Goal: Task Accomplishment & Management: Manage account settings

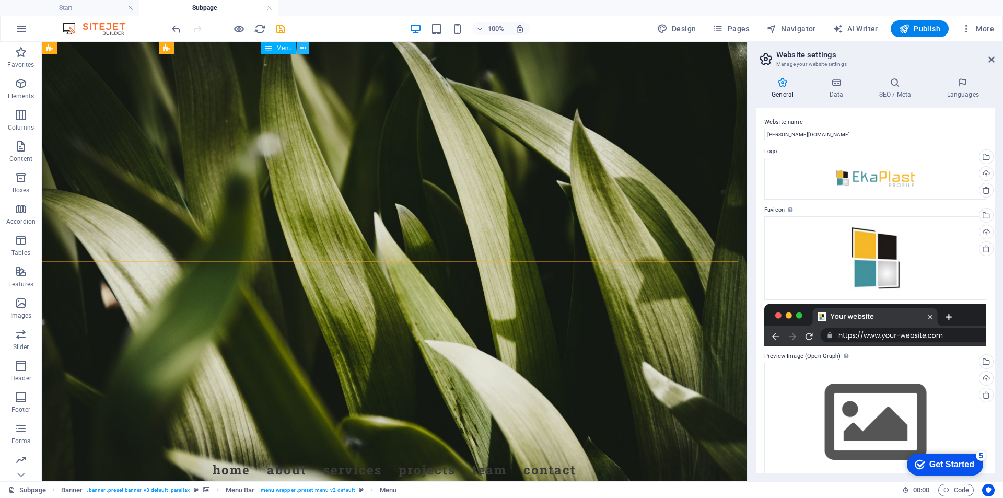
click at [301, 46] on icon at bounding box center [303, 48] width 6 height 11
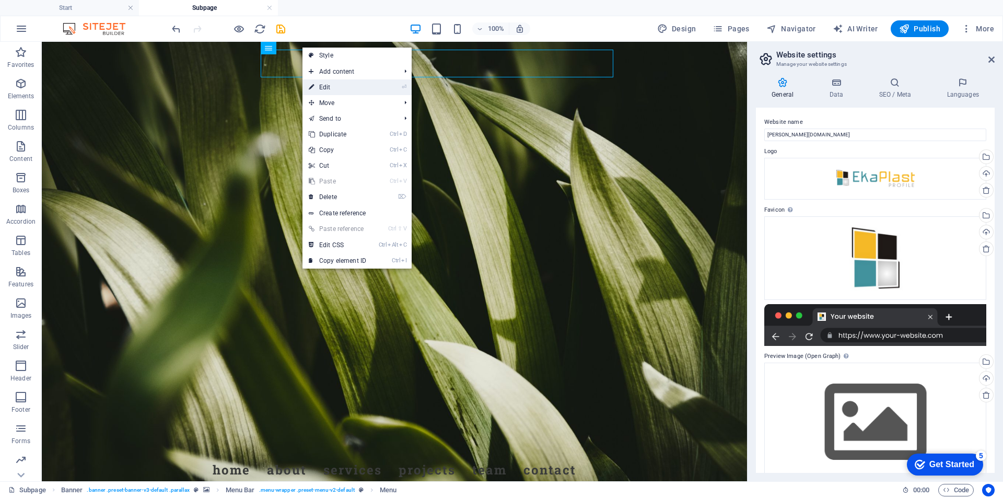
click at [318, 89] on link "⏎ Edit" at bounding box center [337, 87] width 70 height 16
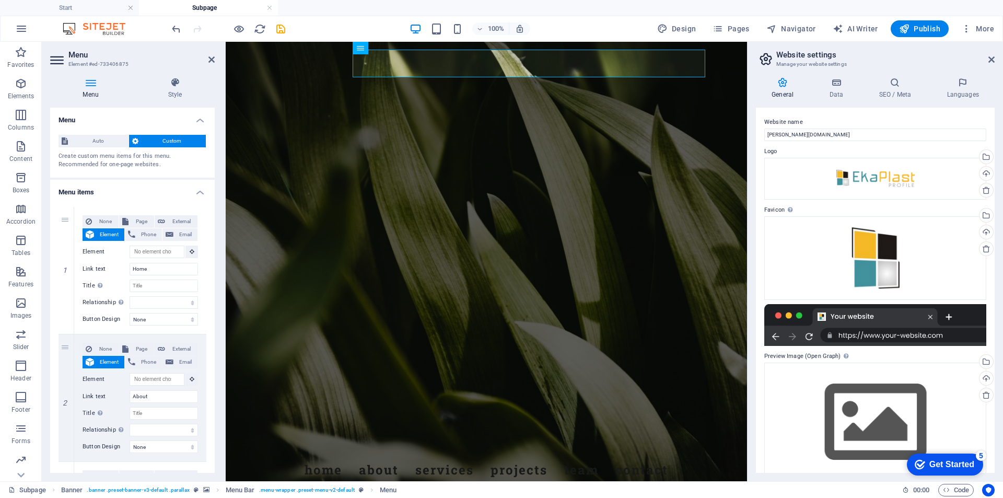
click at [196, 193] on h4 "Menu items" at bounding box center [132, 189] width 165 height 19
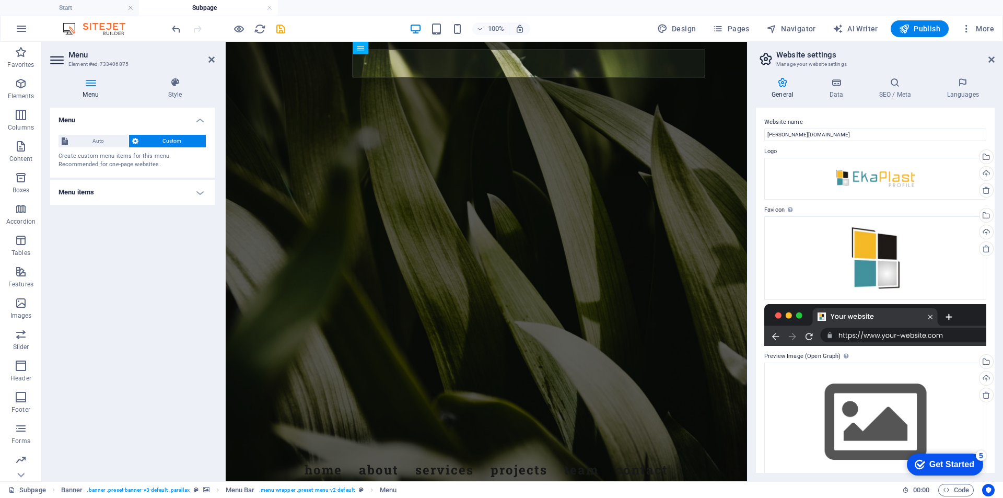
click at [196, 193] on h4 "Menu items" at bounding box center [132, 192] width 165 height 25
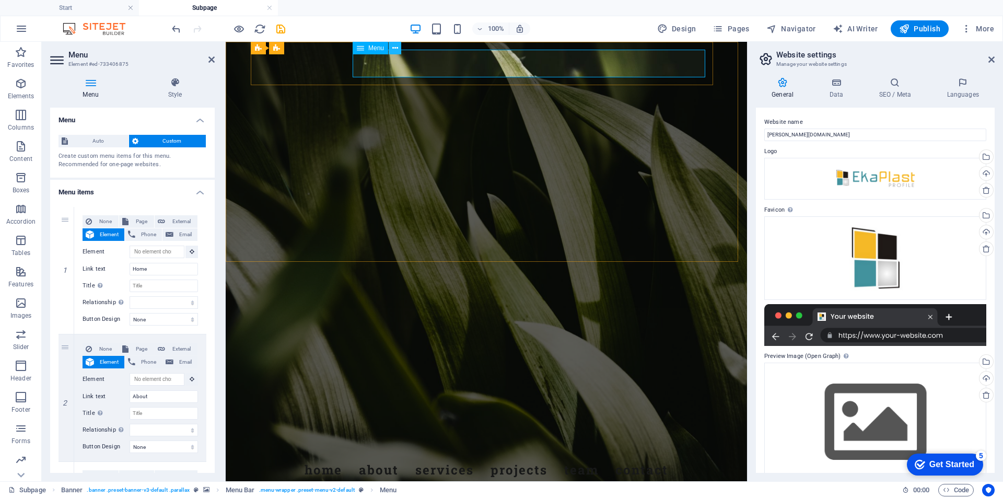
click at [395, 49] on icon at bounding box center [395, 48] width 6 height 11
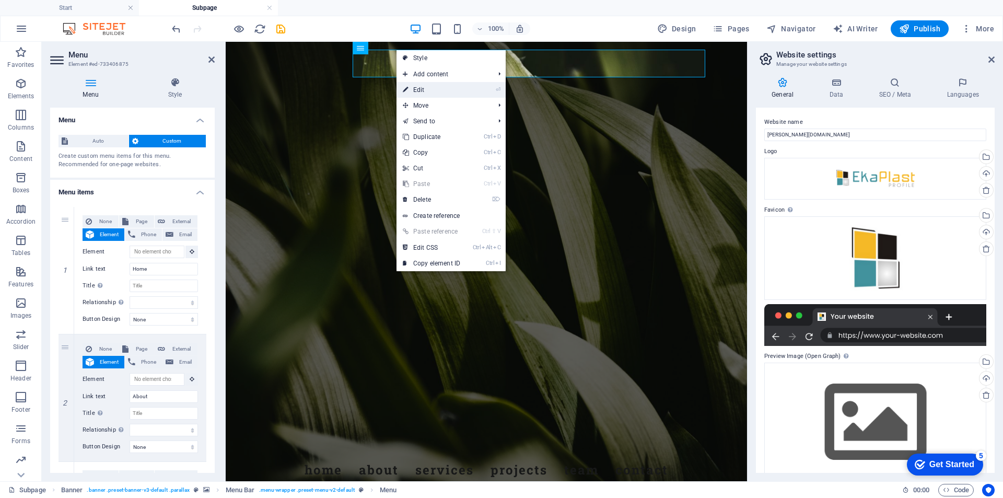
click at [433, 88] on link "⏎ Edit" at bounding box center [431, 90] width 70 height 16
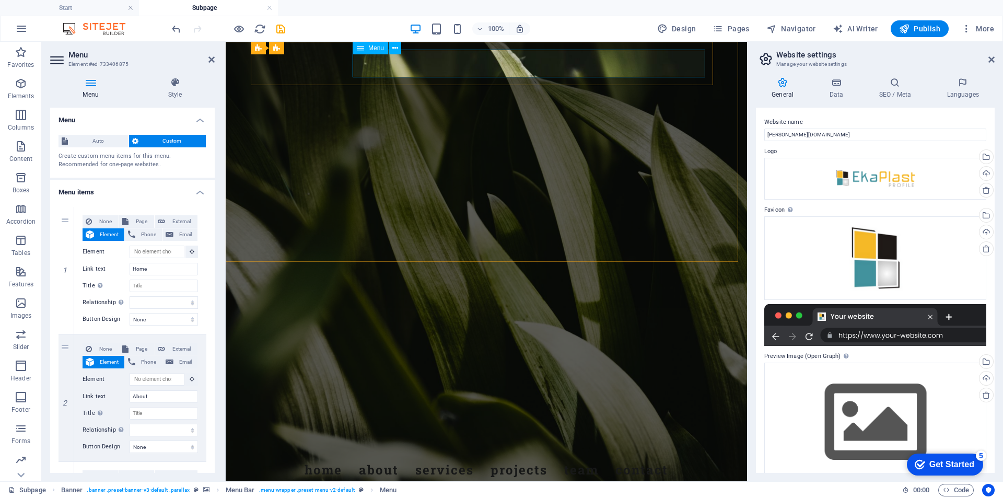
click at [374, 455] on nav "Home About Services Projects Team Contact" at bounding box center [486, 469] width 476 height 29
click at [91, 139] on span "Auto" at bounding box center [98, 141] width 54 height 13
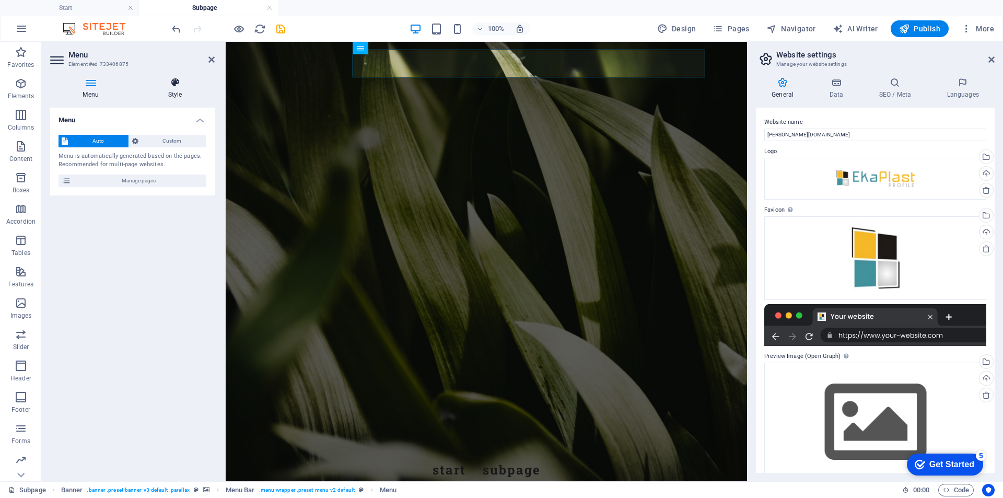
click at [176, 80] on icon at bounding box center [174, 82] width 79 height 10
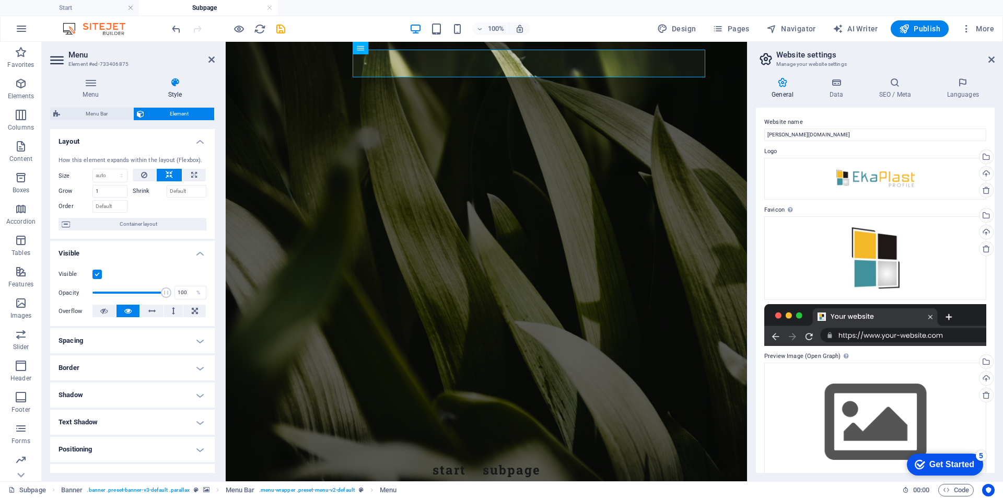
scroll to position [98, 0]
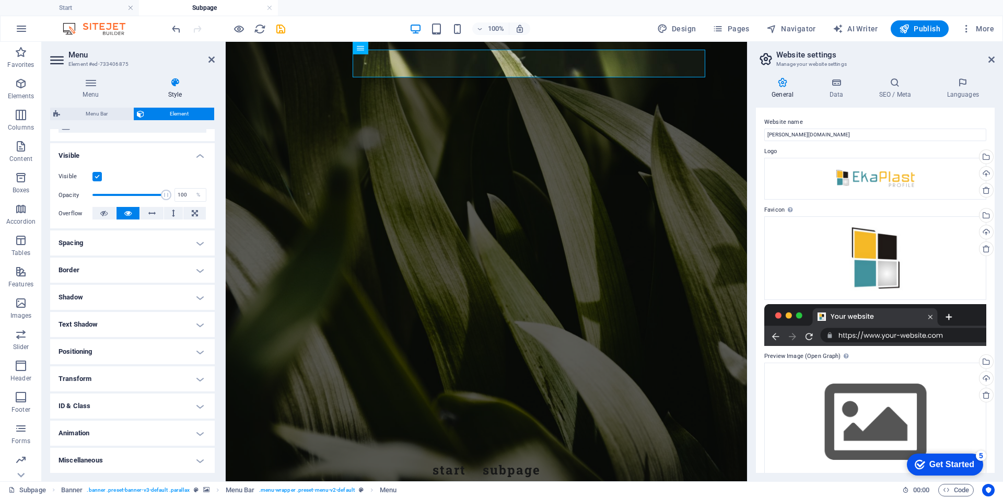
click at [197, 352] on h4 "Positioning" at bounding box center [132, 351] width 165 height 25
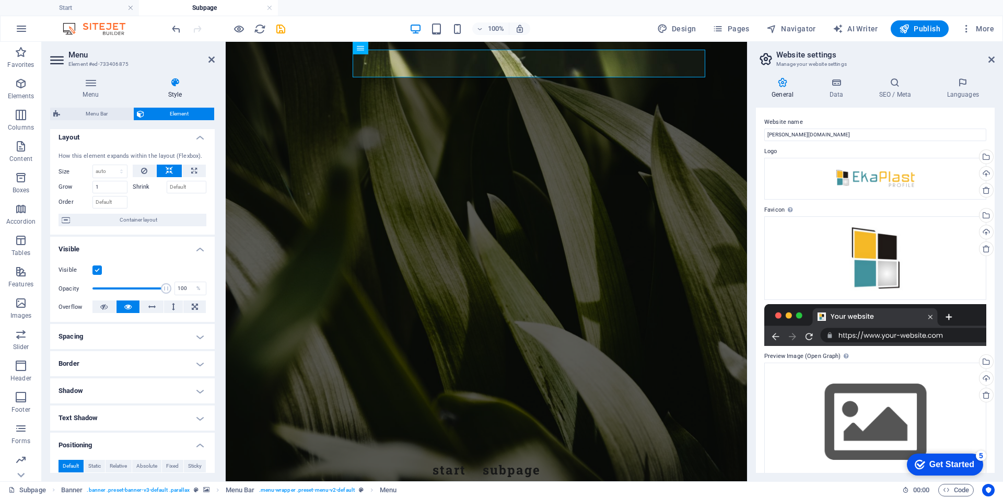
scroll to position [0, 0]
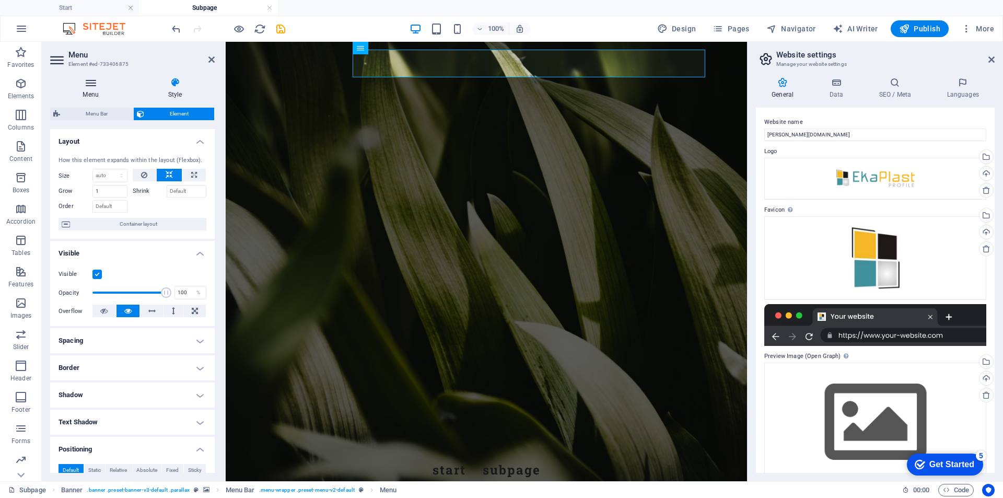
click at [91, 81] on icon at bounding box center [90, 82] width 81 height 10
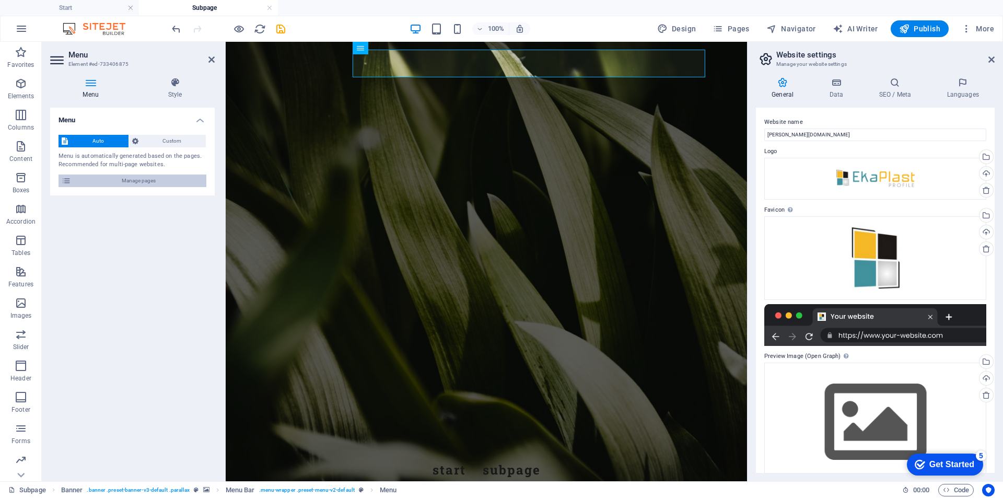
click at [63, 180] on icon at bounding box center [66, 180] width 9 height 13
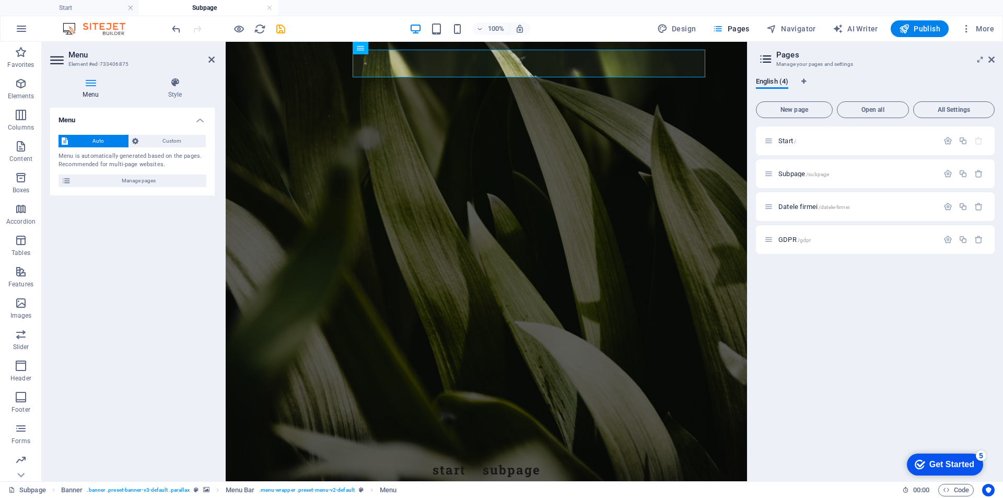
click at [919, 305] on div "Start / Subpage /subpage Datele firmei /datele-firmei GDPR /gdpr" at bounding box center [875, 299] width 239 height 346
click at [787, 138] on span "Start /" at bounding box center [787, 141] width 18 height 8
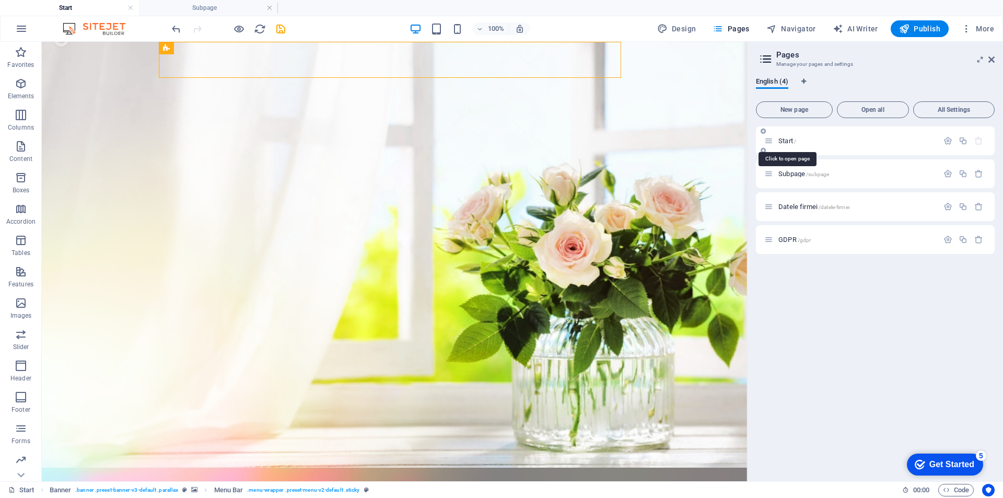
click at [787, 138] on span "Start /" at bounding box center [787, 141] width 18 height 8
click at [808, 137] on div "Start /" at bounding box center [851, 141] width 174 height 12
click at [788, 138] on span "Start /" at bounding box center [787, 141] width 18 height 8
click at [945, 139] on icon "button" at bounding box center [947, 140] width 9 height 9
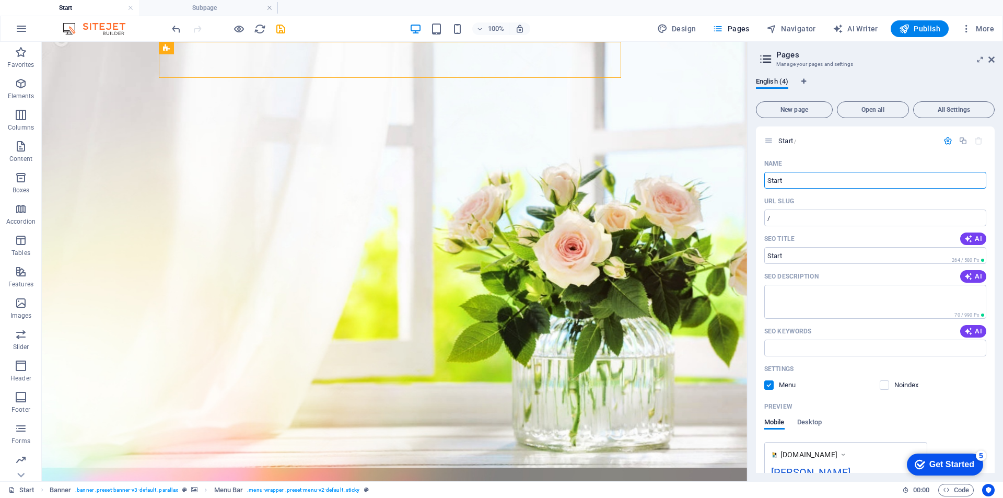
drag, startPoint x: 838, startPoint y: 223, endPoint x: 713, endPoint y: 170, distance: 135.7
click at [814, 179] on input "Start" at bounding box center [875, 180] width 222 height 17
type input "Despre noi"
click at [945, 73] on div "English (4) New page Open all All Settings Despre noi / Name Despre noi ​ URL S…" at bounding box center [874, 275] width 255 height 412
click at [781, 57] on h2 "Pages" at bounding box center [885, 54] width 218 height 9
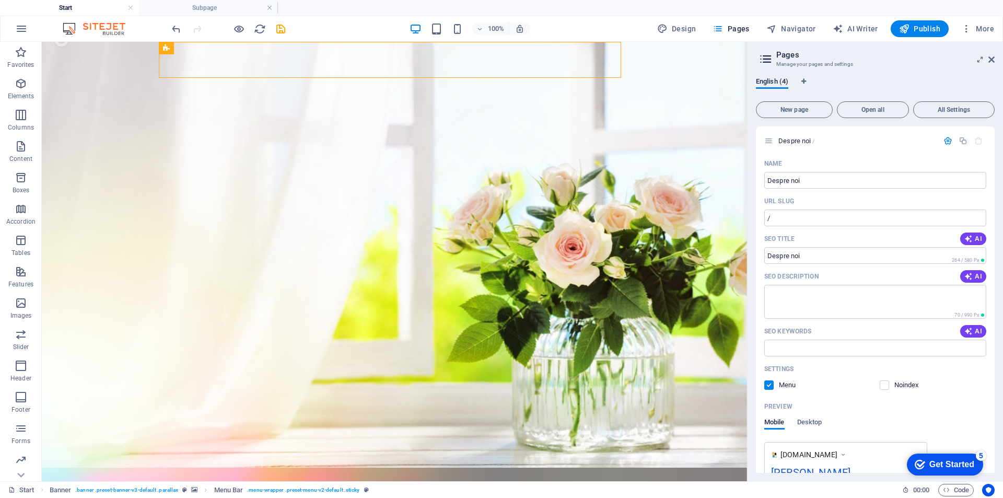
click at [759, 56] on icon at bounding box center [766, 59] width 16 height 15
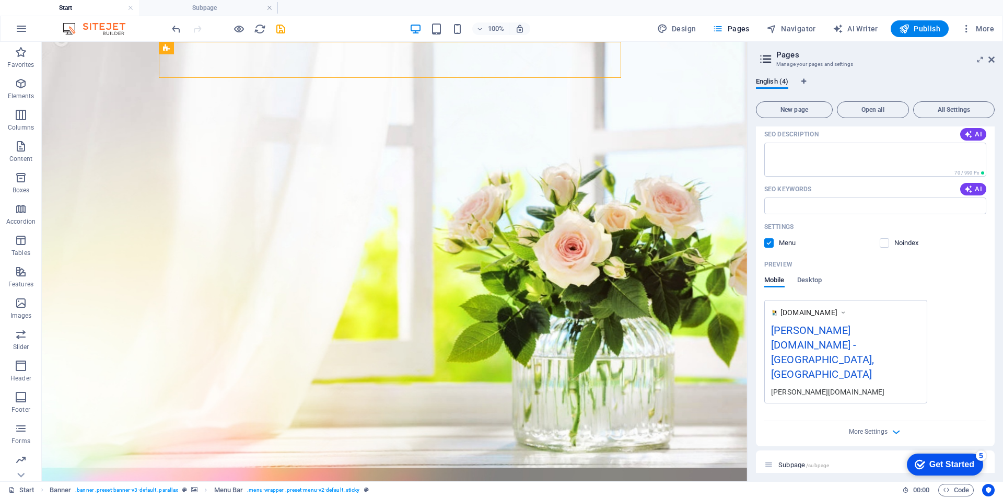
scroll to position [174, 0]
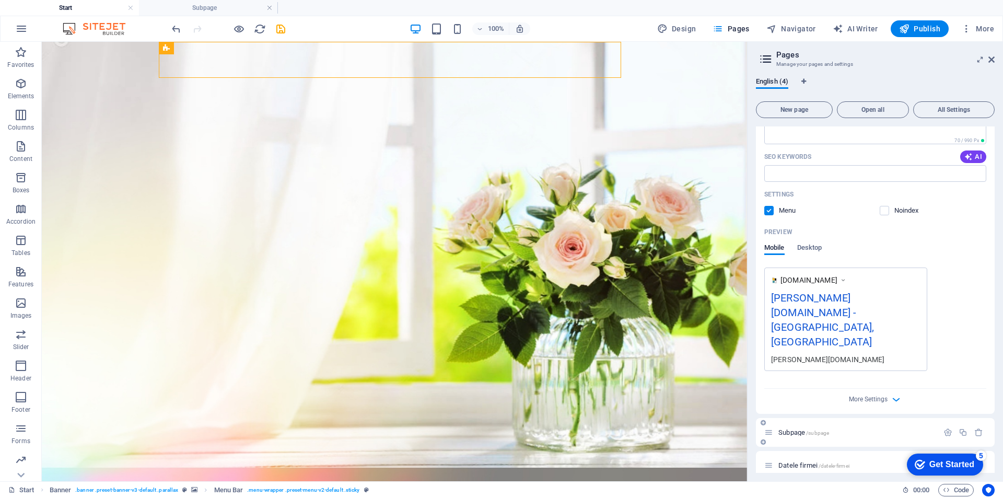
click at [870, 429] on p "Subpage /subpage" at bounding box center [856, 432] width 157 height 7
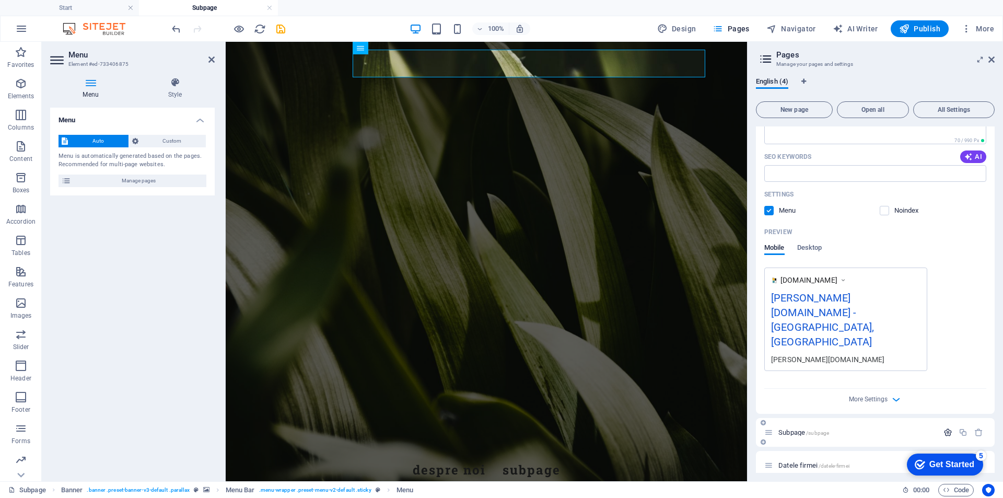
click at [946, 428] on icon "button" at bounding box center [947, 432] width 9 height 9
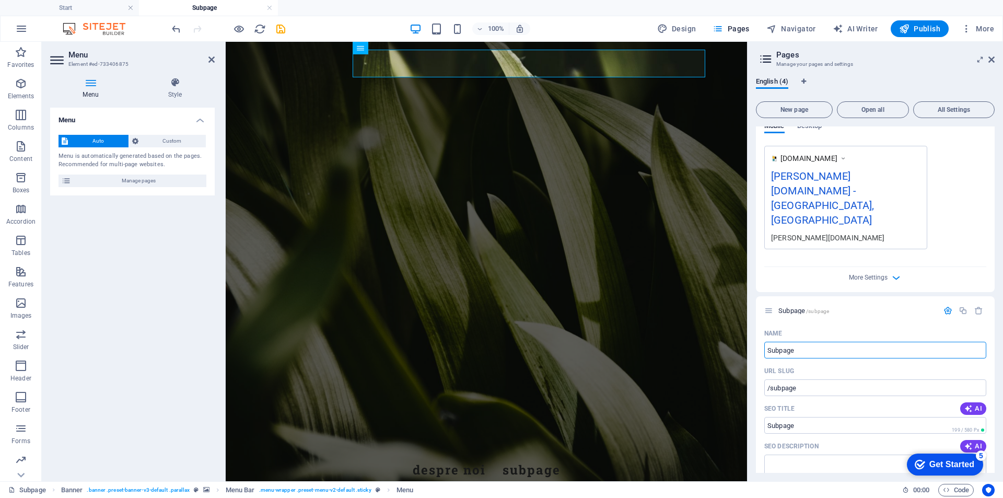
click at [974, 192] on div "[DOMAIN_NAME] [PERSON_NAME][DOMAIN_NAME] - [GEOGRAPHIC_DATA], [GEOGRAPHIC_DATA]…" at bounding box center [875, 197] width 222 height 103
click at [847, 159] on icon at bounding box center [842, 158] width 7 height 10
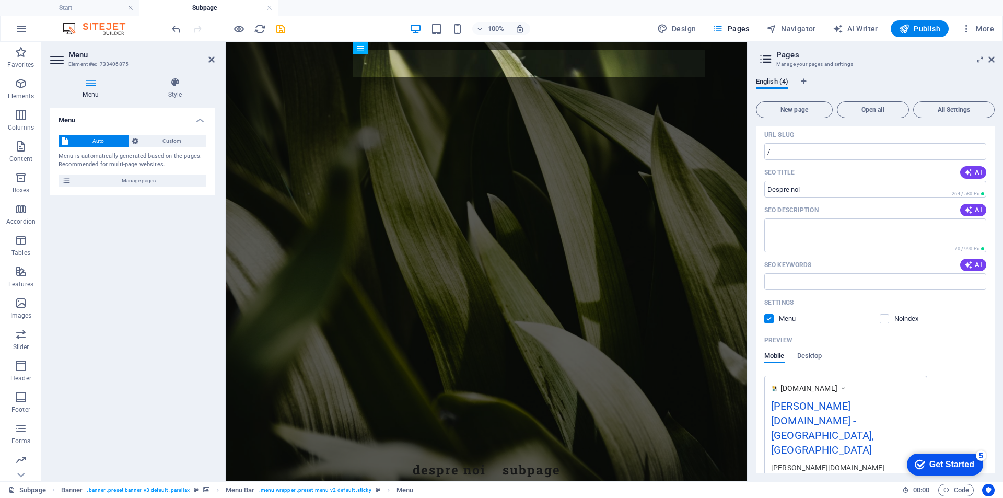
scroll to position [0, 0]
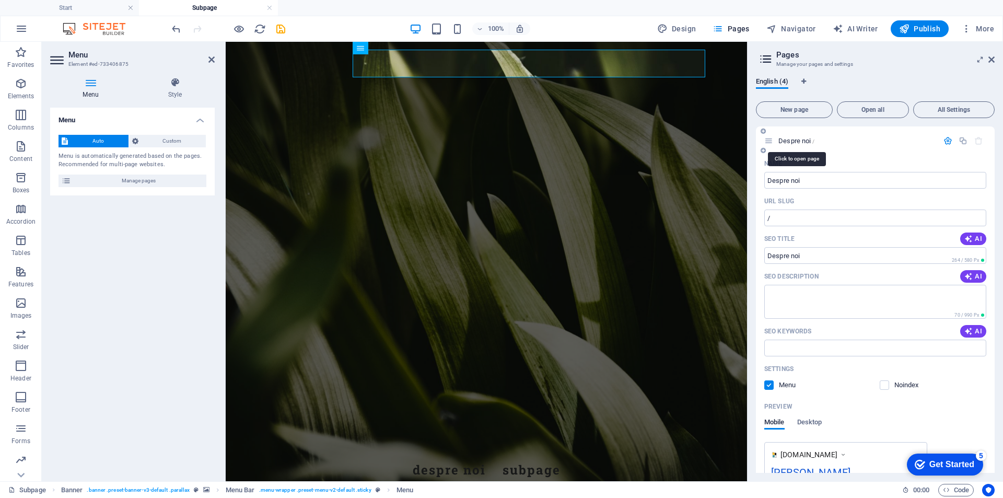
click at [803, 139] on span "Despre noi /" at bounding box center [796, 141] width 36 height 8
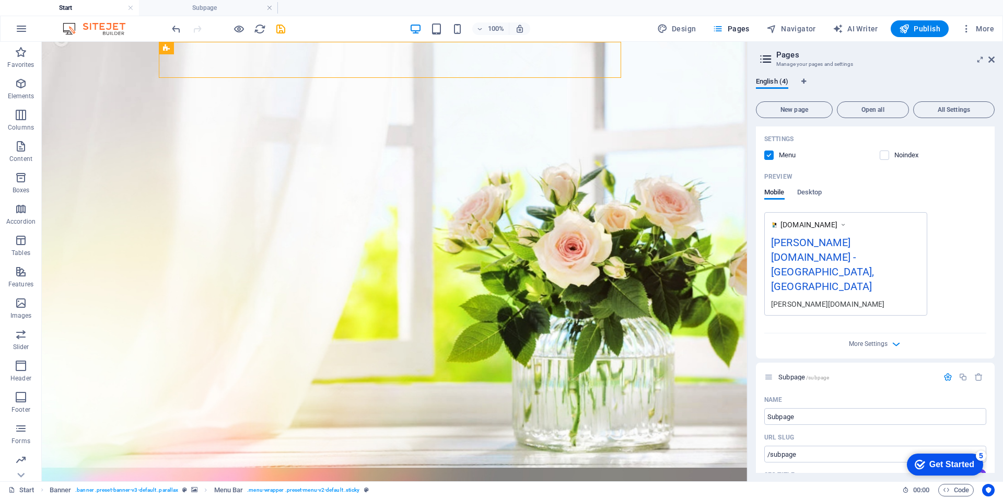
scroll to position [244, 0]
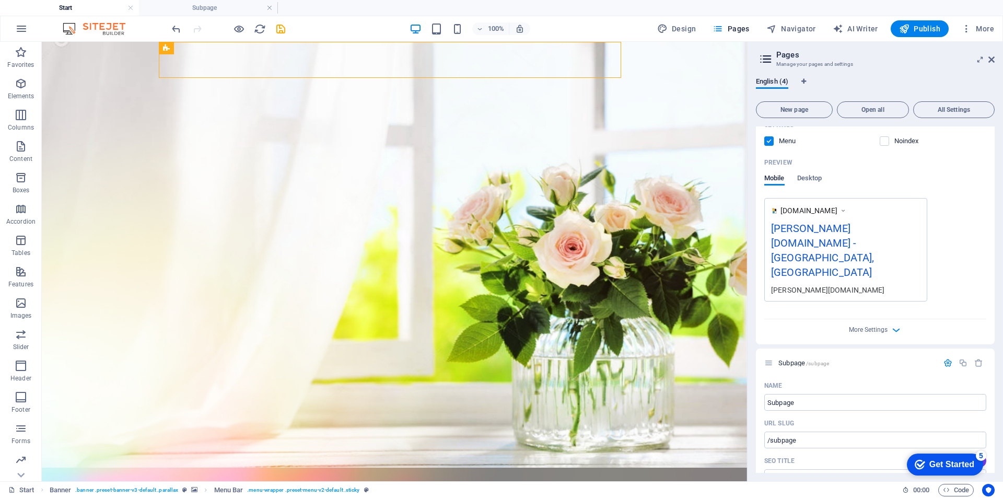
click at [805, 210] on span "[DOMAIN_NAME]" at bounding box center [808, 210] width 57 height 10
click at [852, 229] on div "[PERSON_NAME][DOMAIN_NAME] - [GEOGRAPHIC_DATA], [GEOGRAPHIC_DATA]" at bounding box center [845, 252] width 149 height 64
click at [809, 177] on span "Desktop" at bounding box center [809, 179] width 25 height 15
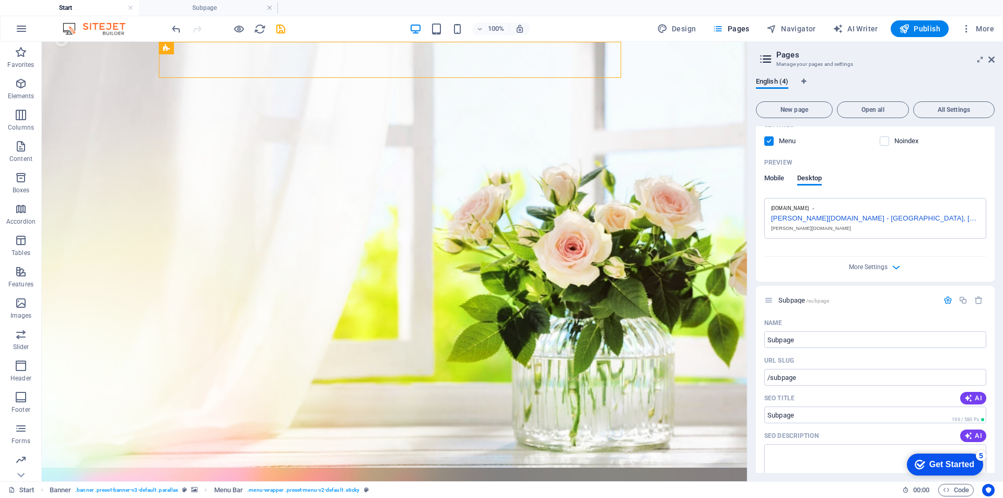
click at [773, 177] on span "Mobile" at bounding box center [774, 179] width 20 height 15
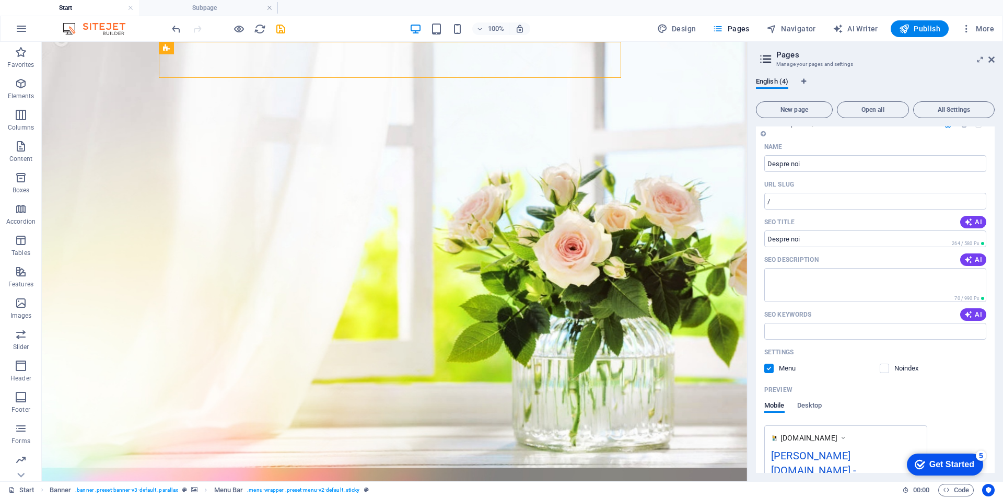
scroll to position [0, 0]
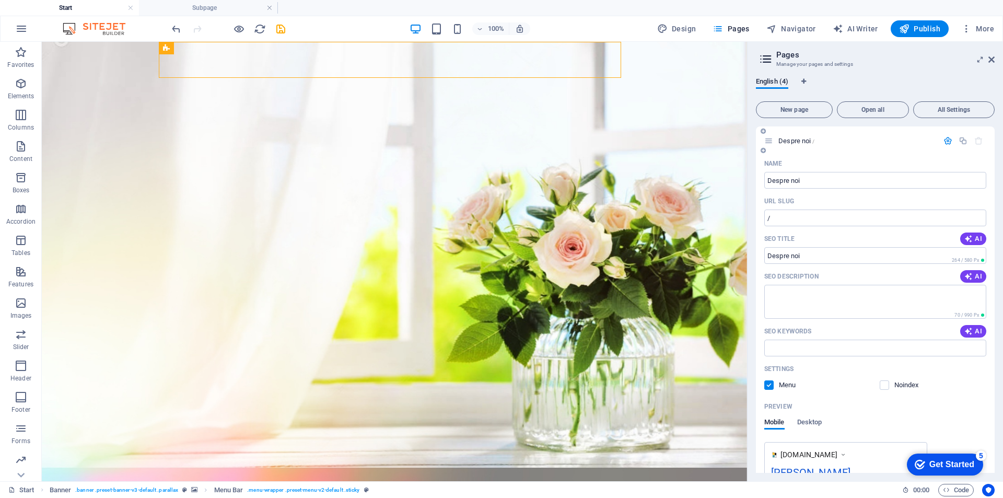
click at [945, 141] on icon "button" at bounding box center [947, 140] width 9 height 9
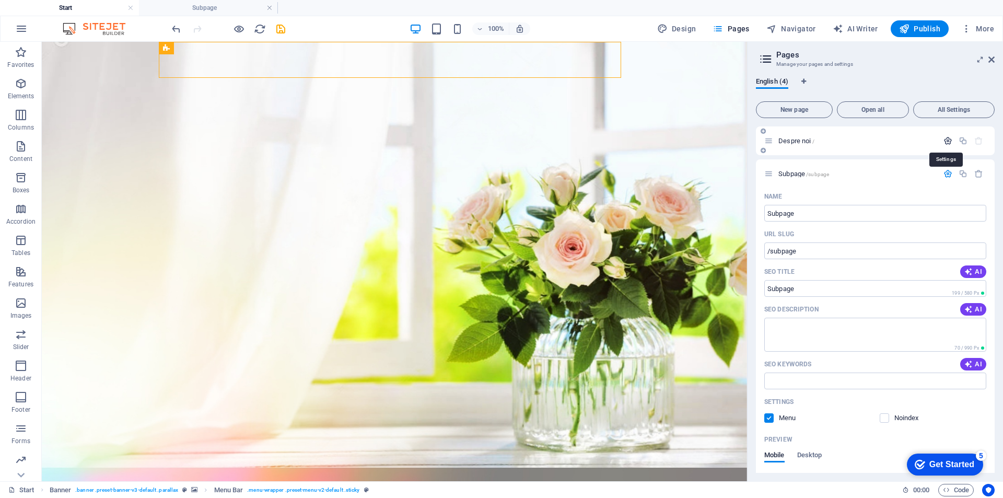
click at [945, 141] on icon "button" at bounding box center [947, 140] width 9 height 9
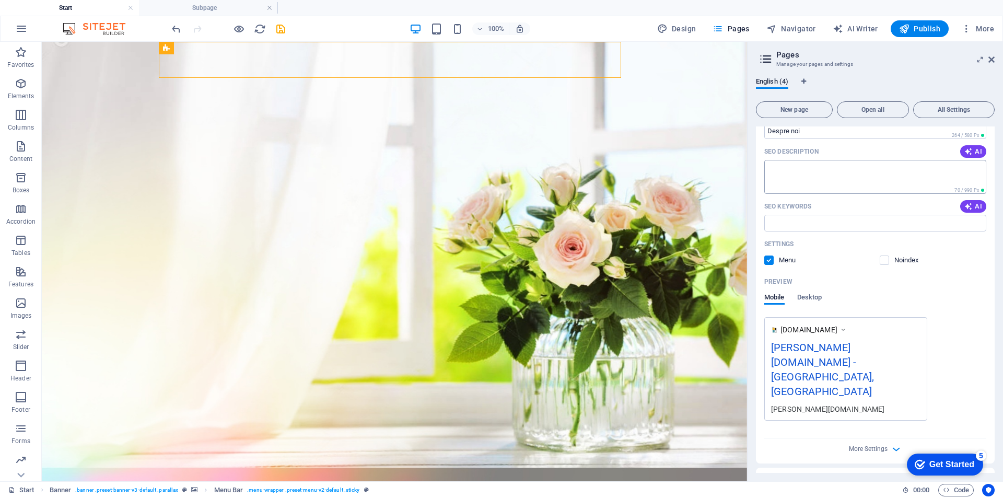
scroll to position [244, 0]
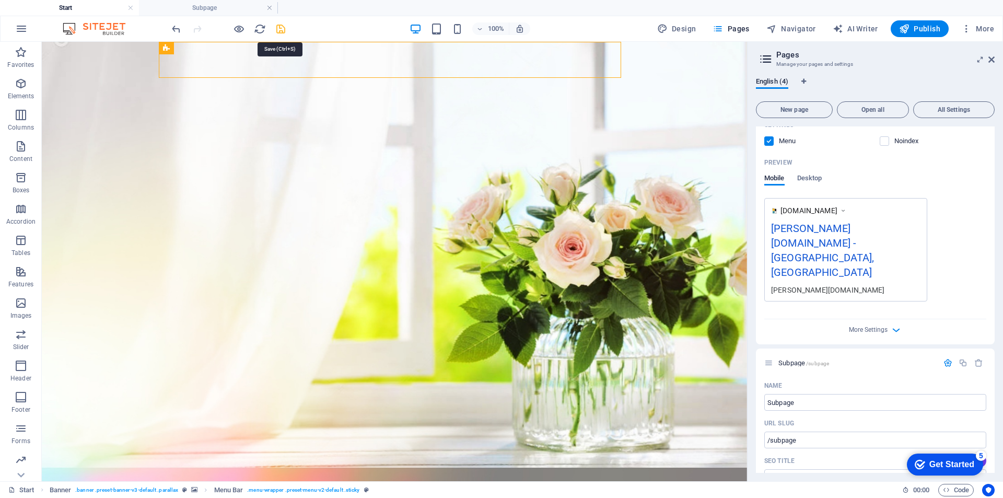
click at [282, 30] on icon "save" at bounding box center [281, 29] width 12 height 12
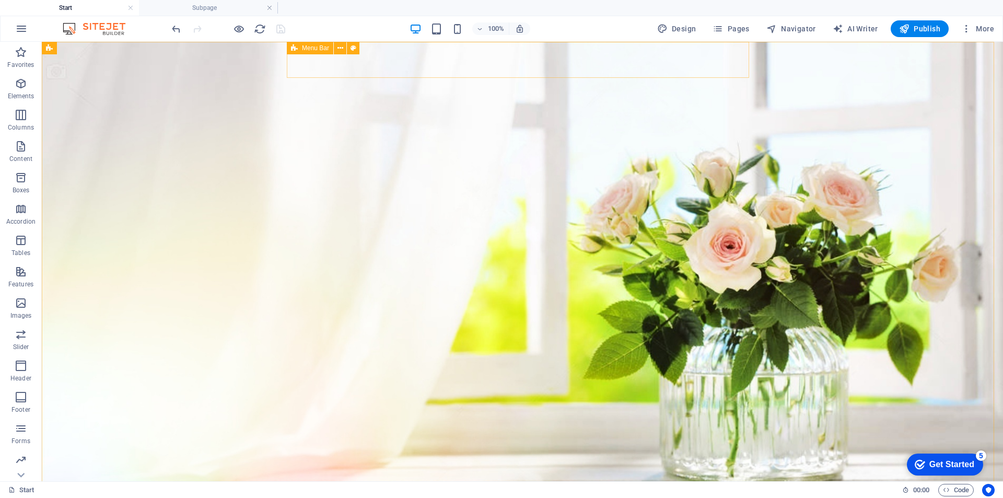
click at [314, 48] on span "Menu Bar" at bounding box center [315, 48] width 27 height 6
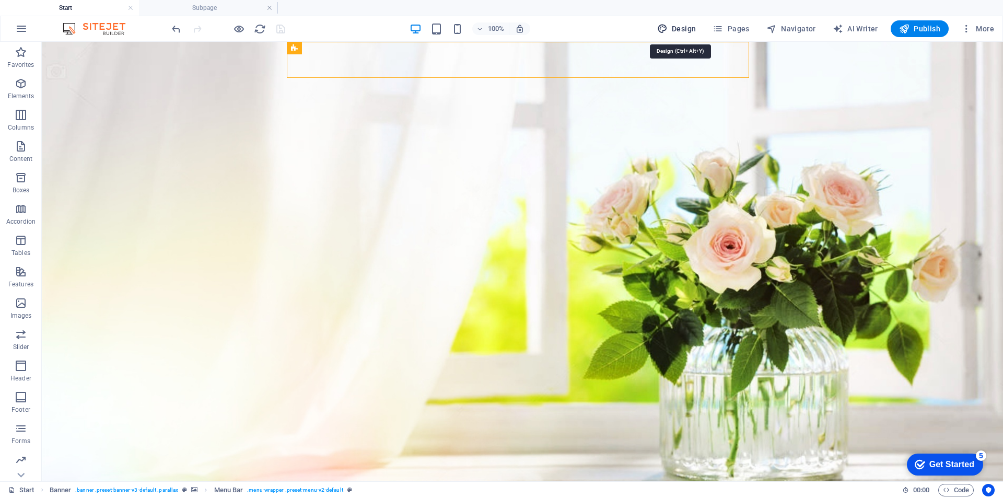
click at [689, 25] on span "Design" at bounding box center [676, 29] width 39 height 10
select select "px"
select select "400"
select select "px"
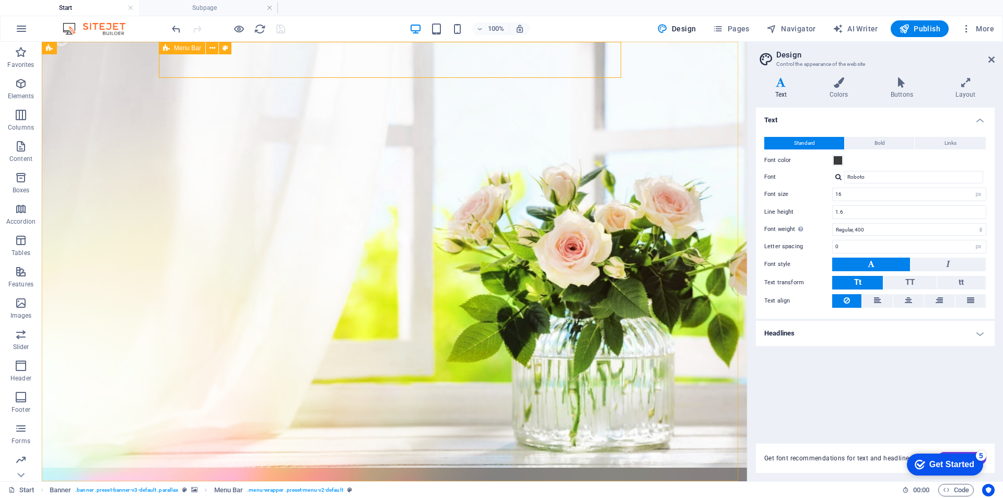
click at [170, 46] on div "Menu Bar" at bounding box center [182, 48] width 46 height 13
click at [226, 48] on icon at bounding box center [226, 48] width 6 height 11
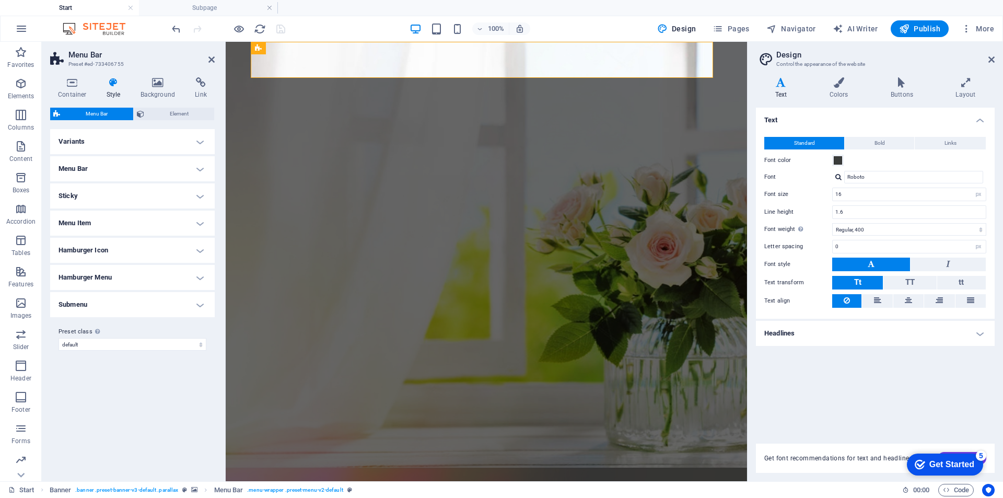
click at [196, 168] on h4 "Menu Bar" at bounding box center [132, 168] width 165 height 25
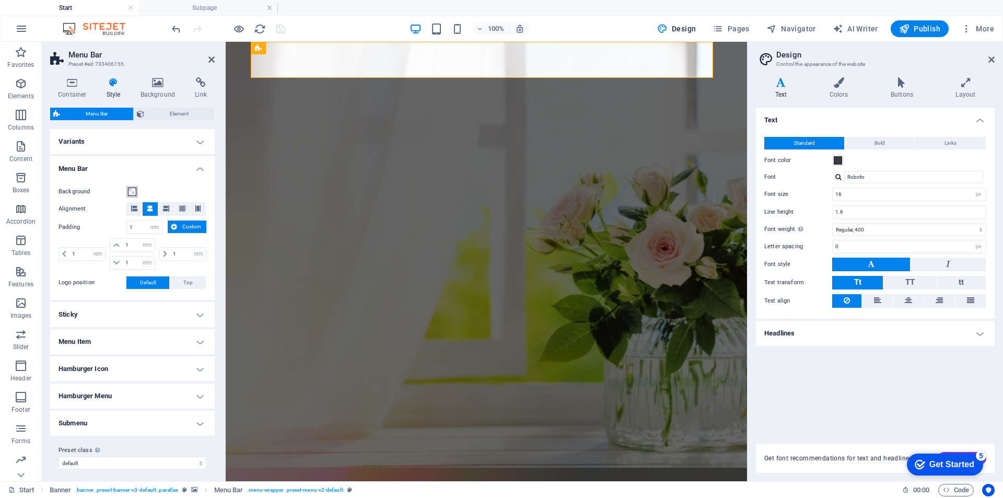
click at [133, 192] on span at bounding box center [132, 192] width 8 height 8
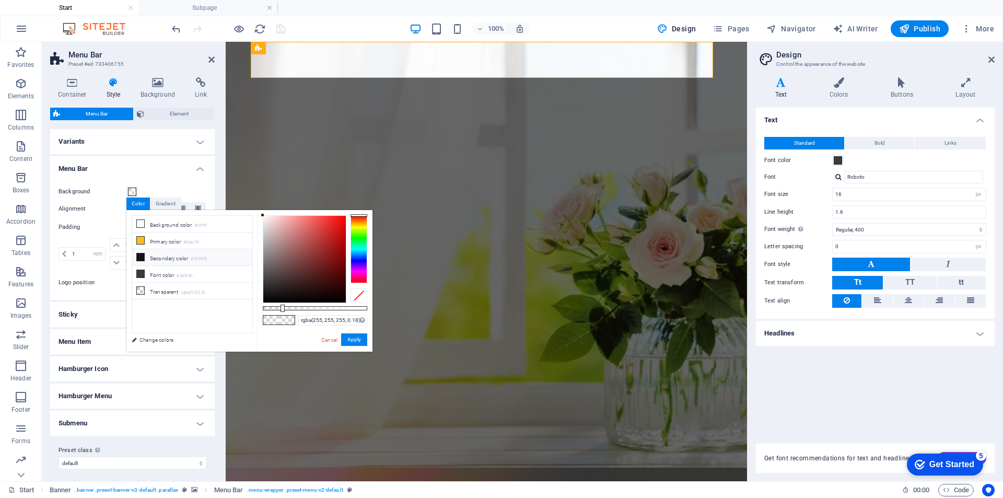
click at [140, 255] on icon at bounding box center [140, 256] width 7 height 7
drag, startPoint x: 283, startPoint y: 306, endPoint x: 389, endPoint y: 306, distance: 106.0
click at [389, 306] on body "[PERSON_NAME][DOMAIN_NAME] Start Subpage Favorites Elements Columns Content Box…" at bounding box center [501, 249] width 1003 height 498
click at [352, 343] on button "Apply" at bounding box center [354, 339] width 26 height 13
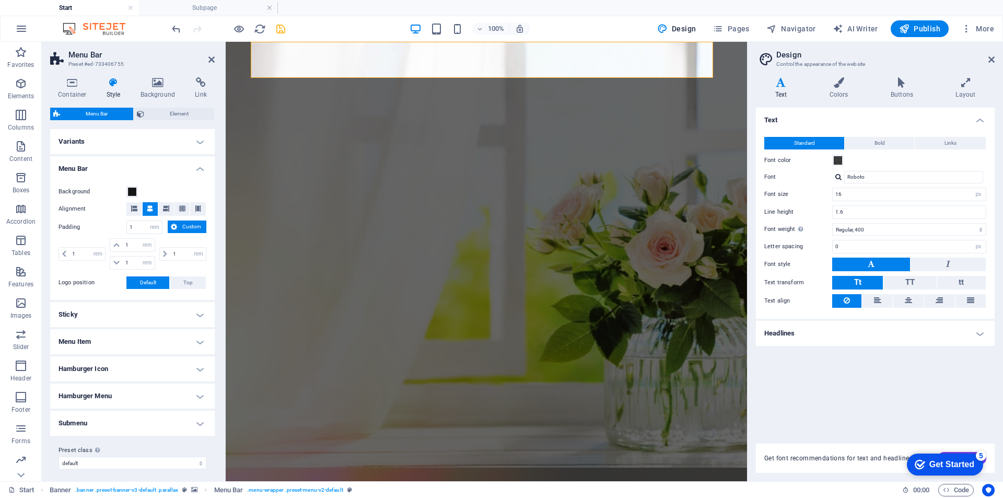
click at [199, 139] on h4 "Variants" at bounding box center [132, 141] width 165 height 25
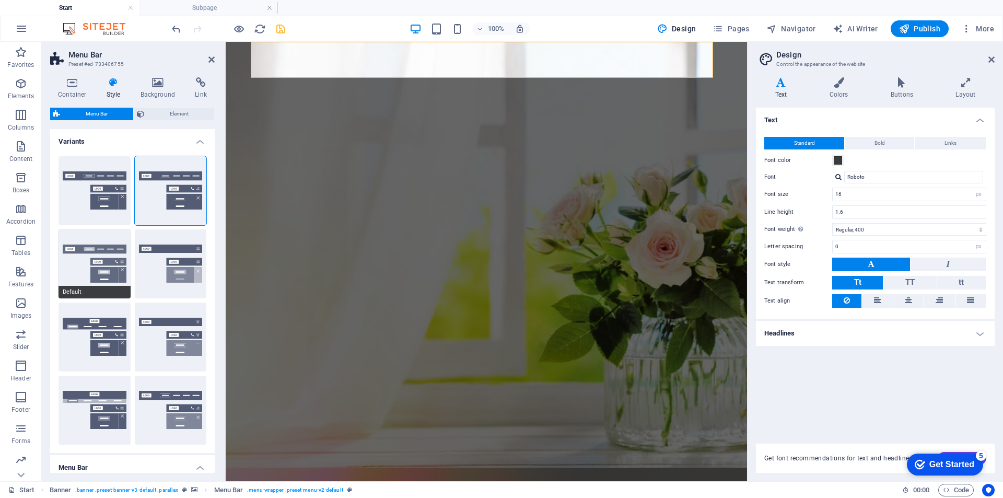
click at [118, 257] on button "Default" at bounding box center [95, 263] width 72 height 69
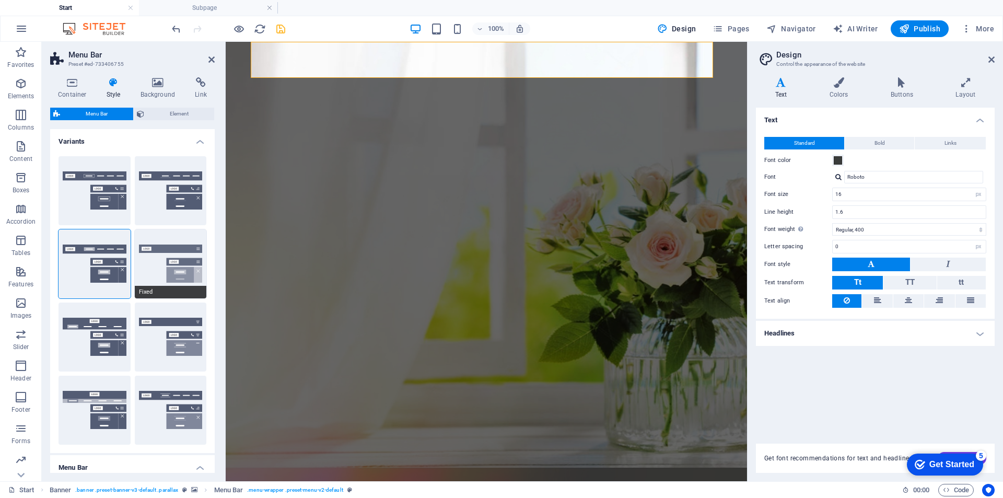
click at [155, 260] on button "Fixed" at bounding box center [171, 263] width 72 height 69
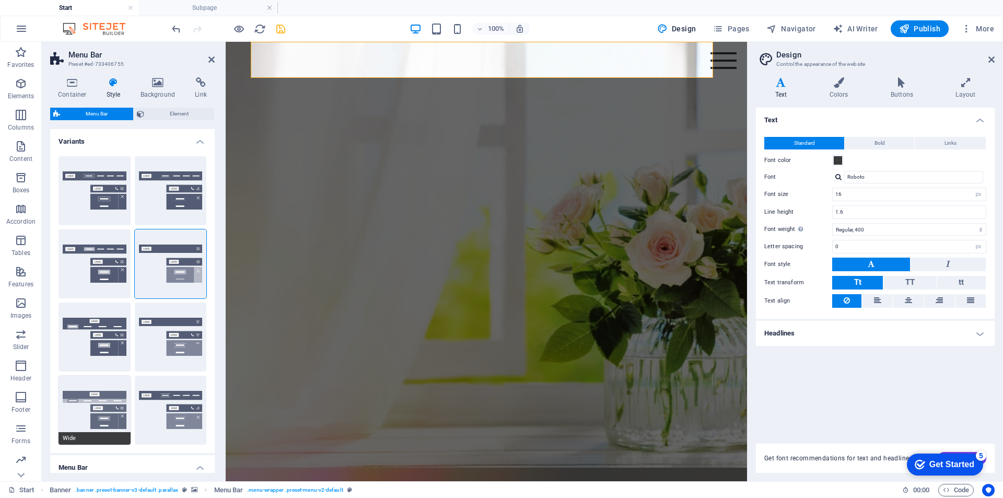
click at [109, 398] on button "Wide" at bounding box center [95, 410] width 72 height 69
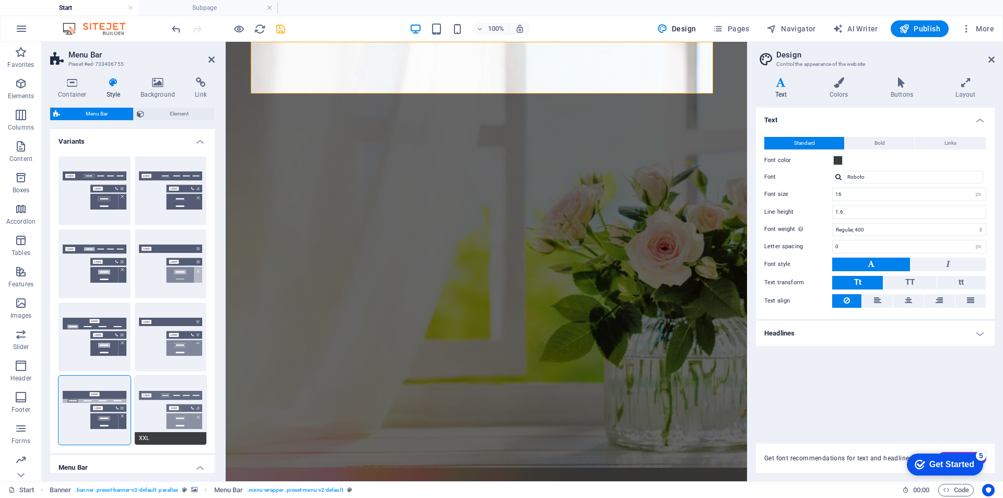
click at [155, 398] on button "XXL" at bounding box center [171, 410] width 72 height 69
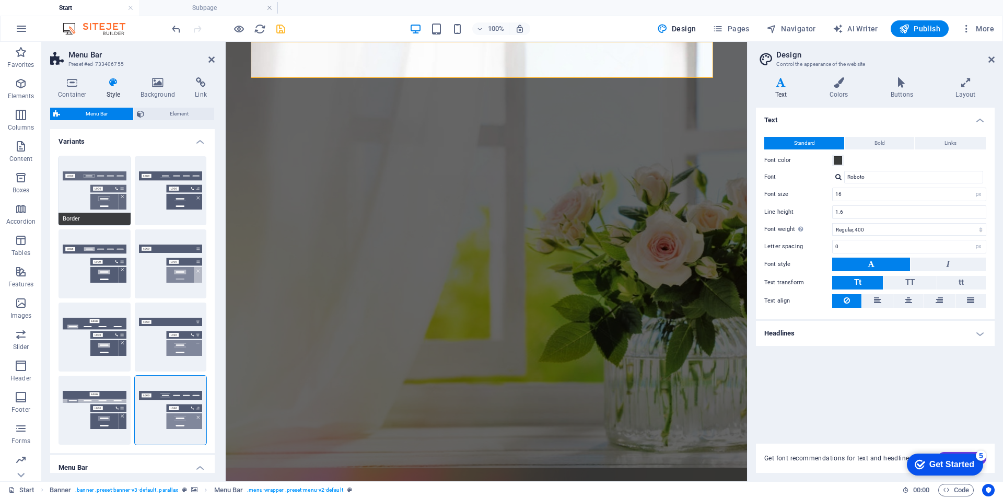
click at [97, 180] on button "Border" at bounding box center [95, 190] width 72 height 69
click at [167, 189] on button "Centered" at bounding box center [171, 190] width 72 height 69
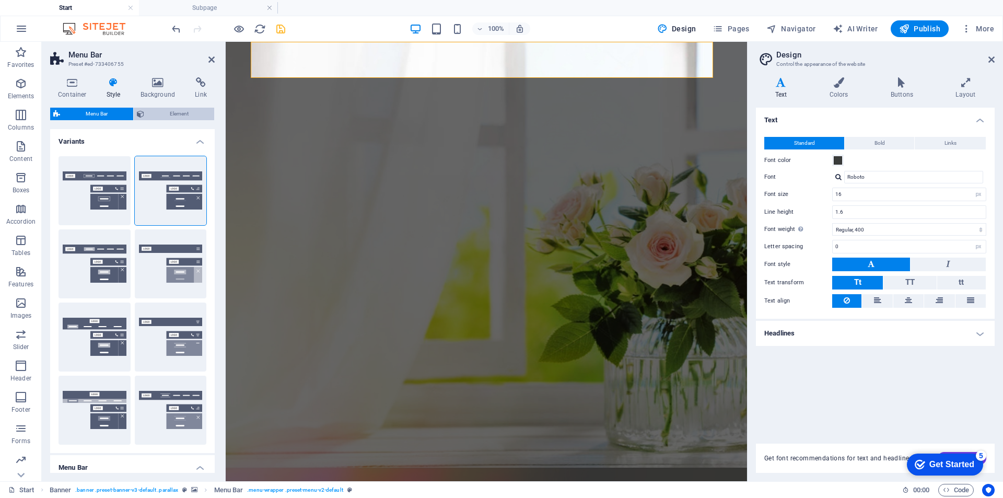
click at [147, 118] on button "Element" at bounding box center [174, 114] width 80 height 13
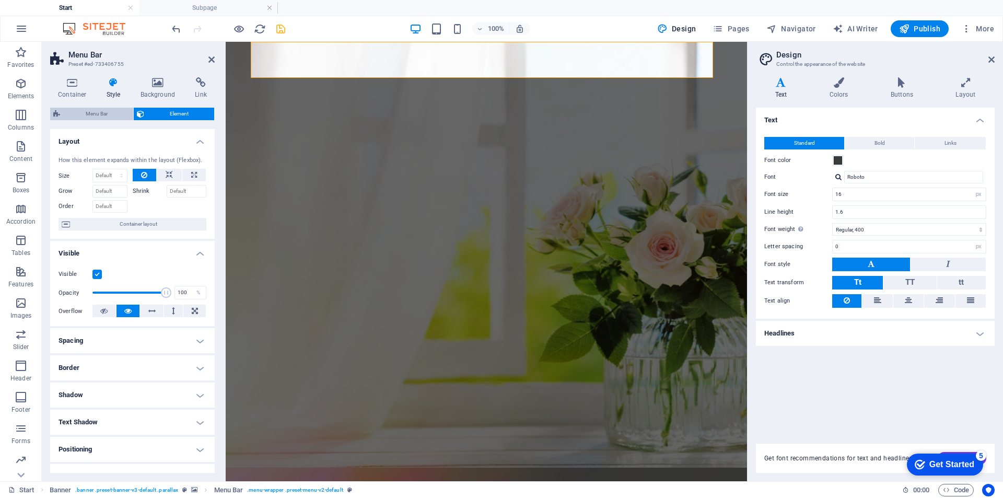
click at [104, 112] on span "Menu Bar" at bounding box center [96, 114] width 67 height 13
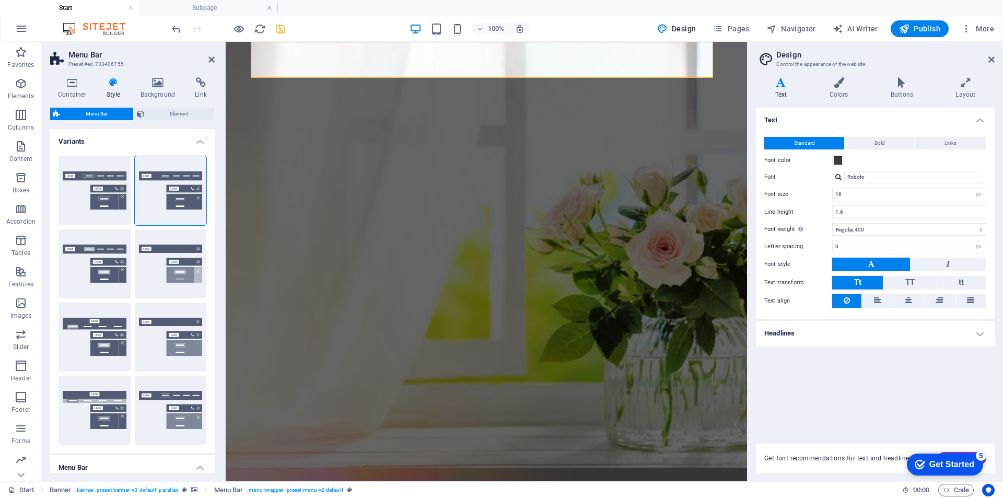
click at [111, 87] on icon at bounding box center [114, 82] width 30 height 10
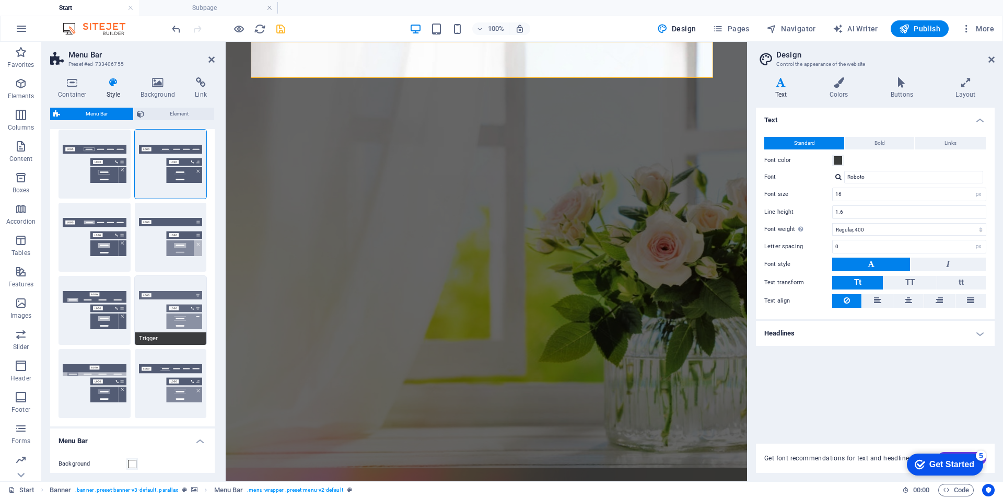
scroll to position [0, 0]
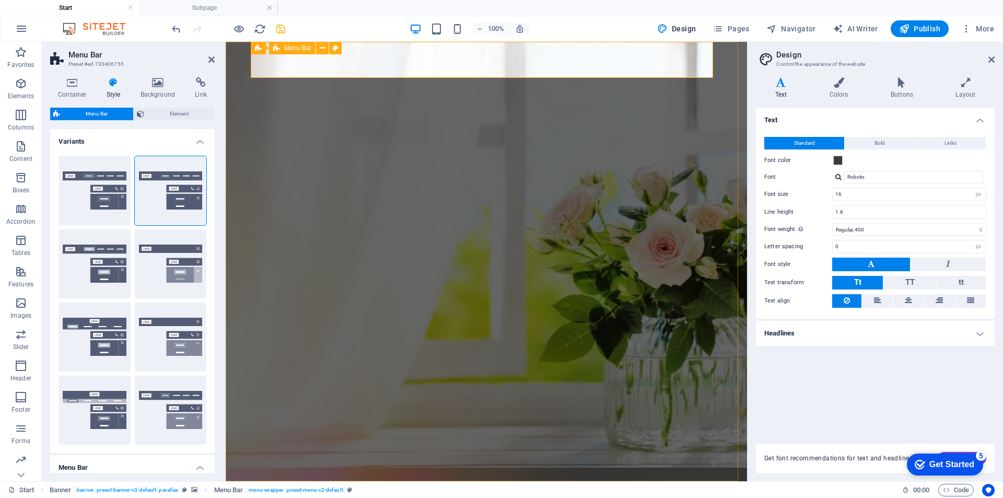
click at [418, 481] on div at bounding box center [486, 499] width 493 height 37
click at [334, 46] on icon at bounding box center [336, 48] width 6 height 11
click at [62, 85] on icon at bounding box center [72, 82] width 44 height 10
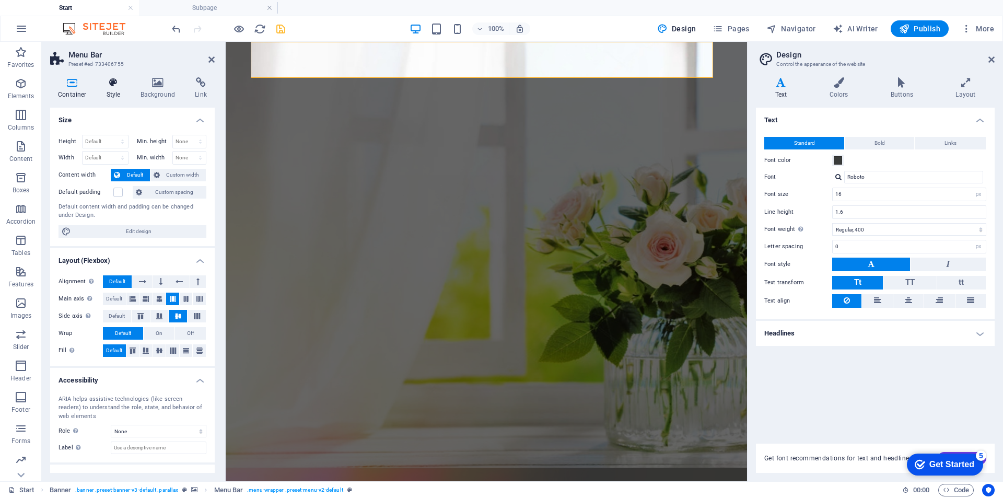
click at [116, 81] on icon at bounding box center [114, 82] width 30 height 10
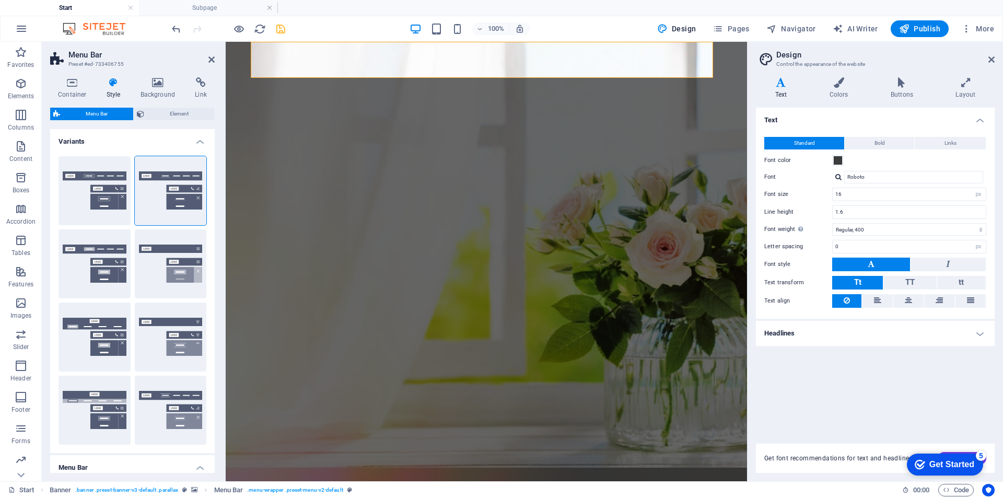
click at [201, 137] on h4 "Variants" at bounding box center [132, 138] width 165 height 19
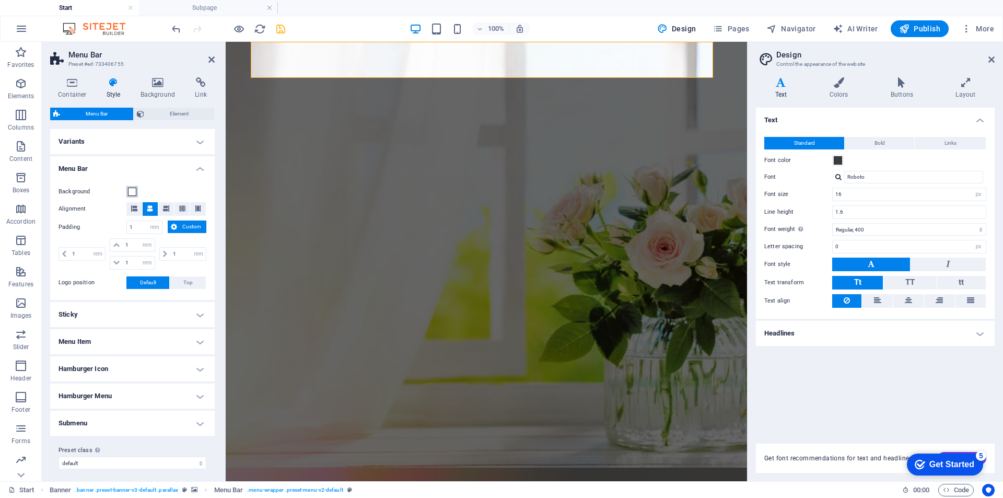
click at [133, 191] on span at bounding box center [132, 192] width 8 height 8
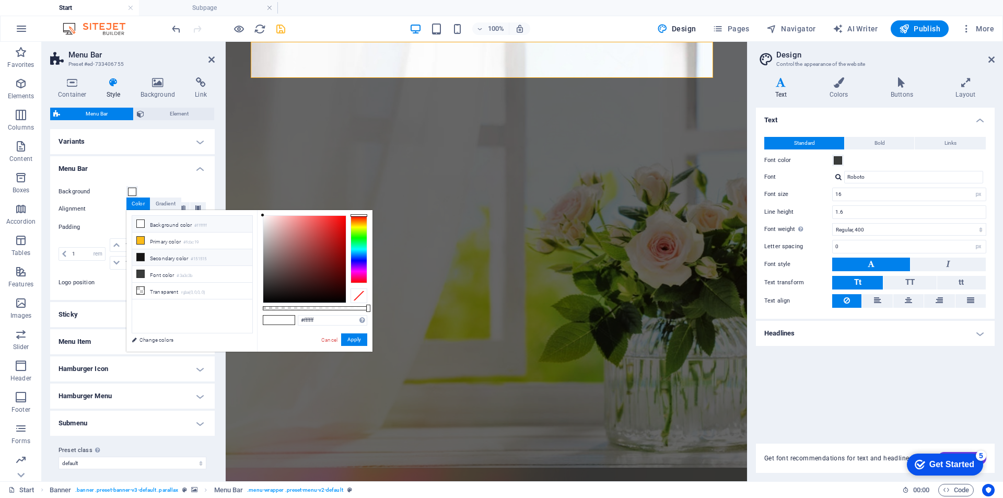
click at [138, 253] on icon at bounding box center [140, 256] width 7 height 7
type input "#151515"
click at [358, 335] on button "Apply" at bounding box center [354, 339] width 26 height 13
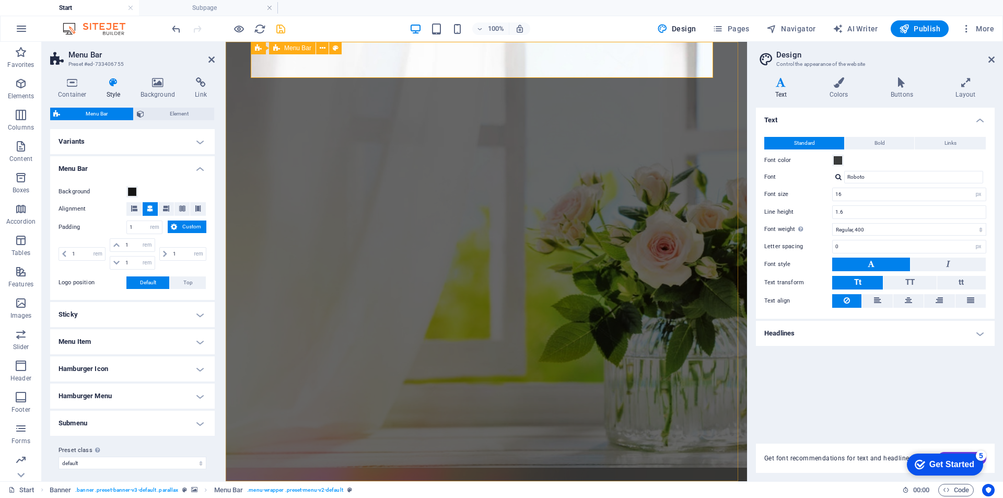
click at [405, 481] on div at bounding box center [486, 499] width 493 height 37
click at [20, 80] on icon "button" at bounding box center [21, 83] width 13 height 13
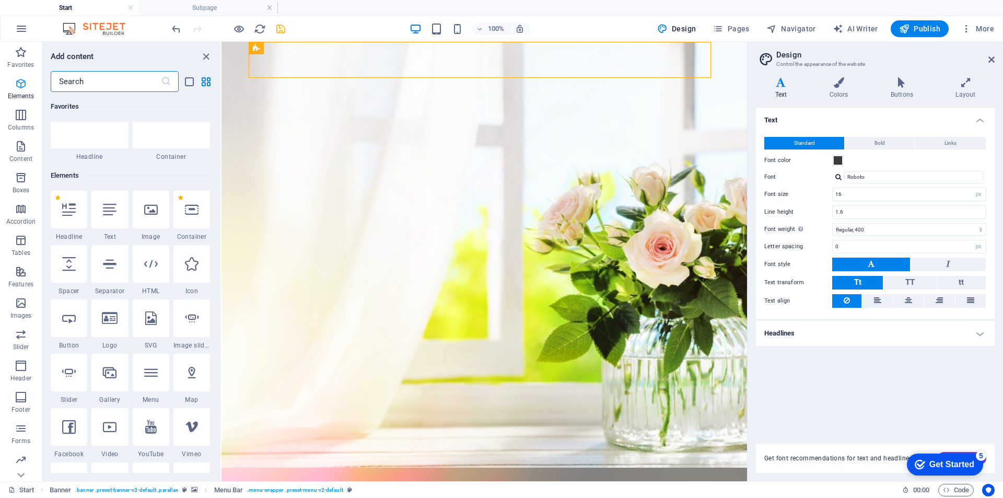
scroll to position [111, 0]
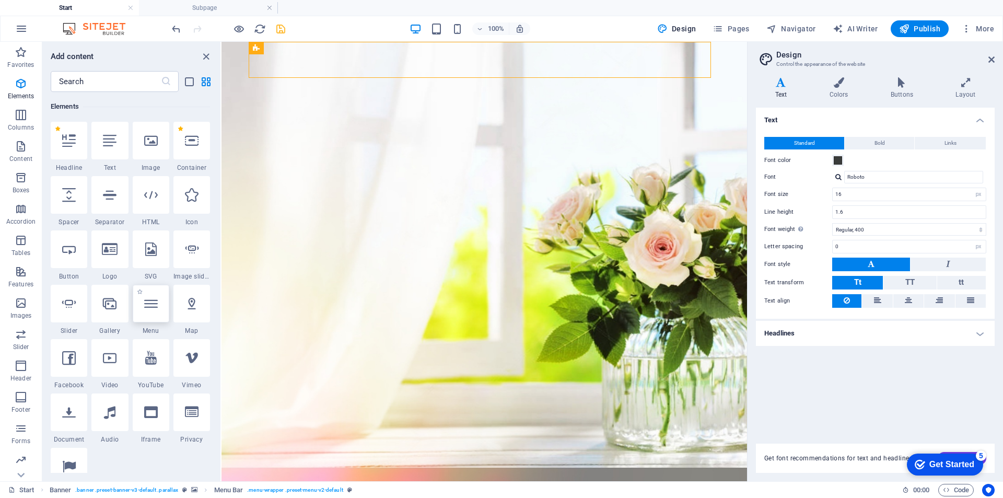
click at [150, 303] on icon at bounding box center [151, 304] width 14 height 14
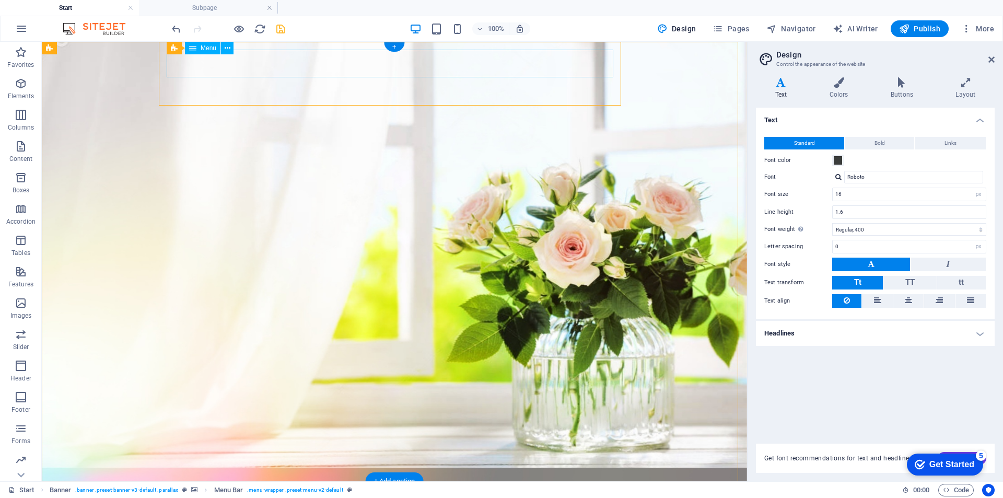
click at [433, 489] on nav "Despre noi Subpage" at bounding box center [394, 503] width 476 height 29
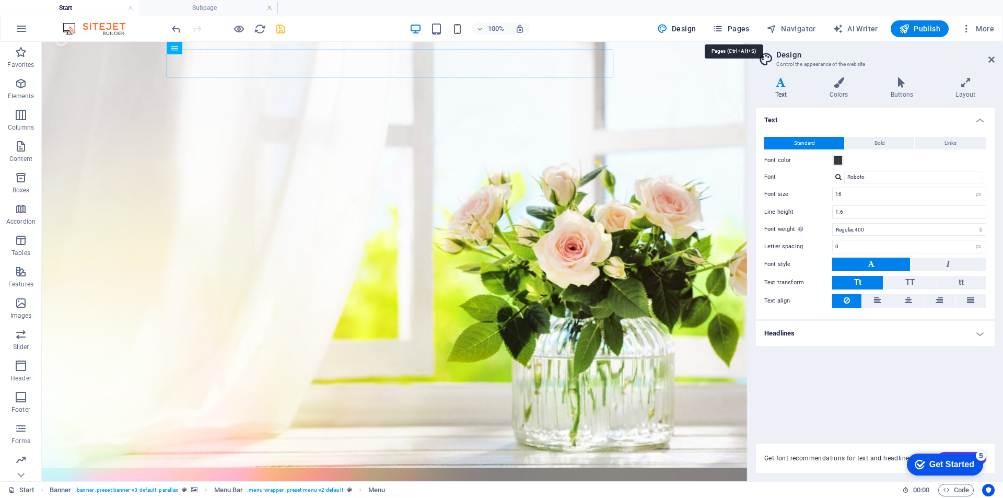
click at [740, 24] on span "Pages" at bounding box center [730, 29] width 37 height 10
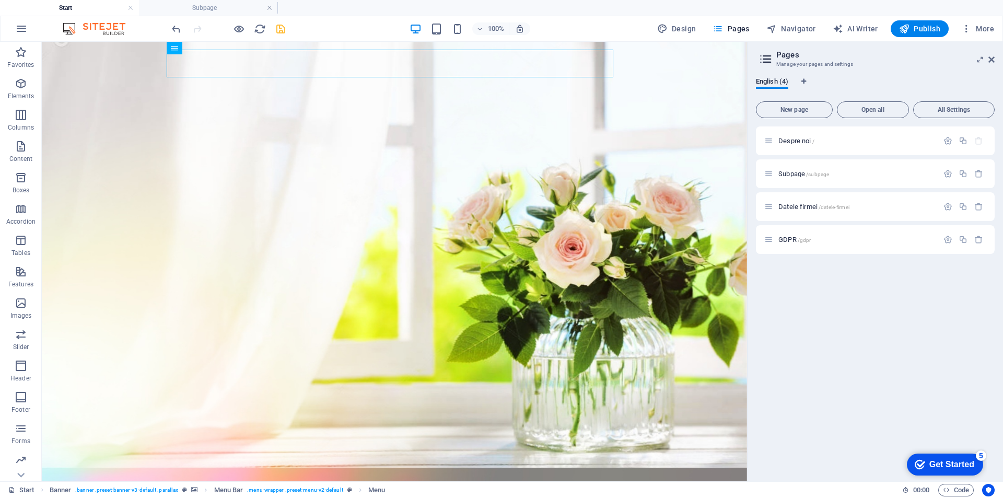
click at [885, 309] on div "Despre noi / Subpage /subpage Datele firmei /datele-firmei GDPR /gdpr" at bounding box center [875, 299] width 239 height 346
click at [964, 142] on icon "button" at bounding box center [962, 140] width 9 height 9
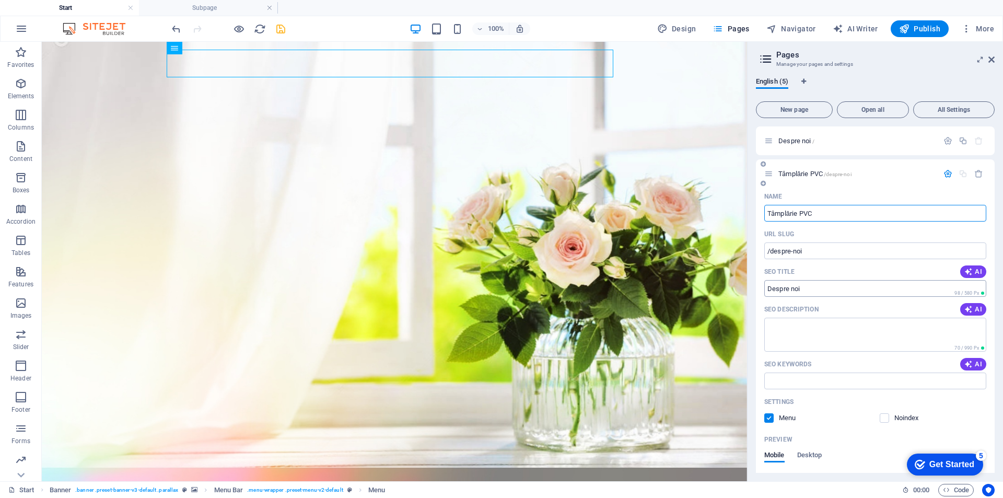
type input "Tâmplărie PVC"
drag, startPoint x: 856, startPoint y: 332, endPoint x: 718, endPoint y: 279, distance: 147.5
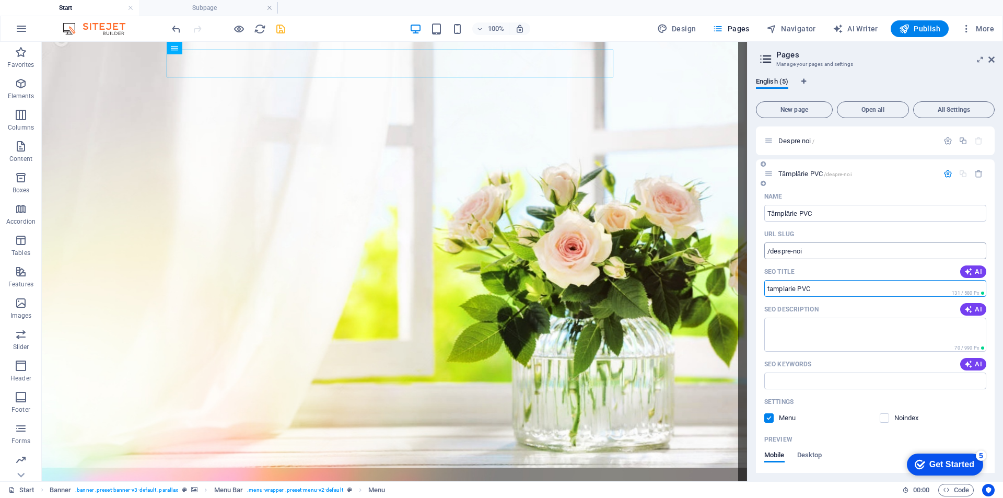
type input "tamplarie PVC"
click at [817, 248] on input "/despre-noi" at bounding box center [875, 250] width 222 height 17
type input "/tamplarie"
click at [823, 378] on input "SEO Keywords" at bounding box center [875, 380] width 222 height 17
click at [822, 328] on textarea "SEO Description" at bounding box center [875, 335] width 222 height 34
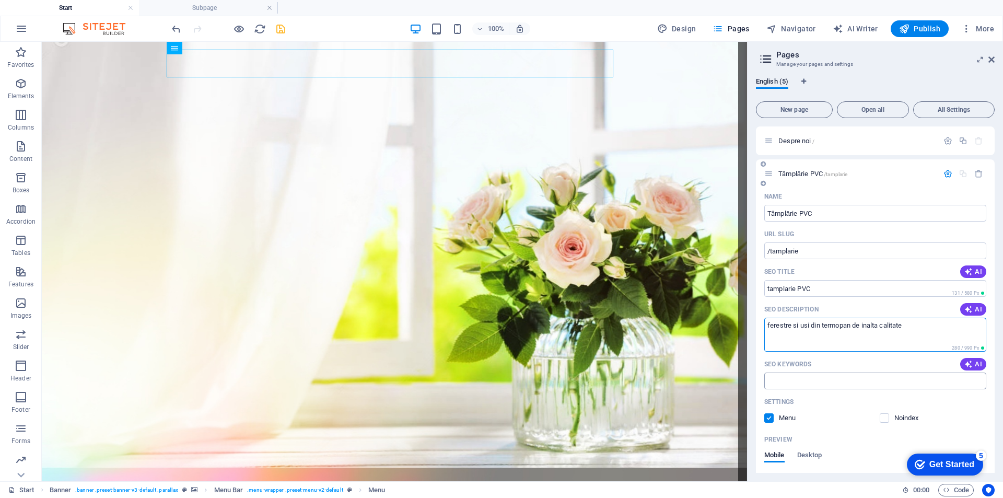
type textarea "ferestre si usi din termopan de inalta calitate"
click at [808, 376] on input "SEO Keywords" at bounding box center [875, 380] width 222 height 17
type input "termopan,"
click at [976, 363] on span "AI" at bounding box center [973, 364] width 18 height 8
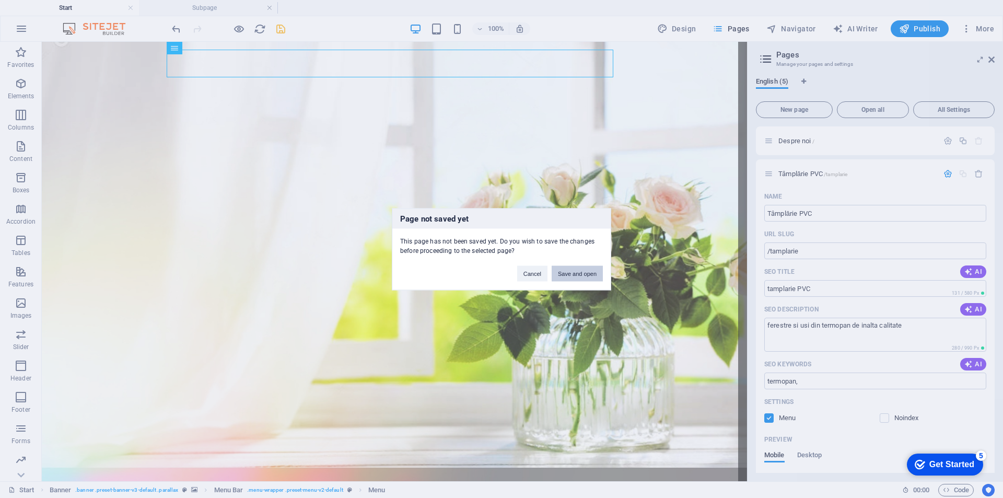
click at [567, 275] on button "Save and open" at bounding box center [577, 273] width 51 height 16
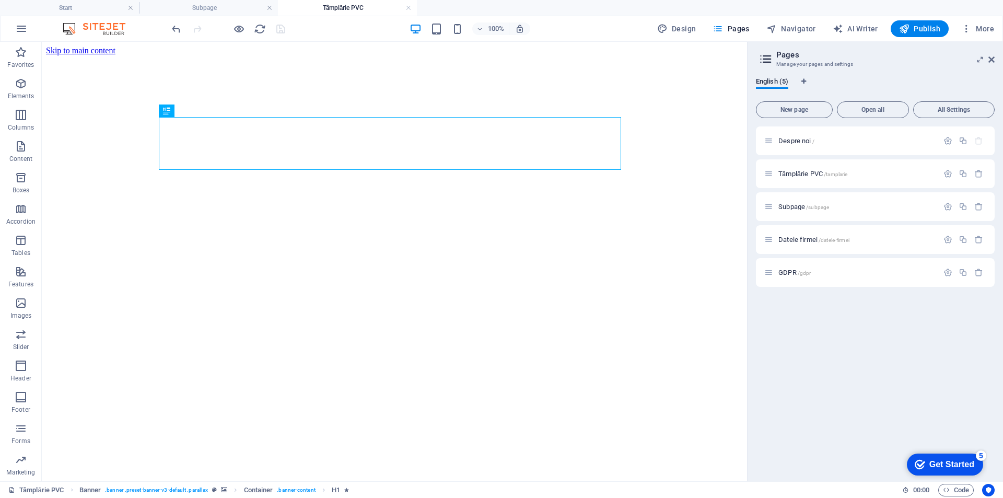
scroll to position [0, 0]
click at [948, 171] on icon "button" at bounding box center [947, 173] width 9 height 9
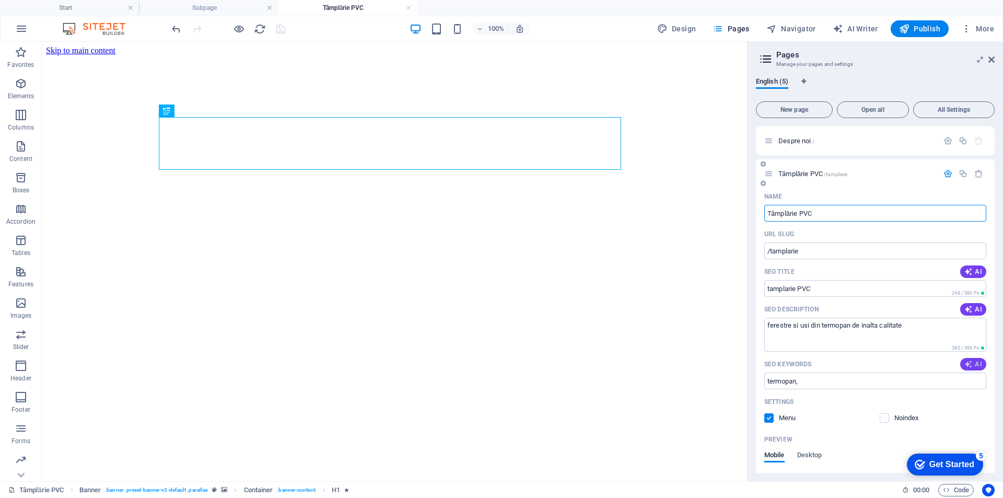
click at [979, 364] on span "AI" at bounding box center [973, 364] width 18 height 8
click at [768, 380] on input "interior windows, soundproof windows, thermal insulation, custom window design,…" at bounding box center [875, 380] width 222 height 17
drag, startPoint x: 767, startPoint y: 380, endPoint x: 818, endPoint y: 383, distance: 51.3
click at [818, 383] on input "interior windows, soundproof windows, thermal insulation, custom window design,…" at bounding box center [875, 380] width 222 height 17
drag, startPoint x: 890, startPoint y: 381, endPoint x: 828, endPoint y: 378, distance: 62.2
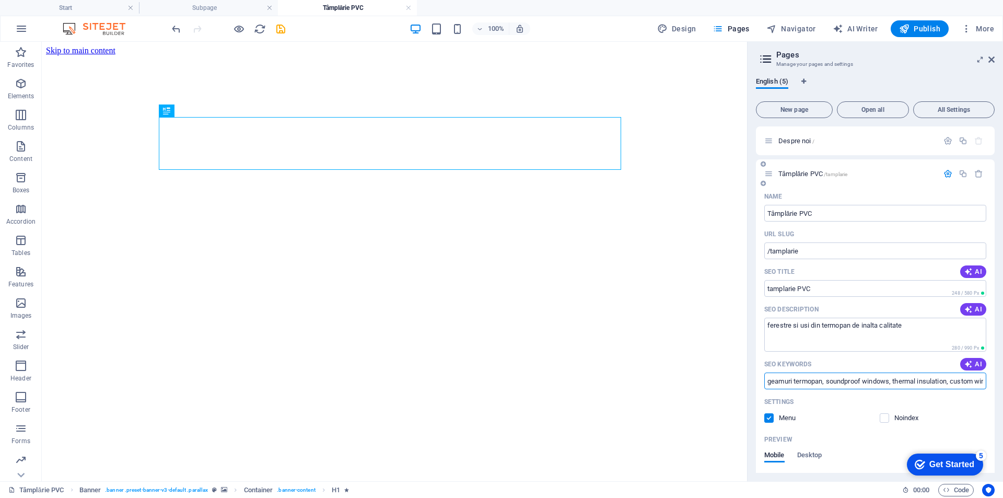
click at [828, 378] on input "geamuri termopan, soundproof windows, thermal insulation, custom window design,…" at bounding box center [875, 380] width 222 height 17
drag, startPoint x: 871, startPoint y: 378, endPoint x: 927, endPoint y: 379, distance: 55.9
click at [927, 378] on input "geamuri termopan, izolare fonica, thermal insulation, custom window design, pro…" at bounding box center [875, 380] width 222 height 17
drag, startPoint x: 920, startPoint y: 381, endPoint x: 886, endPoint y: 381, distance: 34.0
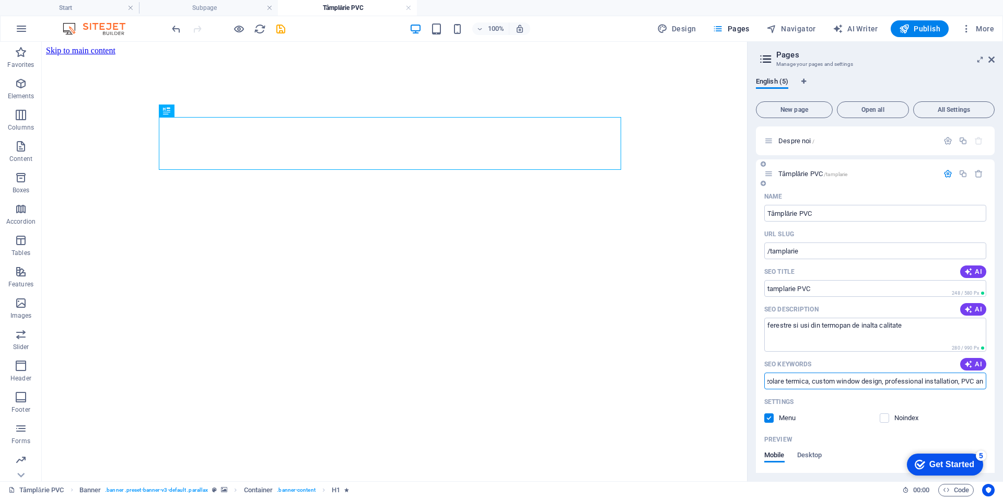
click at [886, 381] on input "geamuri termopan, izolare fonica, izolare termica, custom window design, profes…" at bounding box center [875, 380] width 222 height 17
type input "geamuri termopan, izolare fonica, izolare termica, design, instalare profesiona…"
click at [279, 28] on icon "save" at bounding box center [281, 29] width 12 height 12
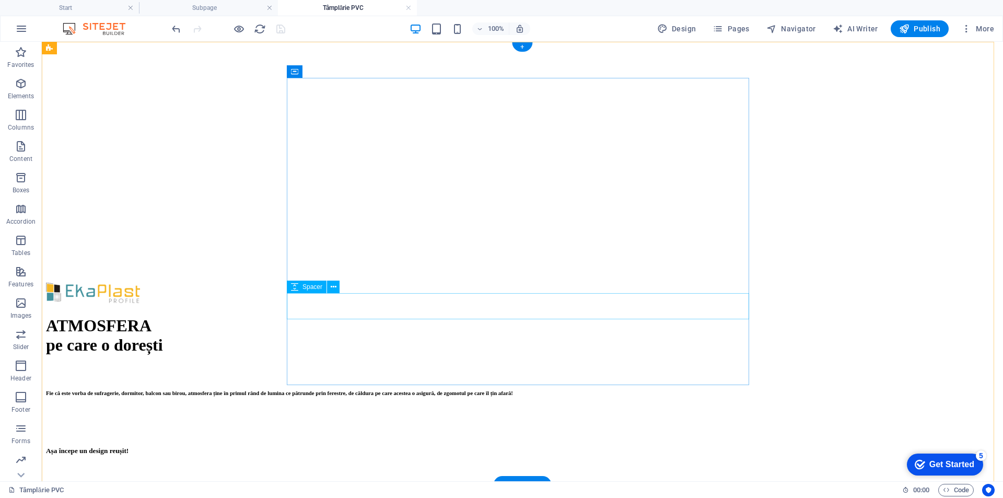
scroll to position [0, 0]
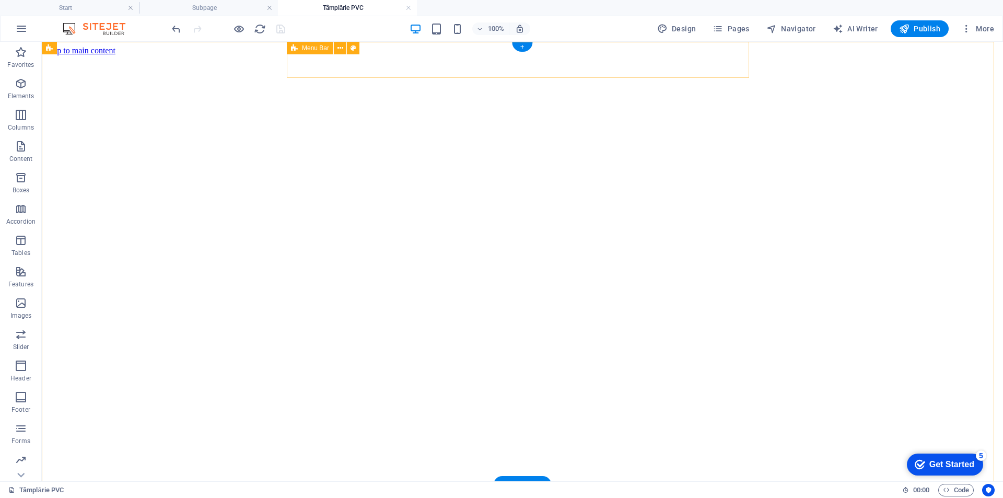
click at [289, 496] on div at bounding box center [522, 507] width 953 height 22
click at [285, 55] on figure at bounding box center [522, 55] width 953 height 0
click at [158, 55] on figure at bounding box center [522, 55] width 953 height 0
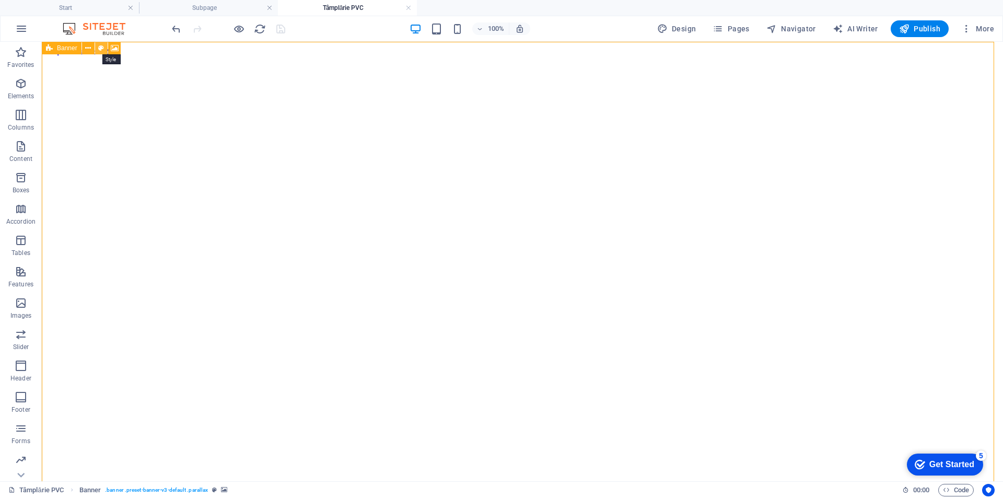
click at [100, 48] on icon at bounding box center [101, 48] width 6 height 11
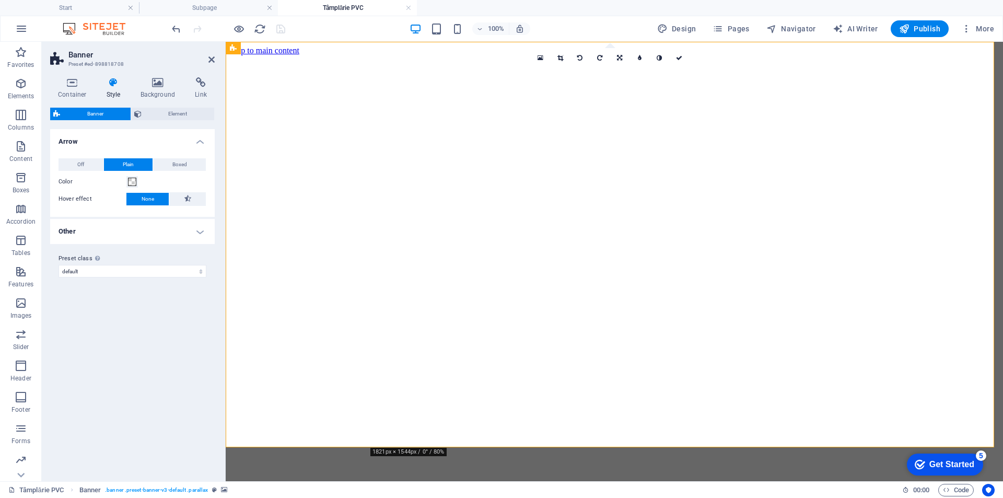
click at [196, 234] on h4 "Other" at bounding box center [132, 231] width 165 height 25
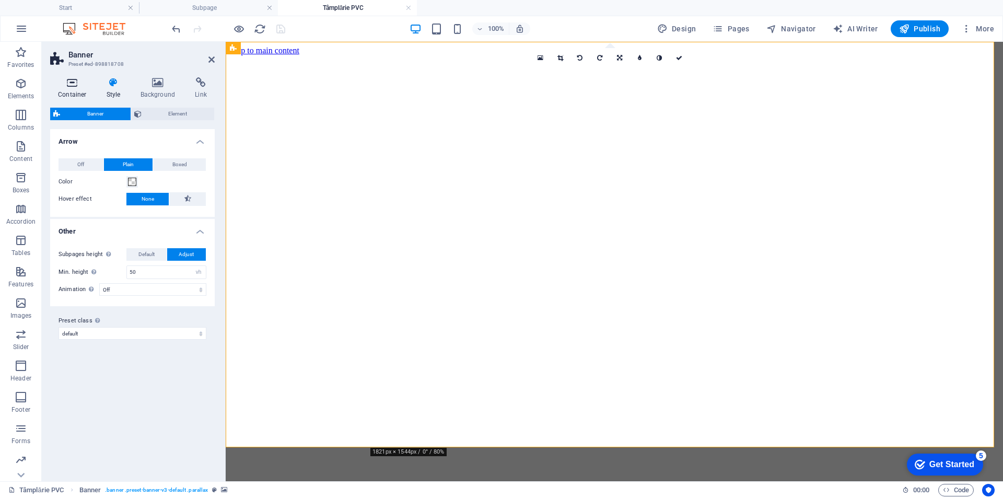
click at [80, 86] on icon at bounding box center [72, 82] width 44 height 10
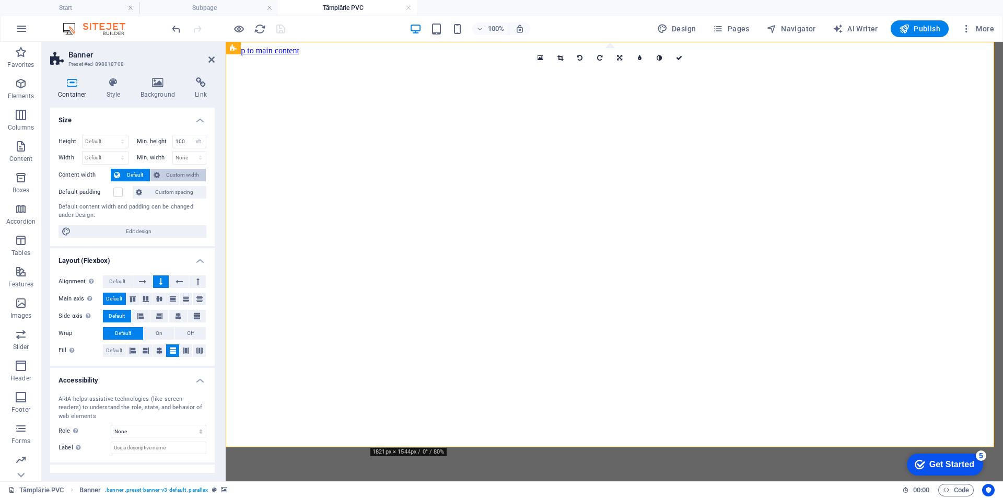
click at [181, 173] on span "Custom width" at bounding box center [183, 175] width 40 height 13
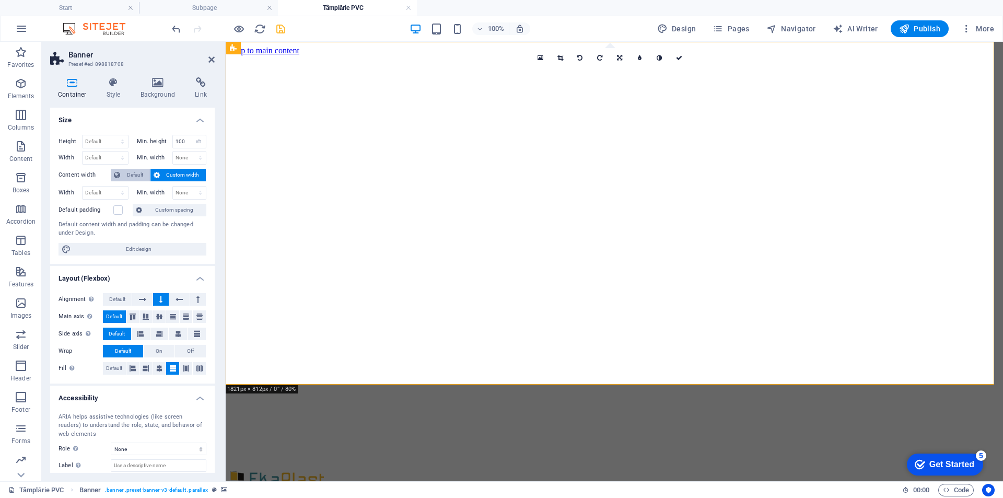
click at [131, 170] on span "Default" at bounding box center [135, 175] width 24 height 13
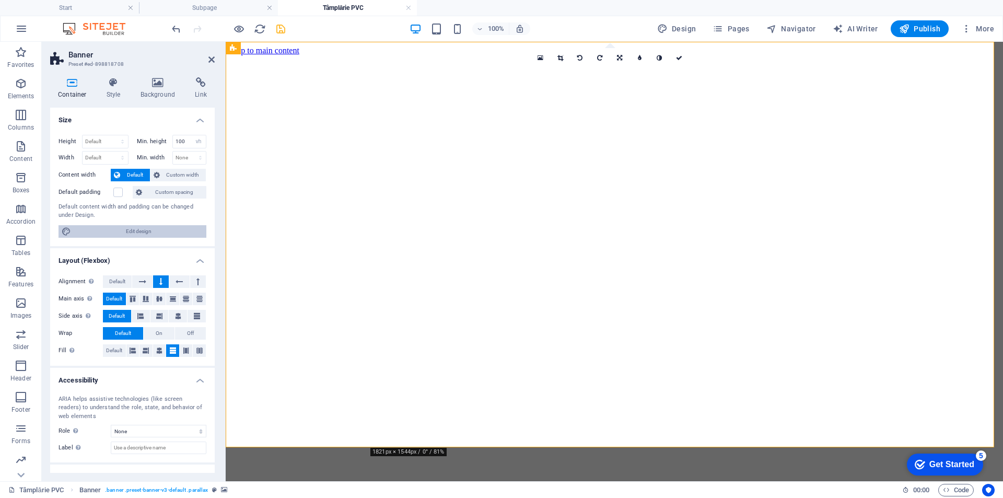
click at [99, 230] on span "Edit design" at bounding box center [138, 231] width 129 height 13
select select "rem"
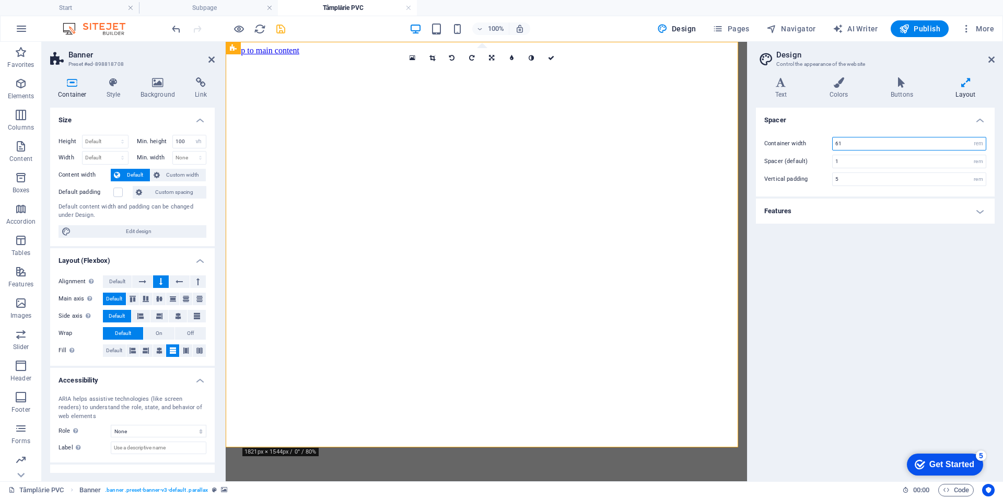
drag, startPoint x: 878, startPoint y: 142, endPoint x: 814, endPoint y: 142, distance: 63.7
click at [814, 142] on div "Container width 61 rem px" at bounding box center [875, 144] width 222 height 14
type input "80"
click at [864, 166] on input "1" at bounding box center [909, 161] width 153 height 13
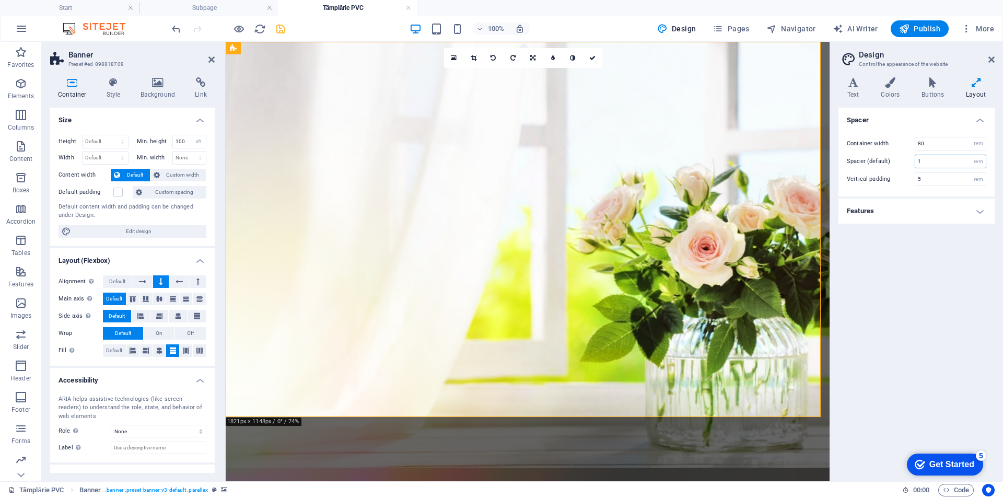
drag, startPoint x: 749, startPoint y: 99, endPoint x: 915, endPoint y: 113, distance: 166.7
click at [915, 113] on aside "Design Control the appearance of the website Variants Text Colors Buttons Layou…" at bounding box center [915, 261] width 173 height 439
click at [978, 211] on h4 "Features" at bounding box center [916, 210] width 156 height 25
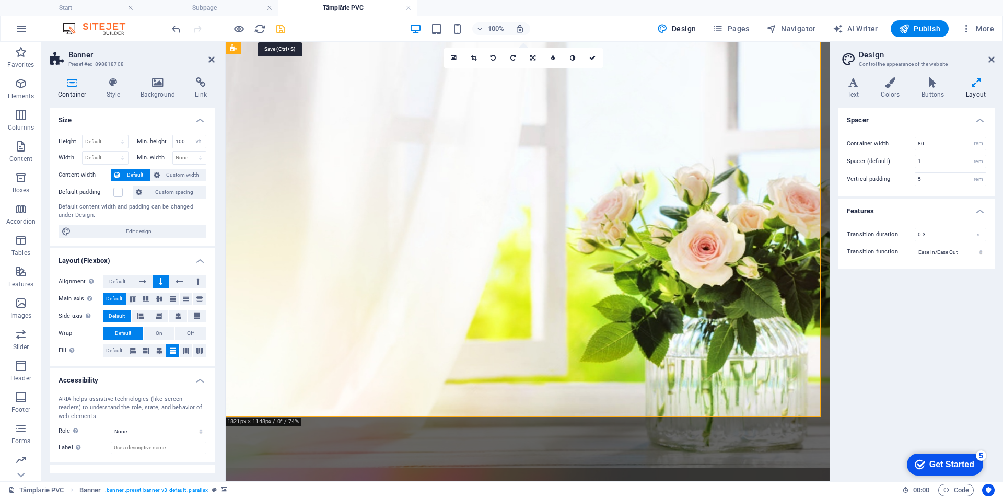
click at [278, 32] on icon "save" at bounding box center [281, 29] width 12 height 12
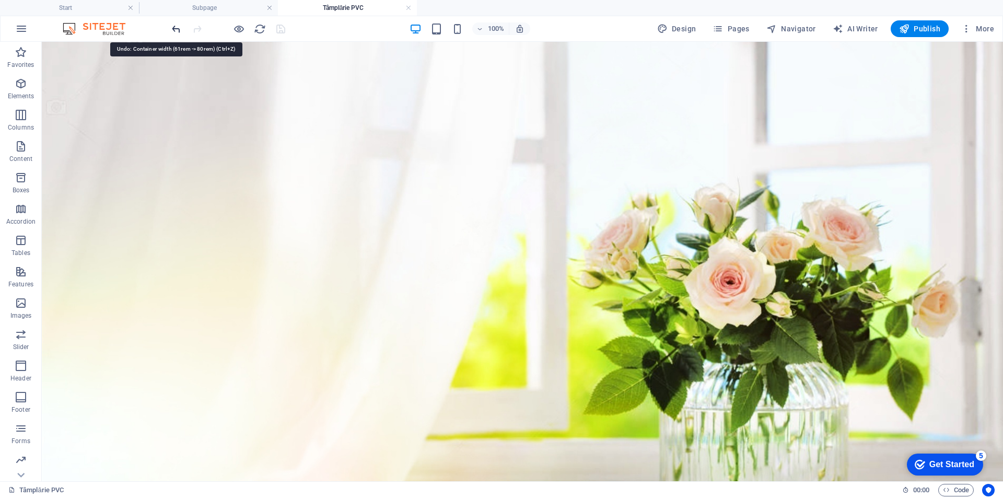
click at [176, 30] on icon "undo" at bounding box center [176, 29] width 12 height 12
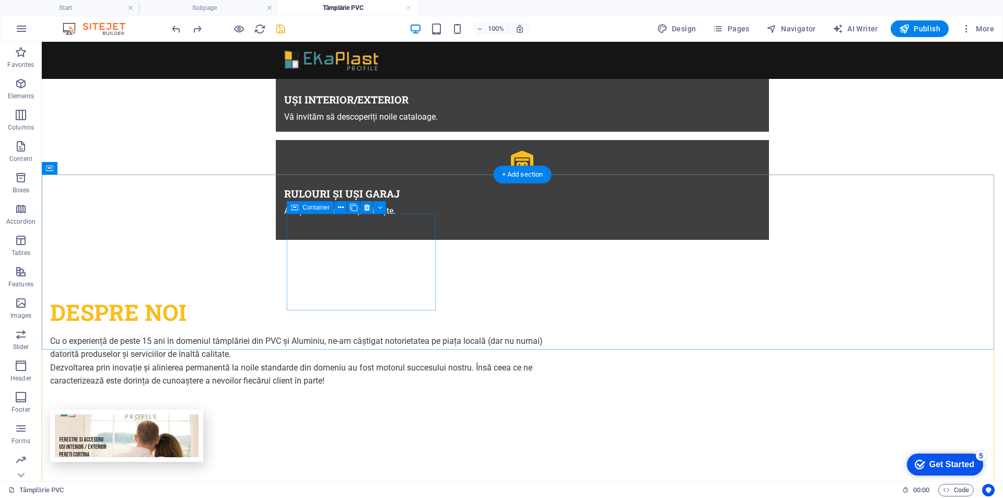
scroll to position [944, 0]
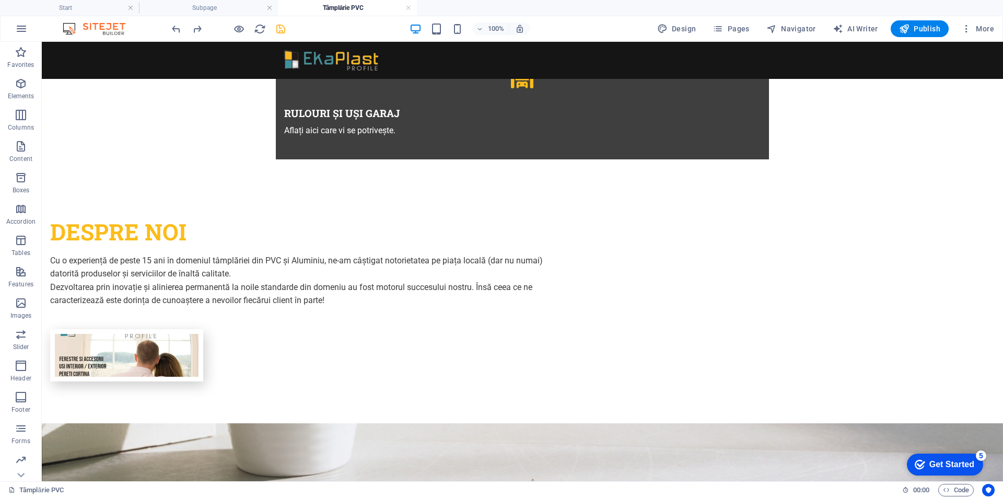
click at [947, 460] on div "Get Started" at bounding box center [951, 464] width 45 height 9
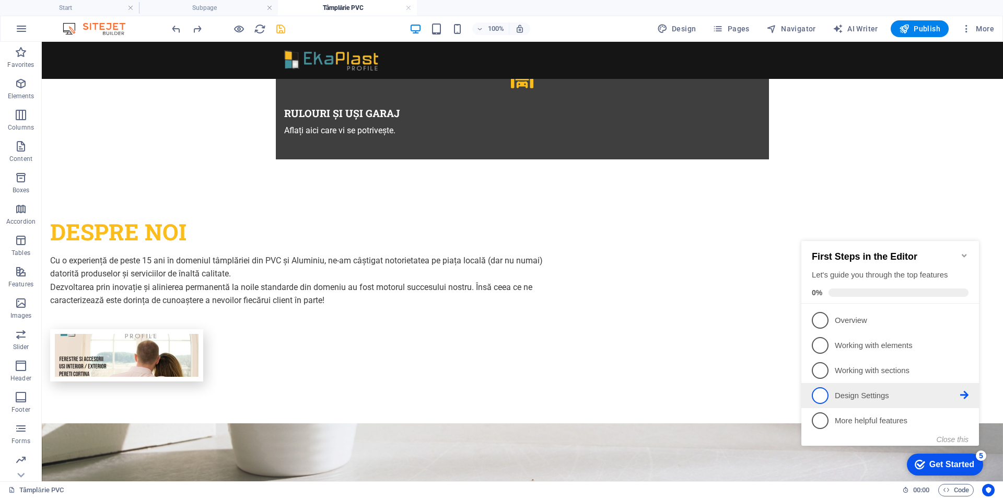
click at [916, 388] on link "4 Design Settings - incomplete" at bounding box center [890, 395] width 157 height 17
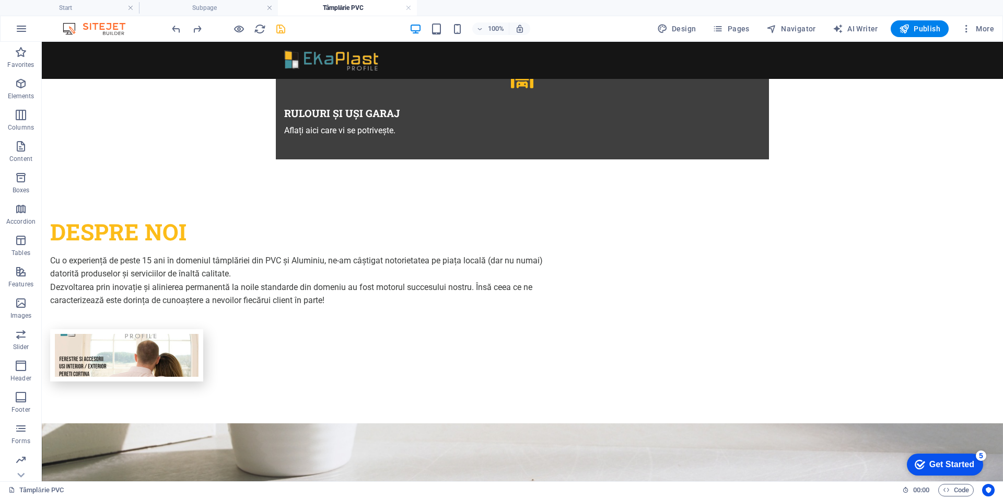
click at [949, 460] on div "Get Started" at bounding box center [951, 464] width 45 height 9
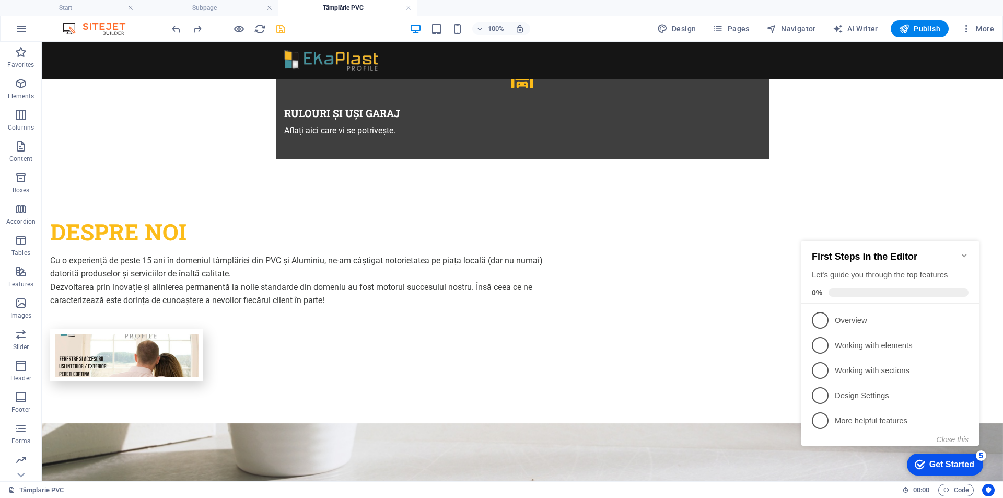
click at [966, 257] on icon "Minimize checklist" at bounding box center [964, 255] width 5 height 3
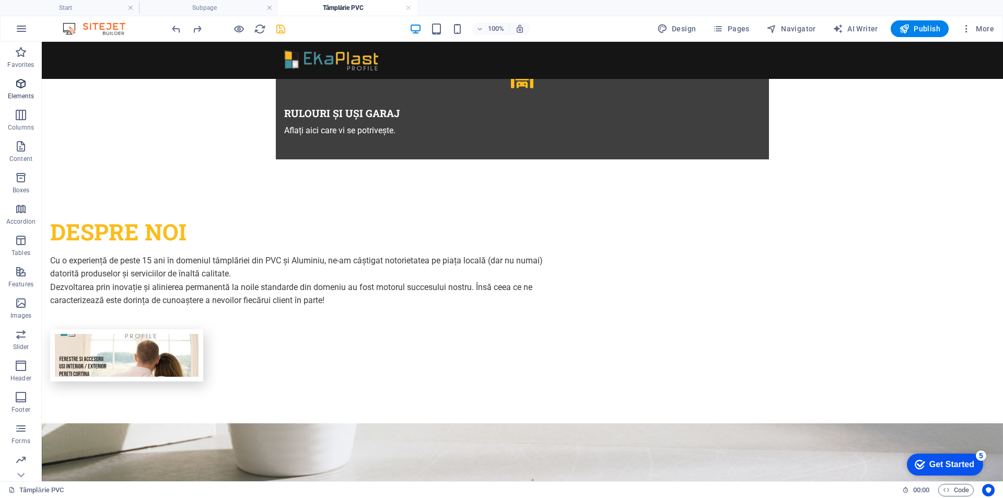
drag, startPoint x: 145, startPoint y: 227, endPoint x: 22, endPoint y: 83, distance: 189.7
click at [22, 83] on icon "button" at bounding box center [21, 83] width 13 height 13
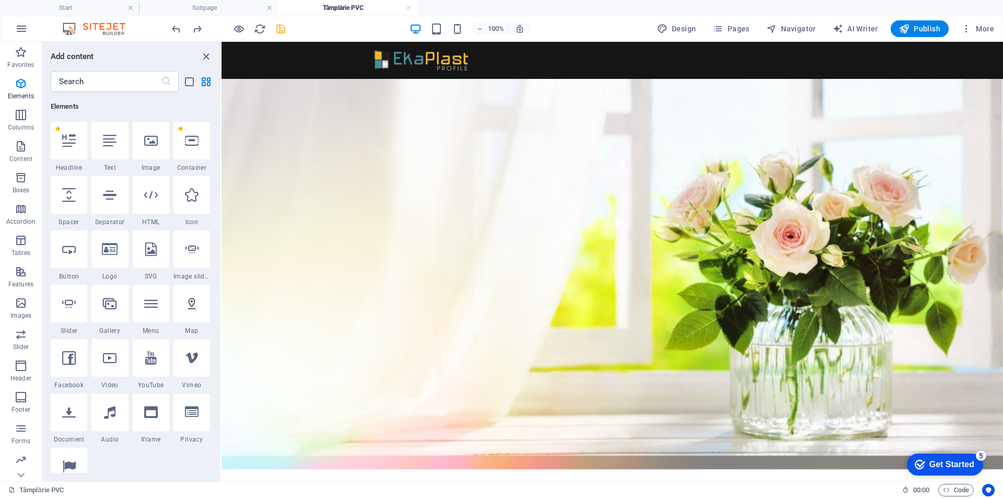
scroll to position [0, 0]
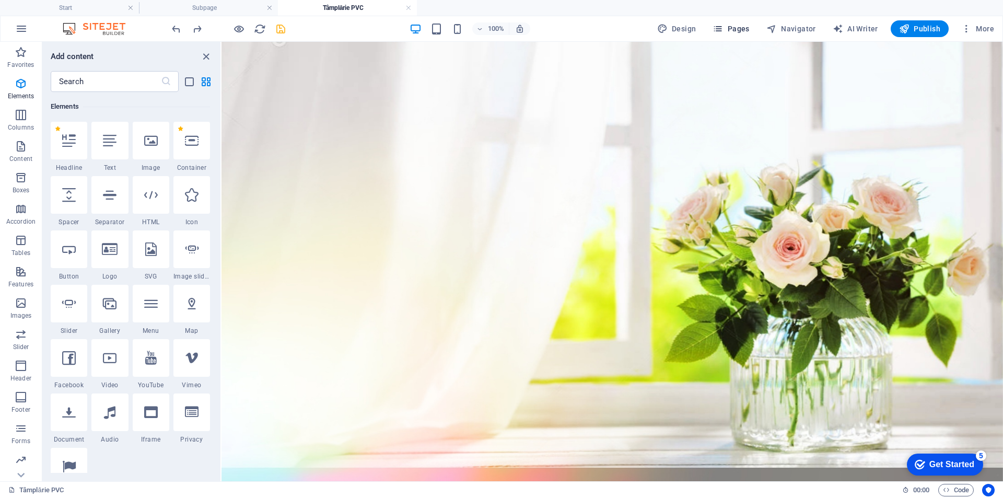
click at [738, 28] on span "Pages" at bounding box center [730, 29] width 37 height 10
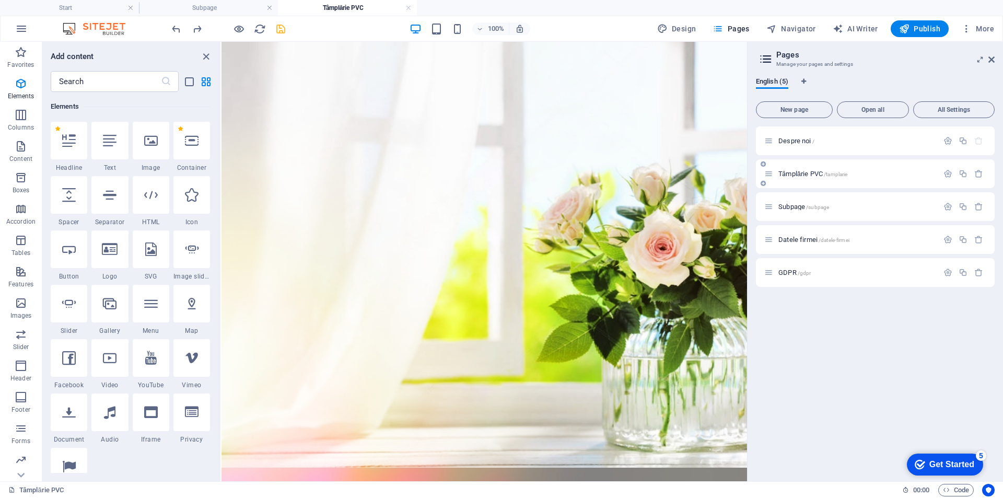
click at [822, 174] on span "Tâmplărie PVC /tamplarie" at bounding box center [812, 174] width 69 height 8
click at [53, 5] on h4 "Start" at bounding box center [69, 7] width 139 height 11
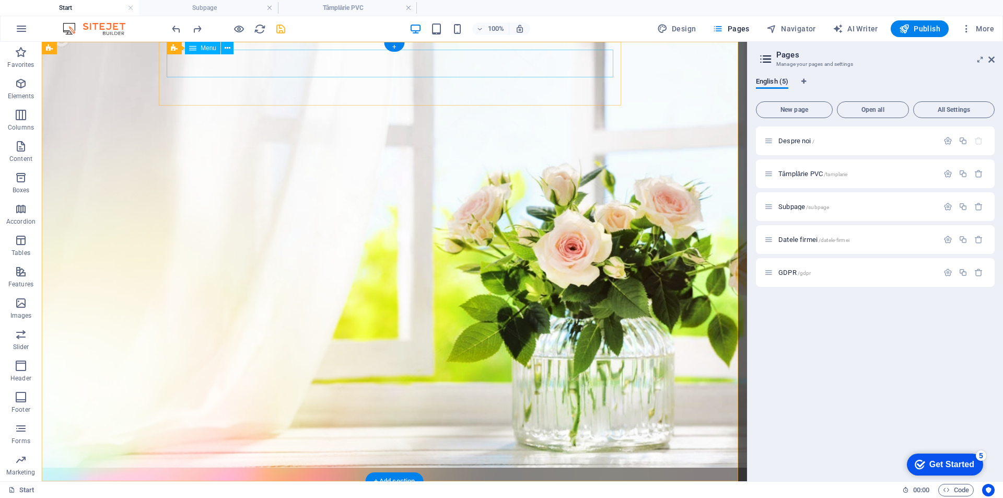
click at [504, 489] on nav "Despre noi Tâmplărie PVC Subpage" at bounding box center [394, 503] width 476 height 29
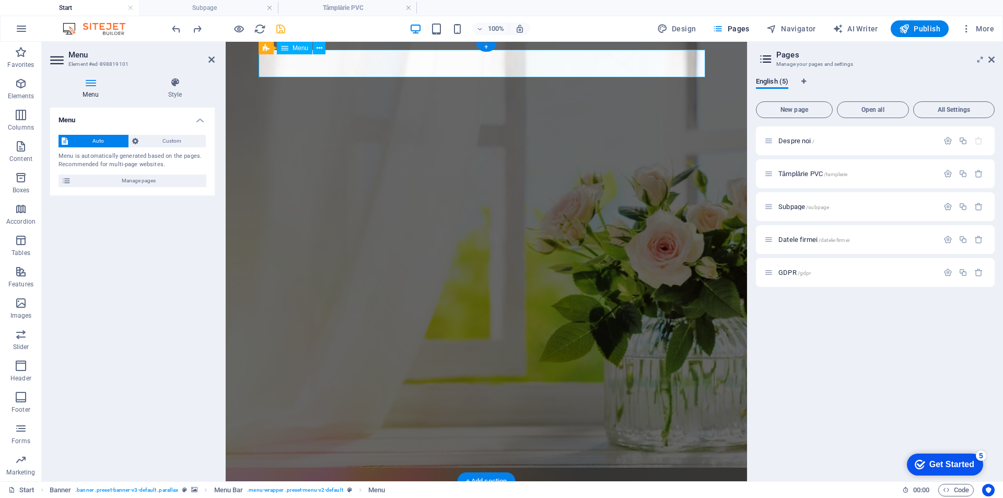
click at [559, 489] on nav "Despre noi Tâmplărie PVC Subpage" at bounding box center [486, 503] width 476 height 29
click at [180, 90] on h4 "Style" at bounding box center [174, 88] width 79 height 22
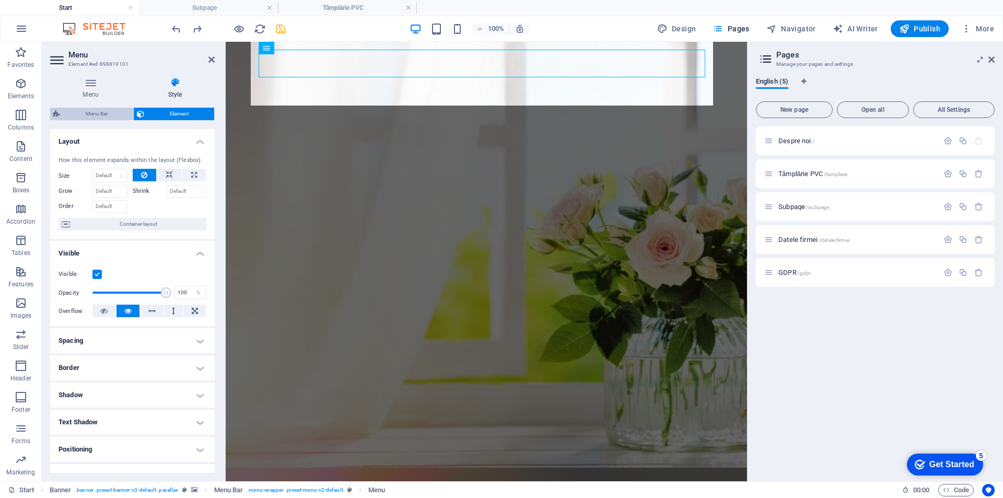
click at [91, 115] on span "Menu Bar" at bounding box center [96, 114] width 67 height 13
select select "rem"
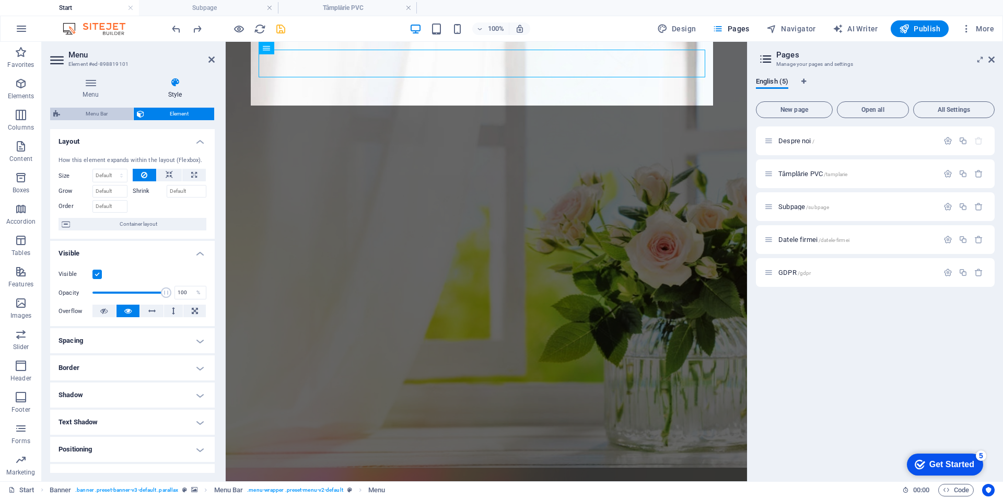
select select "rem"
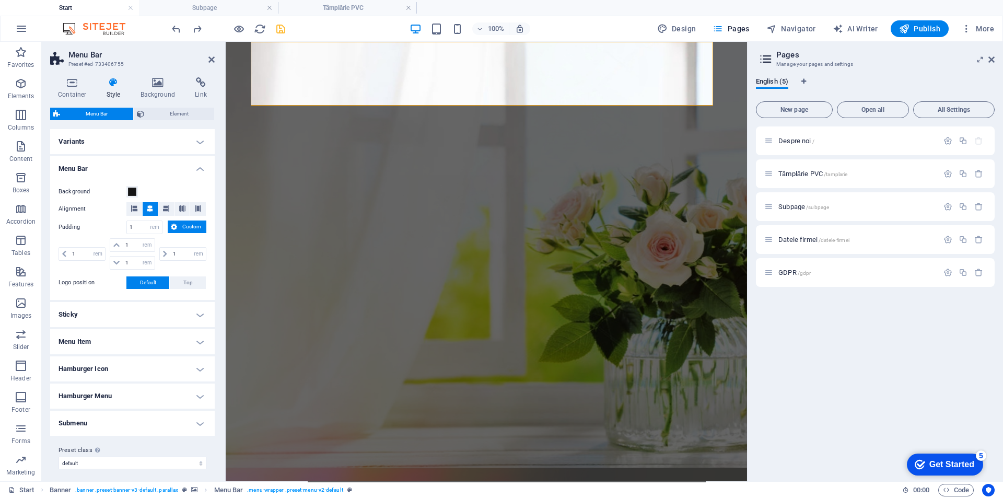
click at [199, 343] on h4 "Menu Item" at bounding box center [132, 341] width 165 height 25
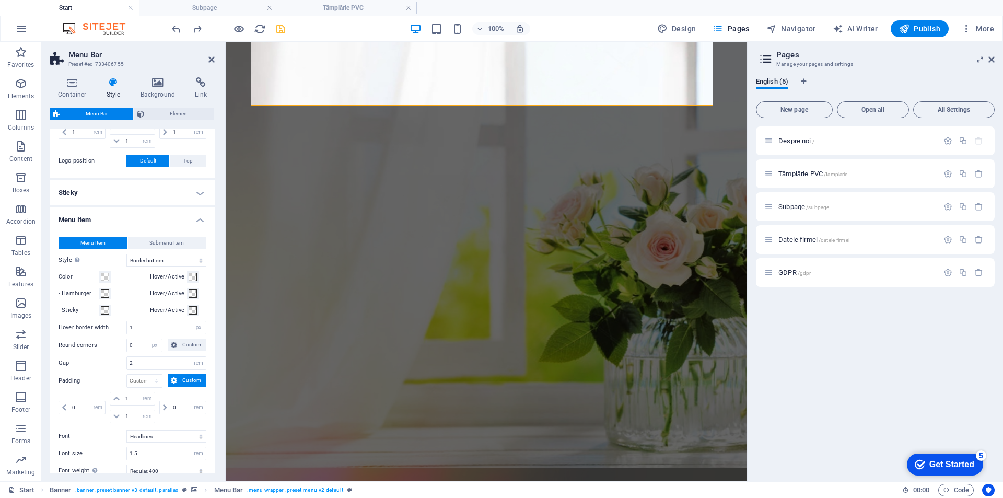
scroll to position [244, 0]
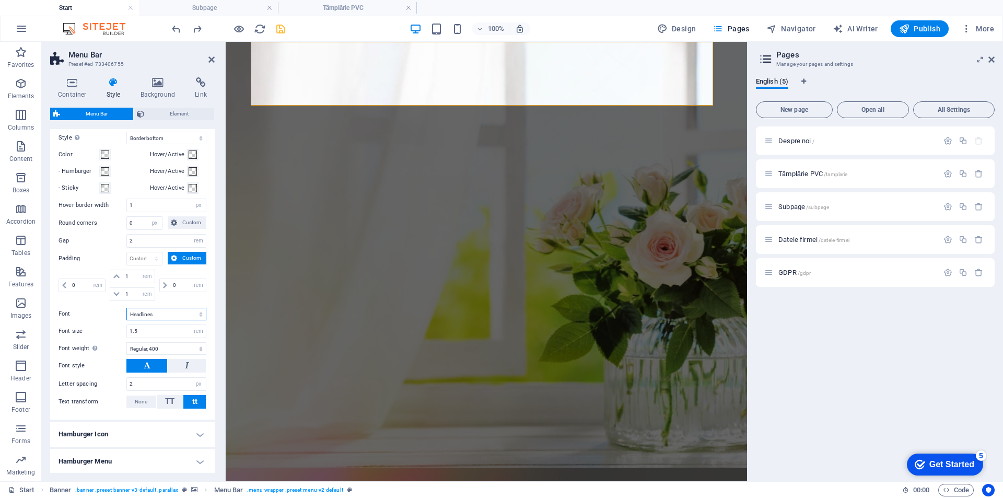
click at [196, 312] on select "Default Headlines" at bounding box center [166, 314] width 80 height 13
drag, startPoint x: 153, startPoint y: 332, endPoint x: 55, endPoint y: 324, distance: 97.5
click at [55, 324] on div "Menu Item Submenu Item Style Switch to preview mode and move the mouse over men…" at bounding box center [132, 261] width 169 height 315
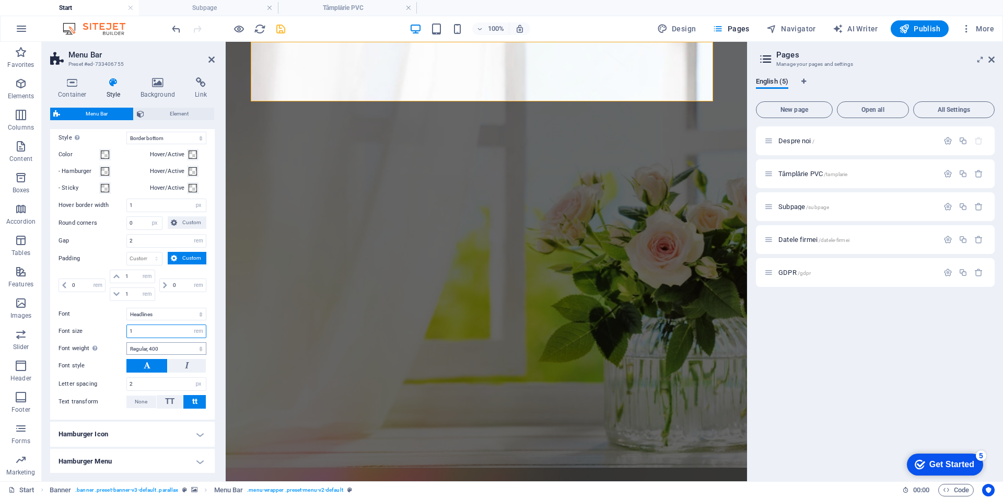
type input "1"
click at [143, 348] on select "Thin, 100 Extra-light, 200 Light, 300 Regular, 400 Medium, 500 Semi-bold, 600 B…" at bounding box center [166, 348] width 80 height 13
click at [93, 372] on div "Font style" at bounding box center [133, 366] width 148 height 14
drag, startPoint x: 152, startPoint y: 387, endPoint x: 63, endPoint y: 368, distance: 90.9
click at [63, 368] on div "Menu Item Submenu Item Style Switch to preview mode and move the mouse over men…" at bounding box center [132, 261] width 169 height 315
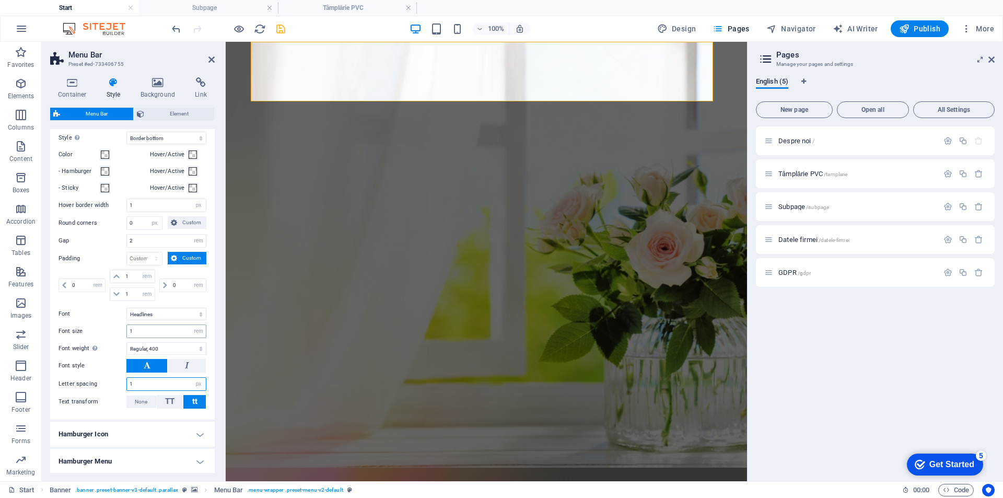
type input "1"
click at [154, 328] on input "1" at bounding box center [166, 331] width 79 height 13
click at [535, 489] on nav "Despre noi Tâmplărie PVC Subpage" at bounding box center [486, 501] width 476 height 25
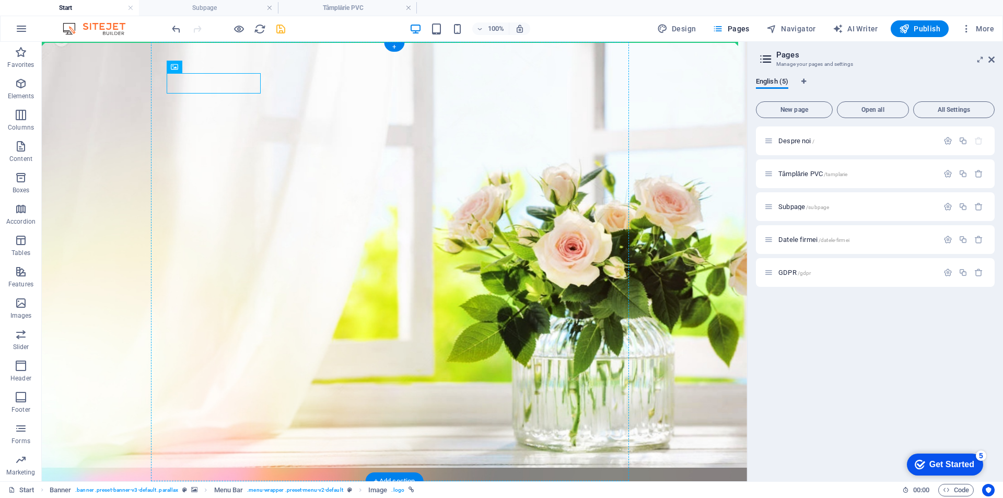
drag, startPoint x: 145, startPoint y: 89, endPoint x: 280, endPoint y: 60, distance: 138.3
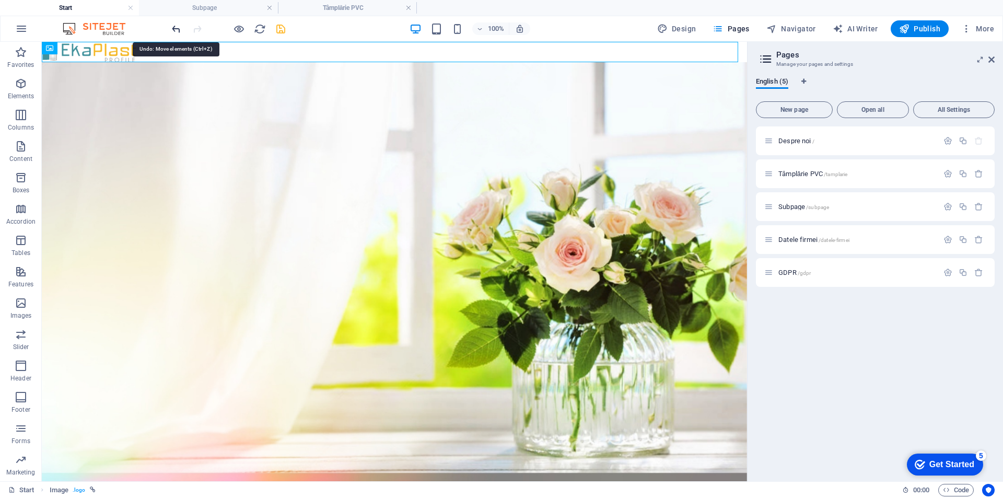
click at [174, 27] on icon "undo" at bounding box center [176, 29] width 12 height 12
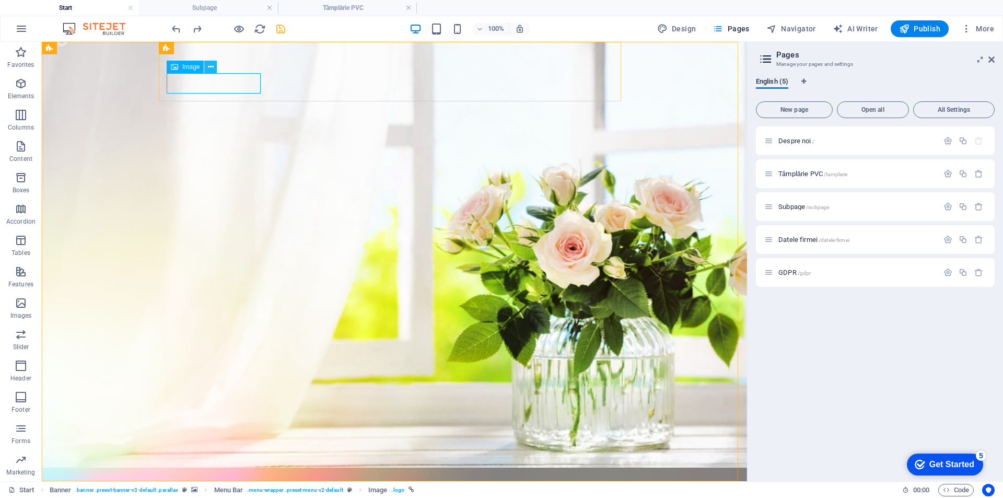
click at [212, 65] on icon at bounding box center [211, 67] width 6 height 11
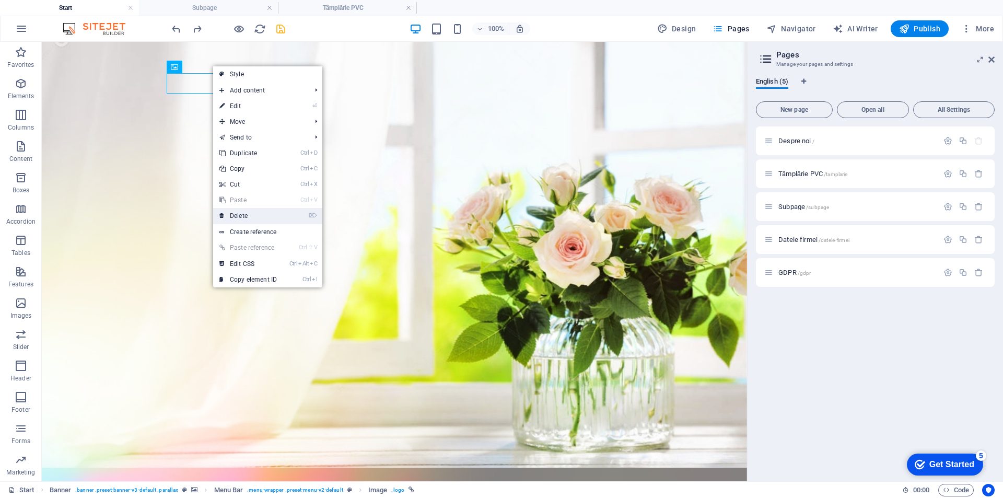
click at [262, 212] on link "⌦ Delete" at bounding box center [248, 216] width 70 height 16
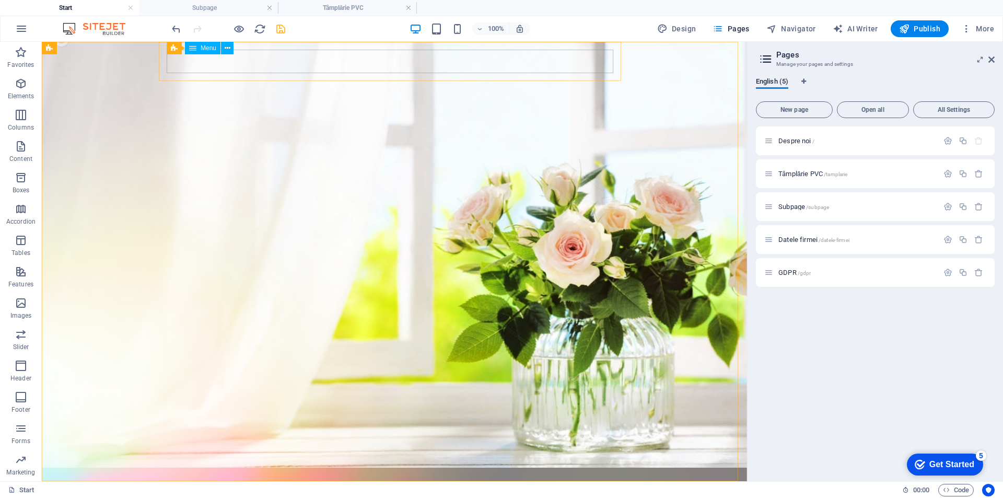
click at [198, 51] on div "Menu" at bounding box center [203, 48] width 36 height 13
click at [179, 46] on span "Menu Bar" at bounding box center [187, 48] width 27 height 6
click at [226, 48] on icon at bounding box center [226, 48] width 6 height 11
select select "rem"
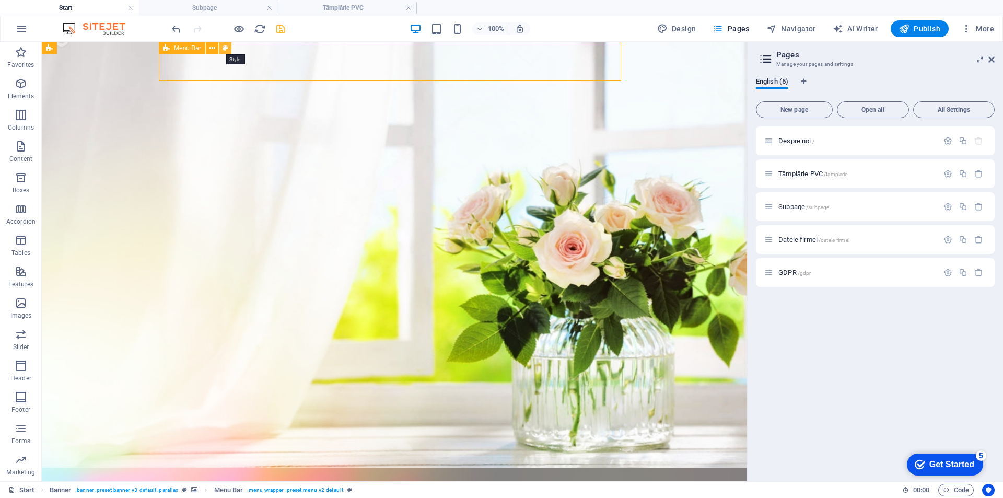
select select "rem"
select select "hover_border_bottom"
select select "px"
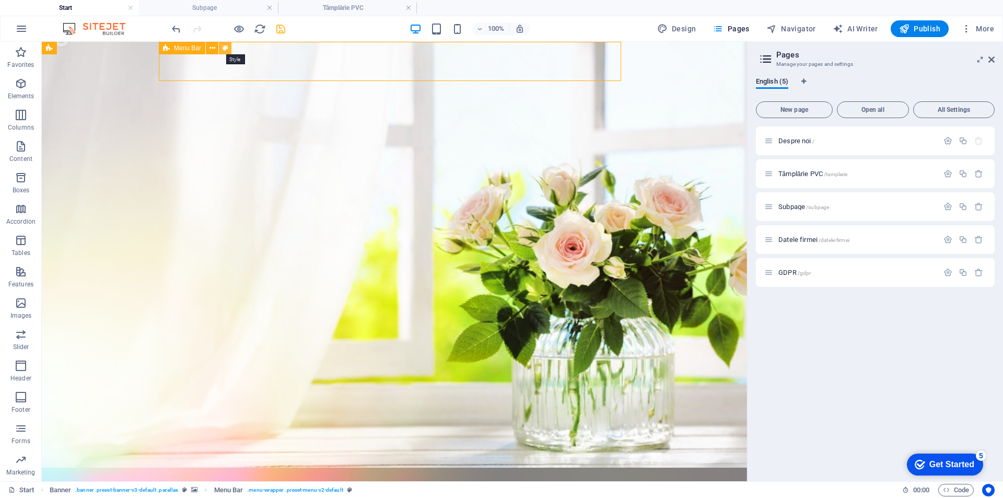
select select "px"
select select "rem"
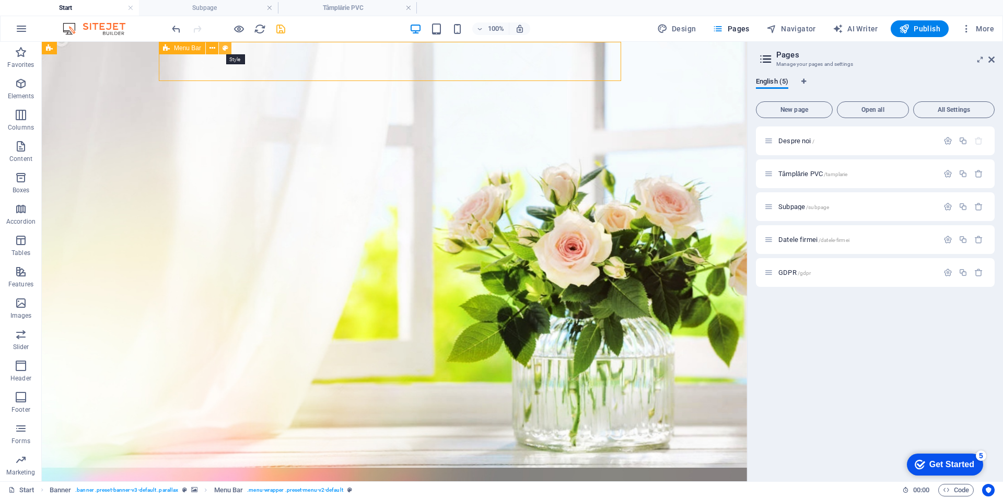
select select "rem"
select select "link-special-font"
select select "rem"
select select "400"
select select "px"
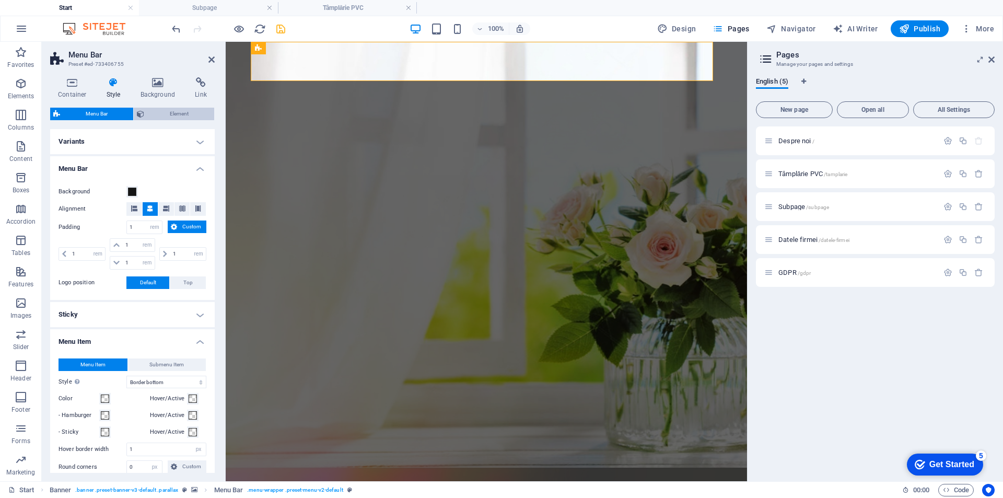
click at [173, 114] on span "Element" at bounding box center [179, 114] width 64 height 13
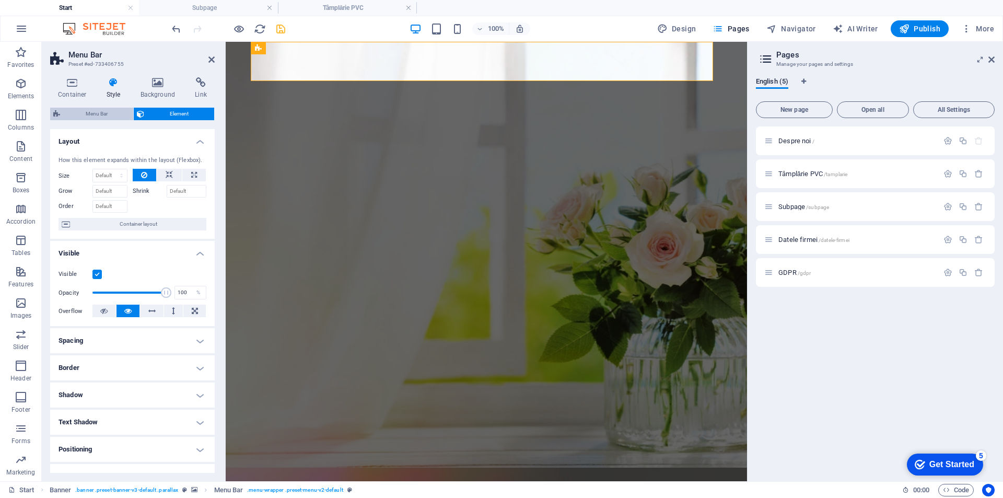
click at [95, 109] on span "Menu Bar" at bounding box center [96, 114] width 67 height 13
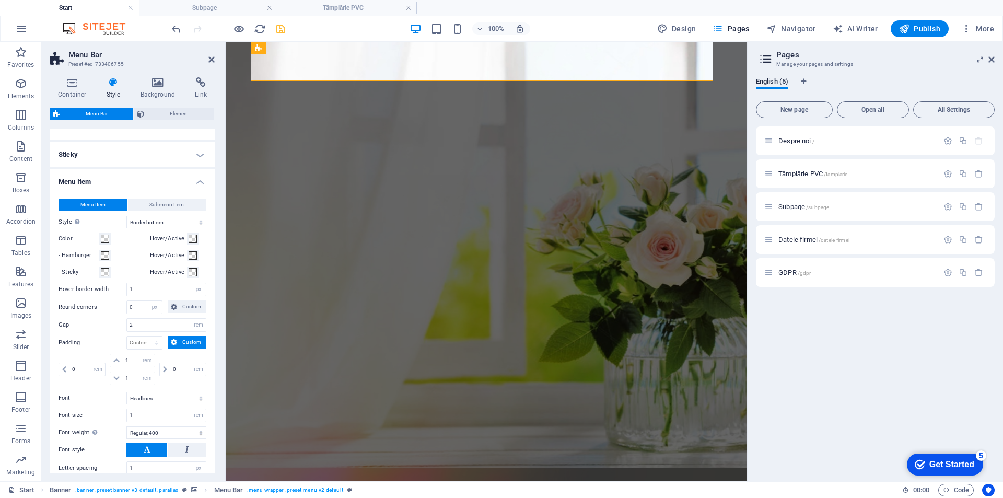
scroll to position [70, 0]
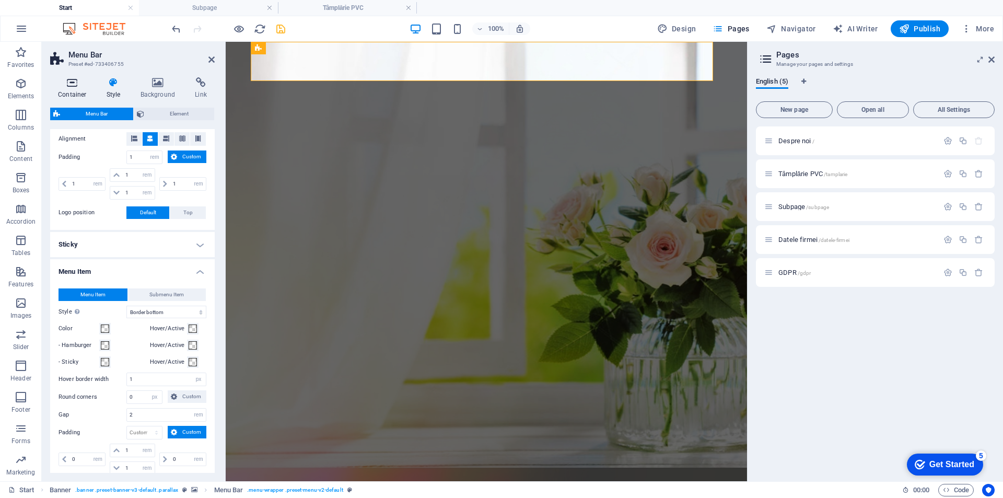
click at [79, 81] on icon at bounding box center [72, 82] width 44 height 10
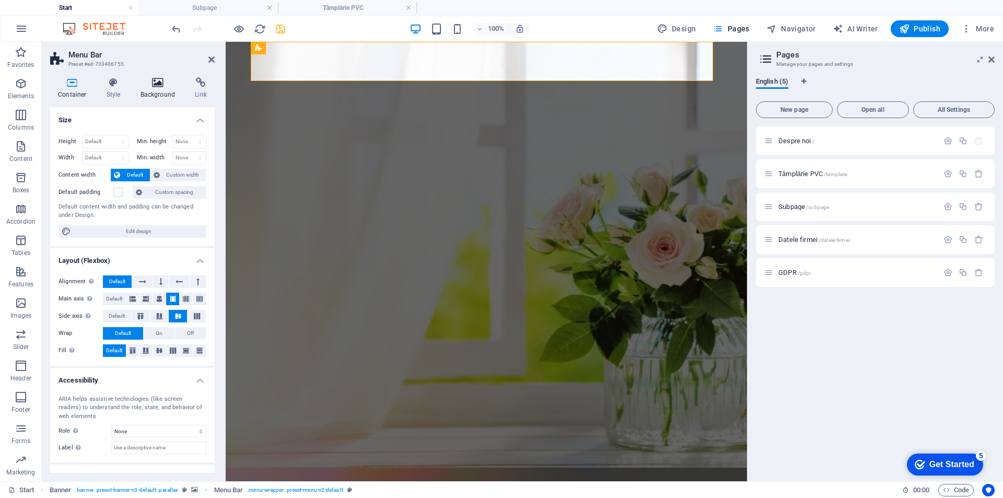
click at [155, 83] on icon at bounding box center [158, 82] width 51 height 10
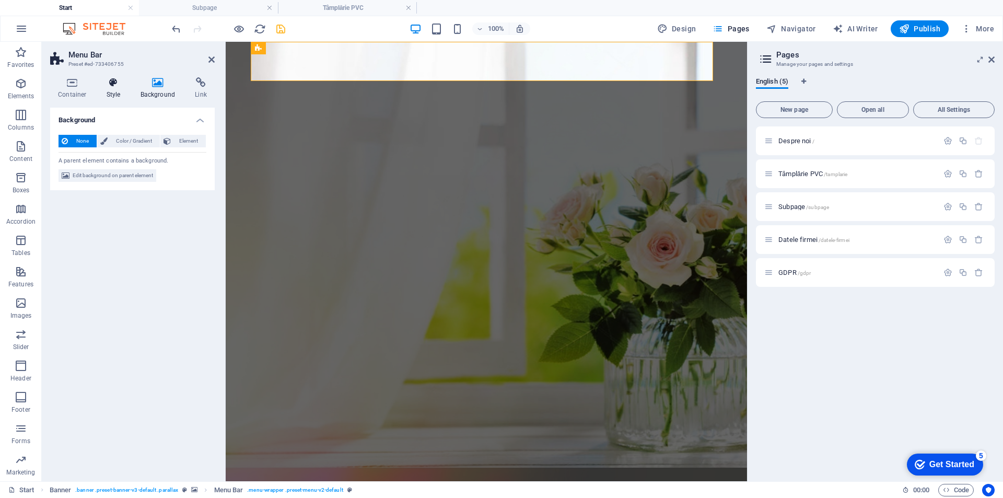
click at [113, 85] on icon at bounding box center [114, 82] width 30 height 10
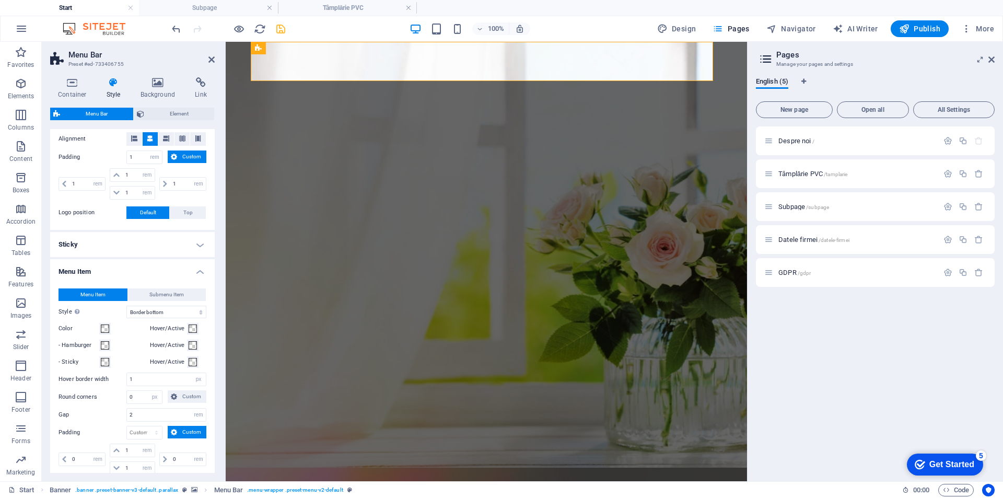
scroll to position [192, 0]
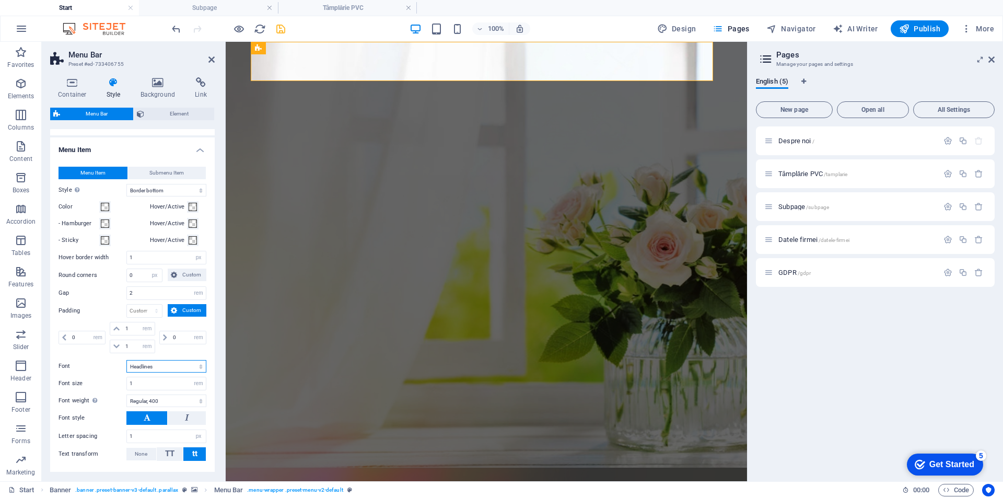
click at [166, 366] on select "Default Headlines" at bounding box center [166, 366] width 80 height 13
click at [126, 360] on select "Default Headlines" at bounding box center [166, 366] width 80 height 13
click at [143, 383] on input "1" at bounding box center [166, 383] width 79 height 13
click at [153, 368] on select "Default Headlines" at bounding box center [166, 366] width 80 height 13
select select "link-special-font"
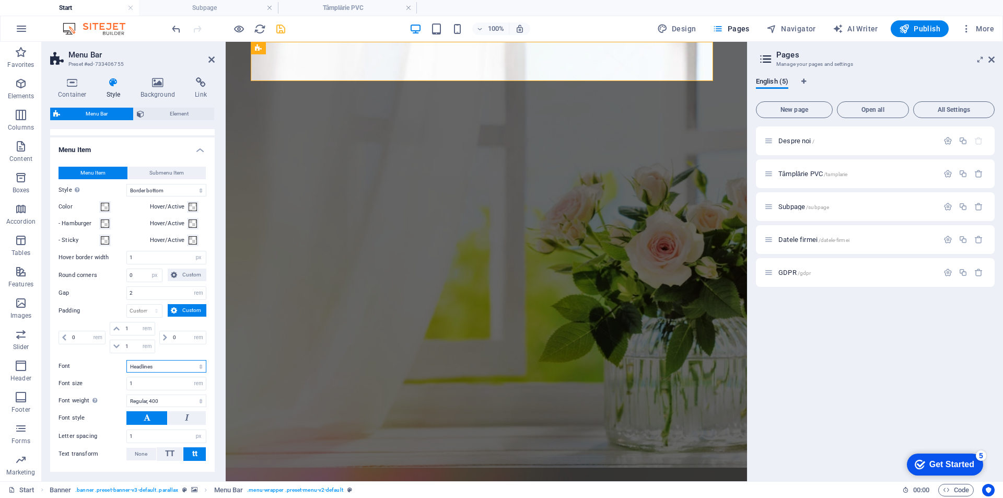
click at [126, 360] on select "Default Headlines" at bounding box center [166, 366] width 80 height 13
click at [144, 416] on icon at bounding box center [147, 417] width 7 height 13
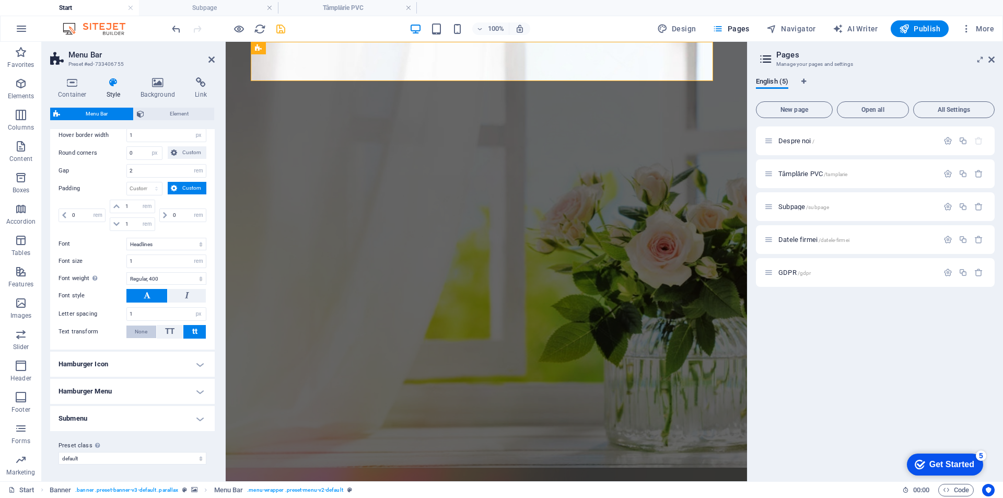
click at [138, 333] on span "None" at bounding box center [141, 331] width 13 height 13
click at [963, 174] on icon "button" at bounding box center [962, 173] width 9 height 9
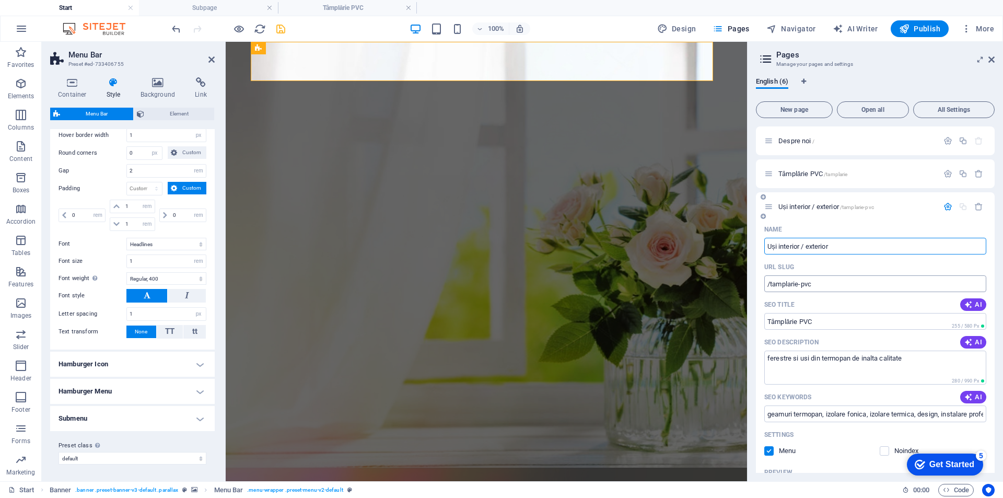
type input "Uși interior / exterior"
click at [831, 287] on input "/tamplarie-pvc" at bounding box center [875, 283] width 222 height 17
type input "/usi"
drag, startPoint x: 840, startPoint y: 325, endPoint x: 758, endPoint y: 324, distance: 82.0
click at [758, 324] on div "Name Uși interior / exterior ​ URL SLUG /usi ​ SEO Title AI Tâmplărie PVC ​ 255…" at bounding box center [875, 430] width 239 height 418
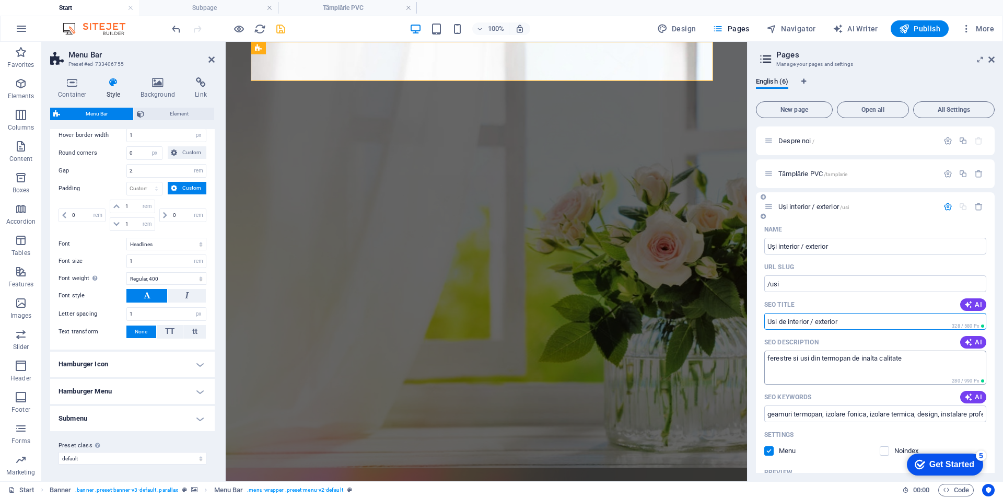
type input "Usi de interior / exterior"
click at [857, 355] on textarea "ferestre si usi din termopan de inalta calitate" at bounding box center [875, 367] width 222 height 34
click at [926, 412] on input "geamuri termopan, izolare fonica, izolare termica, design, instalare profesiona…" at bounding box center [875, 413] width 222 height 17
drag, startPoint x: 1158, startPoint y: 403, endPoint x: 973, endPoint y: 405, distance: 185.4
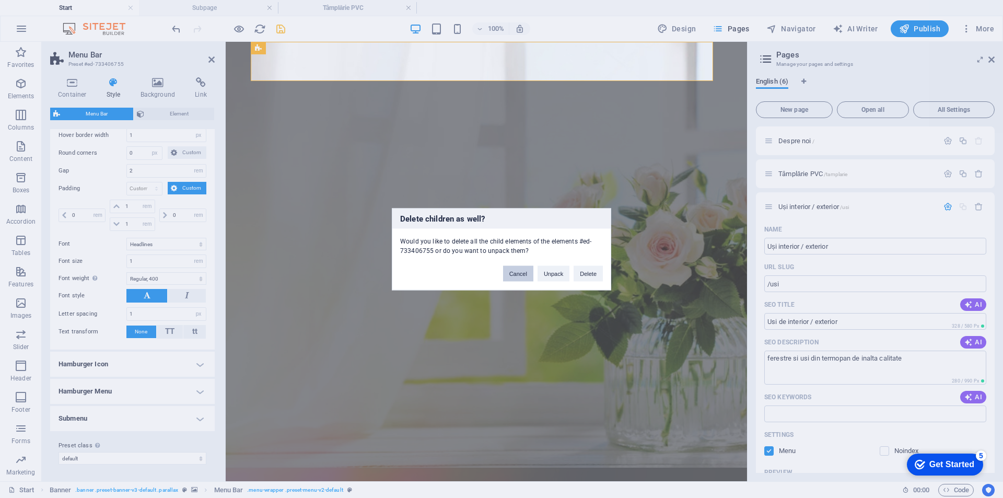
click at [509, 275] on button "Cancel" at bounding box center [518, 273] width 30 height 16
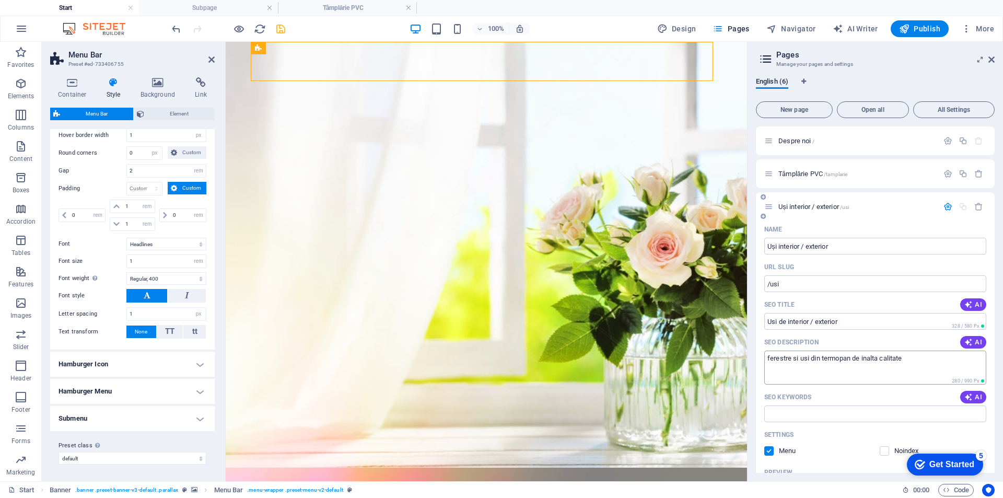
click at [891, 354] on textarea "ferestre si usi din termopan de inalta calitate" at bounding box center [875, 367] width 222 height 34
drag, startPoint x: 913, startPoint y: 358, endPoint x: 763, endPoint y: 352, distance: 150.6
click at [763, 352] on div "Name Uși interior / exterior ​ URL SLUG /usi ​ SEO Title AI Usi de interior / e…" at bounding box center [875, 430] width 239 height 418
click at [833, 361] on textarea "ferestre si usi din termopan de inalta calitate" at bounding box center [875, 367] width 222 height 34
drag, startPoint x: 766, startPoint y: 356, endPoint x: 906, endPoint y: 358, distance: 140.5
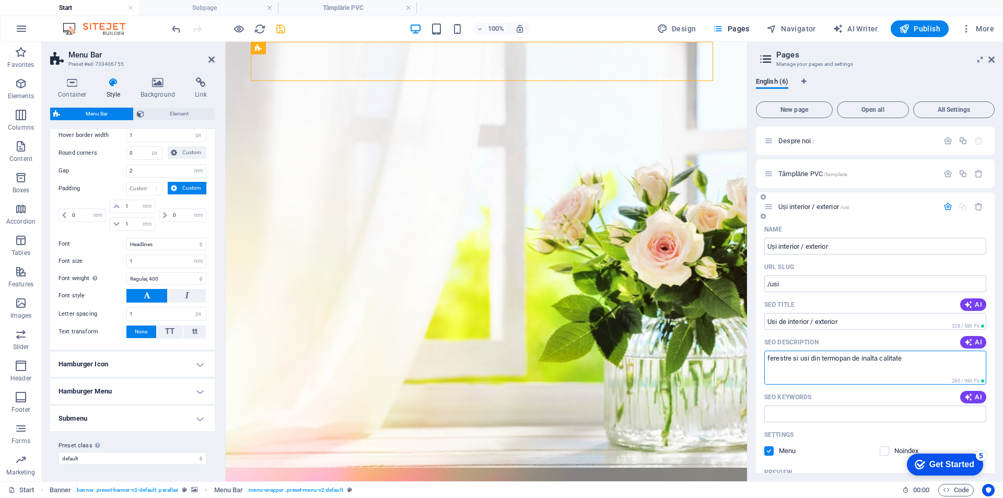
click at [906, 358] on textarea "ferestre si usi din termopan de inalta calitate" at bounding box center [875, 367] width 222 height 34
type textarea "i"
type textarea "usi"
click at [275, 31] on icon "save" at bounding box center [281, 29] width 12 height 12
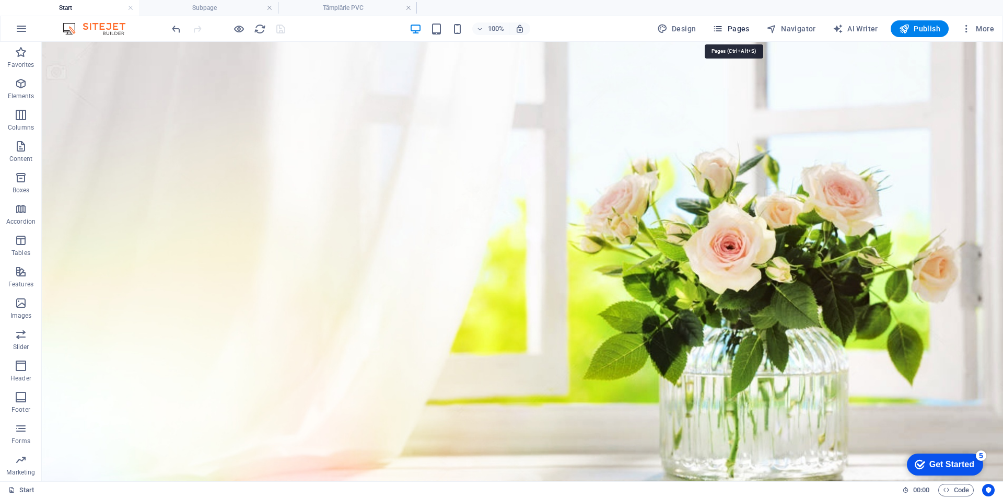
click at [736, 25] on span "Pages" at bounding box center [730, 29] width 37 height 10
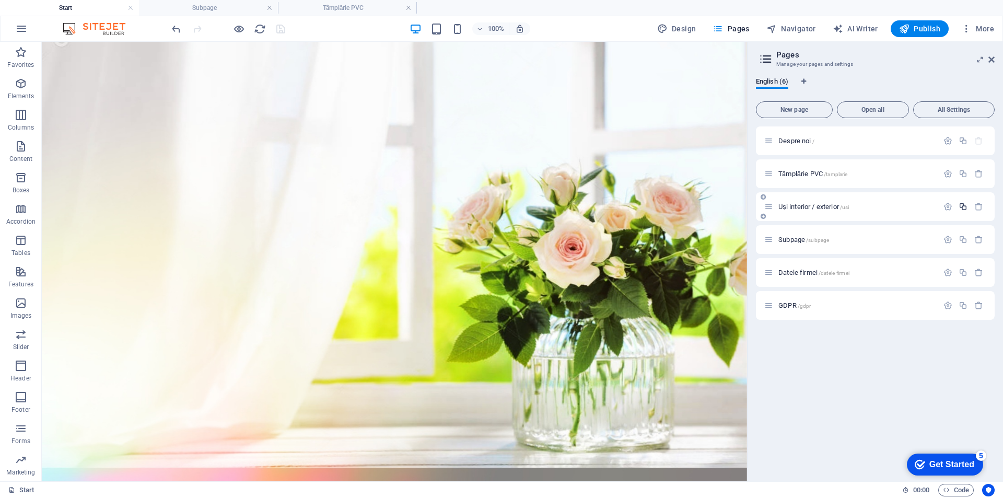
click at [965, 203] on icon "button" at bounding box center [962, 206] width 9 height 9
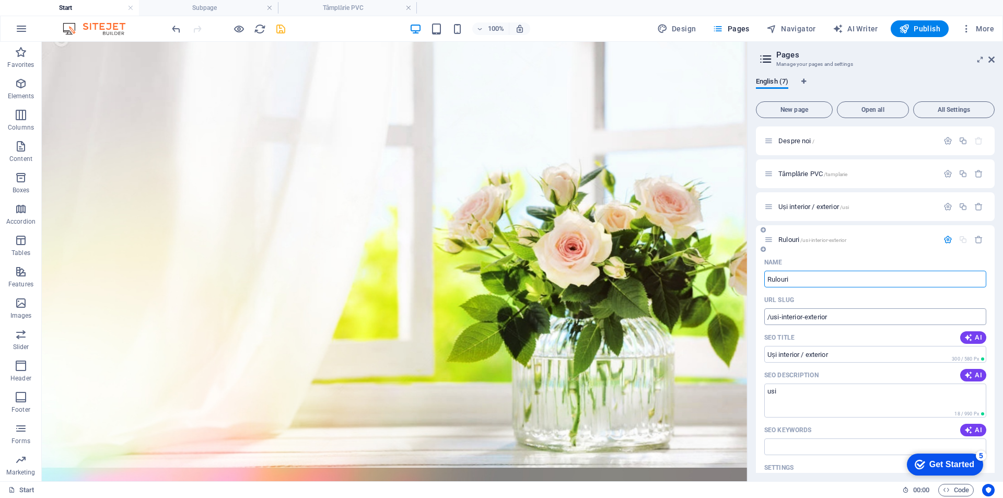
type input "Rulouri"
click at [861, 313] on input "/usi-interior-exterior" at bounding box center [875, 316] width 222 height 17
type input "/rulouri"
drag, startPoint x: 883, startPoint y: 395, endPoint x: 711, endPoint y: 336, distance: 182.2
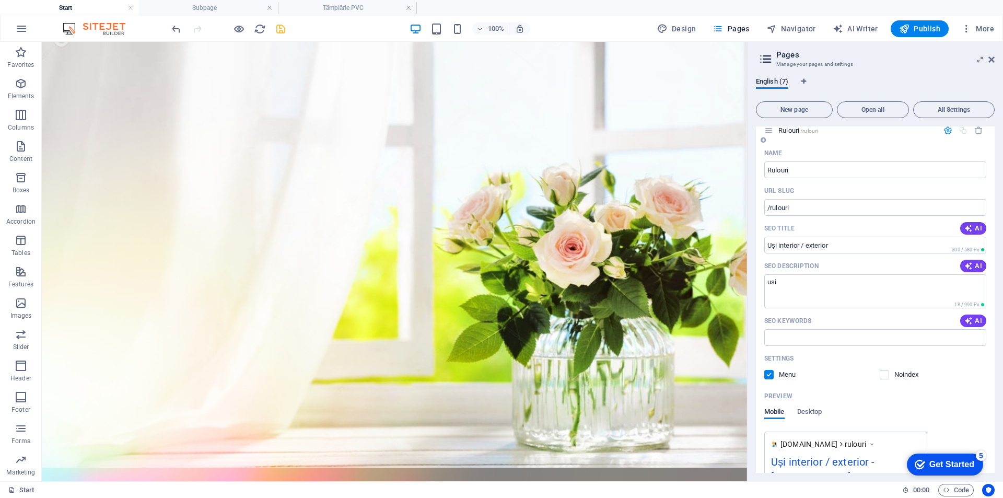
scroll to position [122, 0]
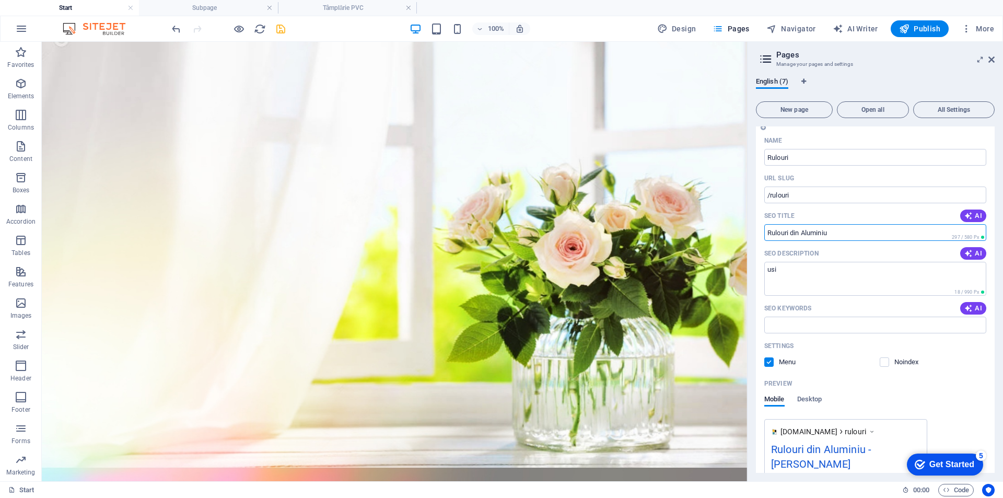
type input "Rulouri din Aluminiu"
click at [976, 353] on div "Settings" at bounding box center [875, 345] width 222 height 17
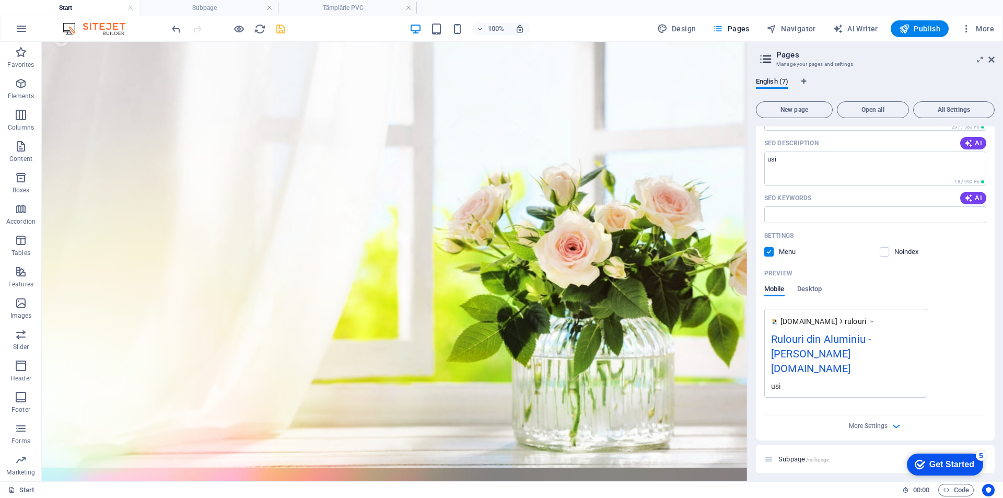
scroll to position [244, 0]
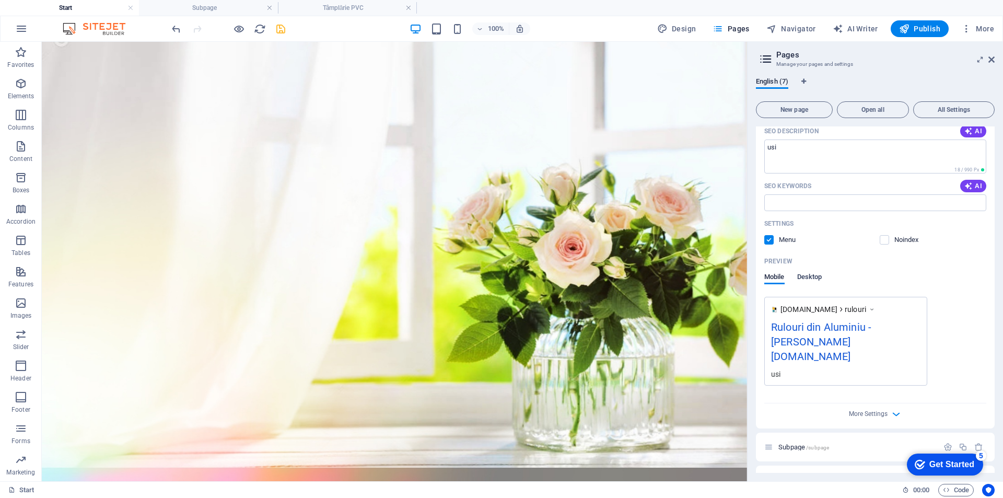
click at [807, 277] on span "Desktop" at bounding box center [809, 278] width 25 height 15
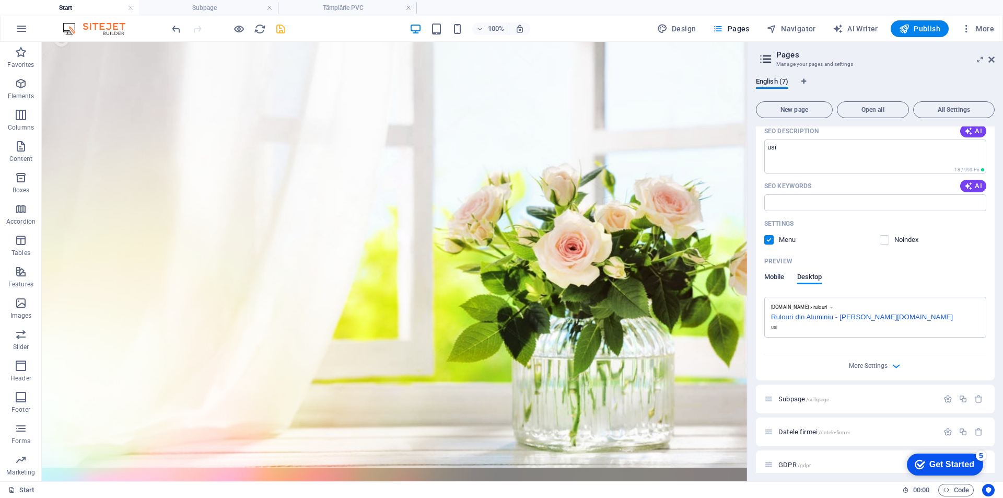
click at [770, 277] on span "Mobile" at bounding box center [774, 278] width 20 height 15
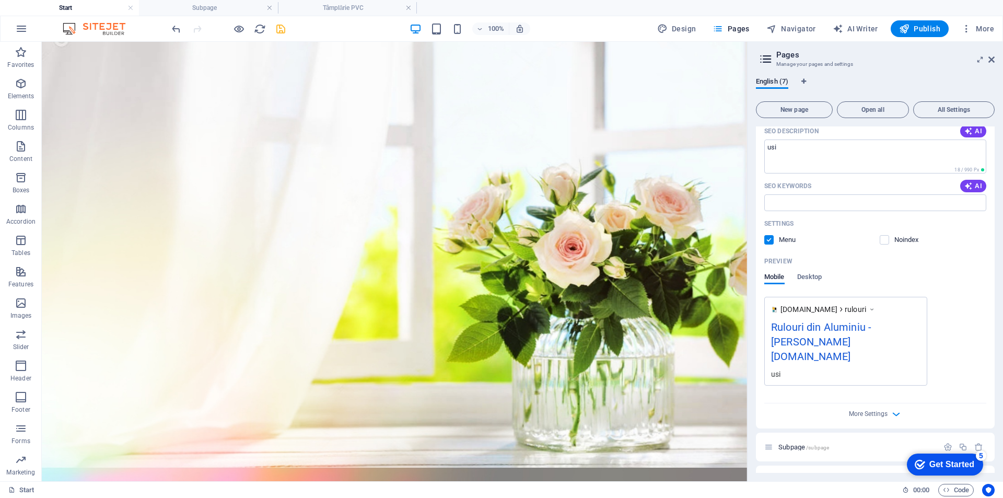
scroll to position [122, 0]
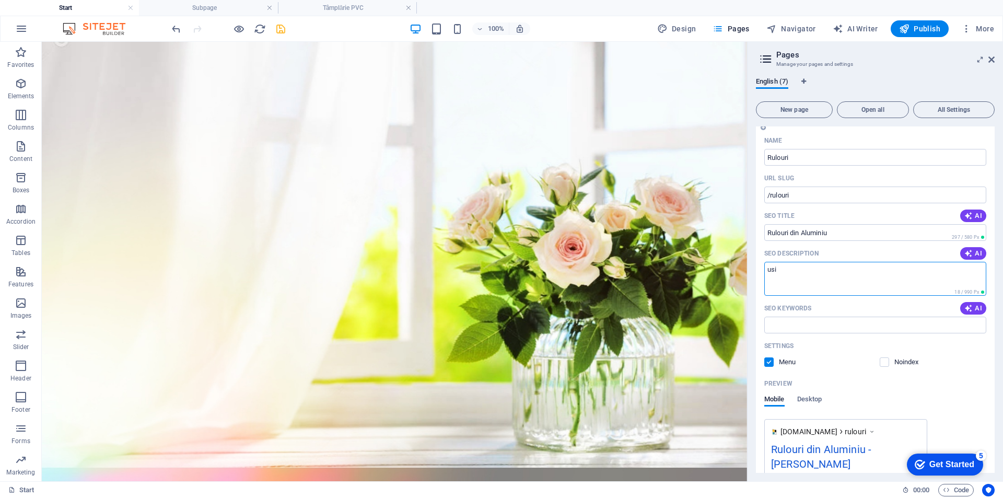
drag, startPoint x: 802, startPoint y: 269, endPoint x: 762, endPoint y: 265, distance: 40.4
click at [762, 265] on div "Name [PERSON_NAME] ​ URL SLUG /rulouri ​ SEO Title AI Rulouri din Aluminiu ​ 29…" at bounding box center [875, 341] width 239 height 418
click at [846, 267] on textarea "extraprotectie pentru feretre" at bounding box center [875, 279] width 222 height 34
click at [906, 280] on textarea "extraprotectie pentru ferestre" at bounding box center [875, 279] width 222 height 34
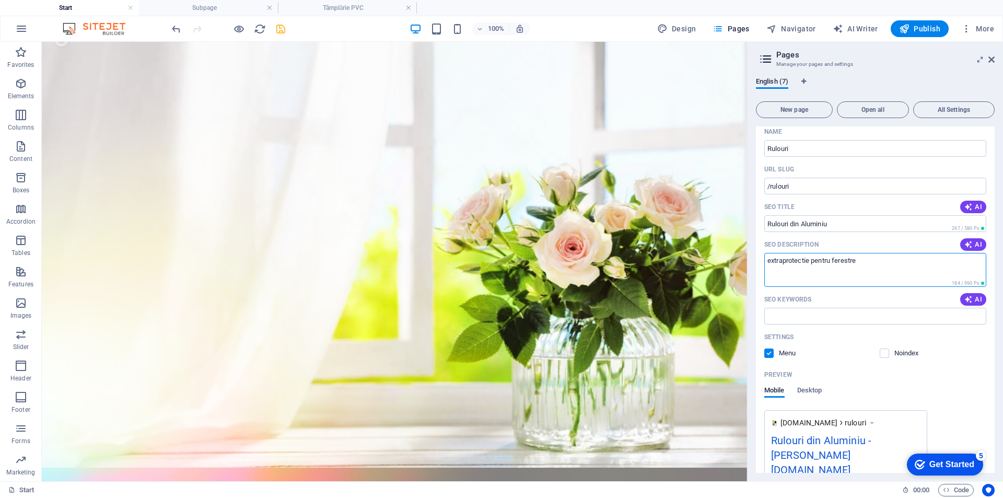
scroll to position [0, 0]
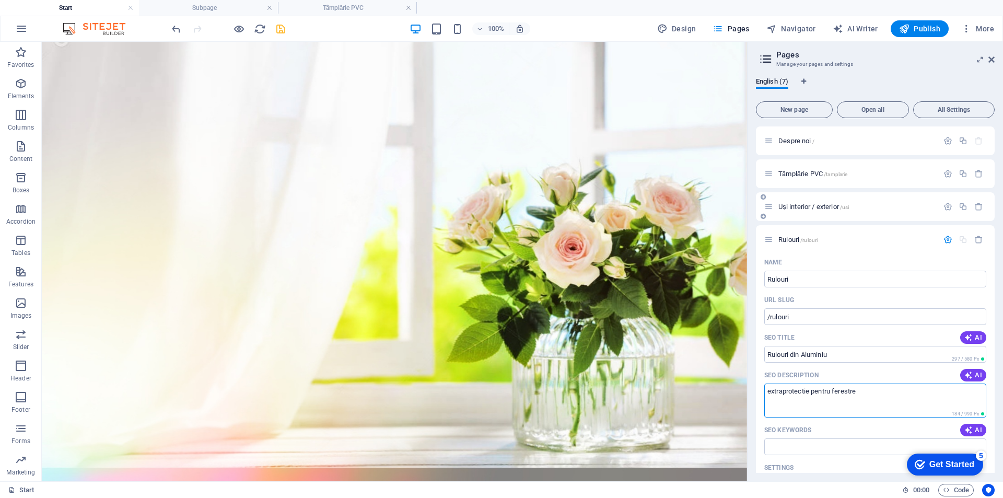
type textarea "extraprotectie pentru ferestre"
click at [794, 204] on span "Uși interior / exterior /usi" at bounding box center [813, 207] width 71 height 8
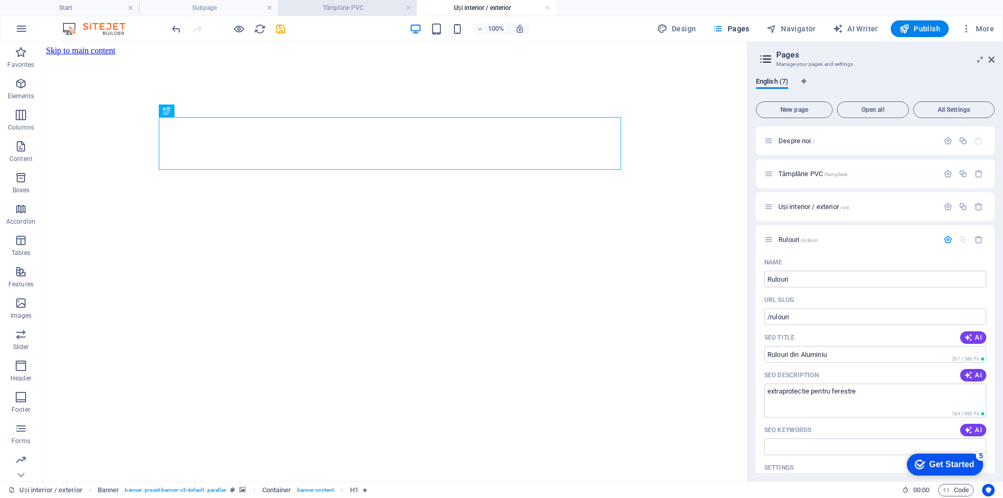
click at [376, 13] on h4 "Tâmplărie PVC" at bounding box center [347, 7] width 139 height 11
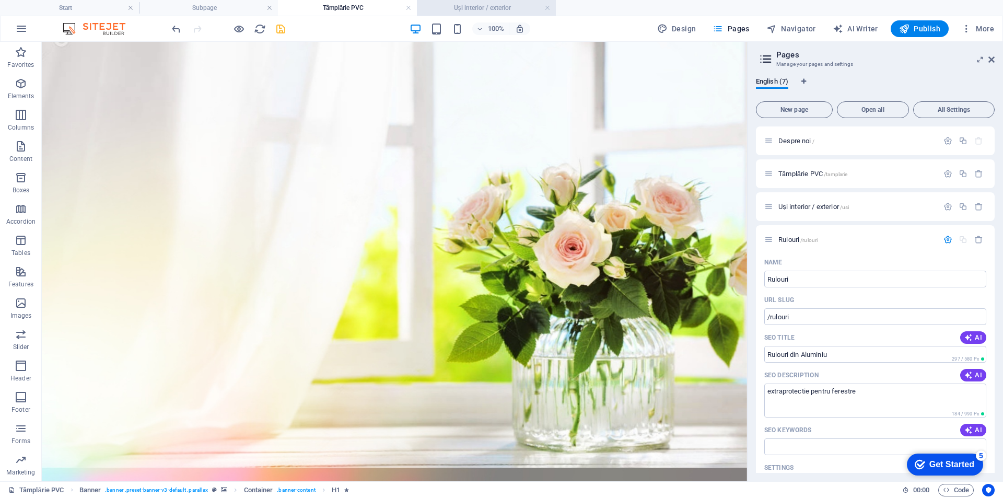
click at [492, 8] on h4 "Uși interior / exterior" at bounding box center [486, 7] width 139 height 11
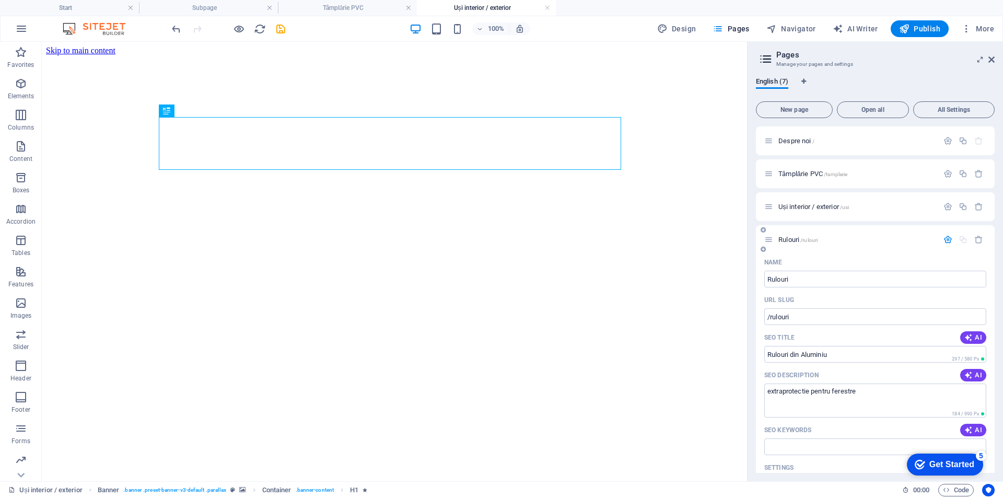
click at [866, 240] on p "Rulouri /rulouri" at bounding box center [856, 239] width 157 height 7
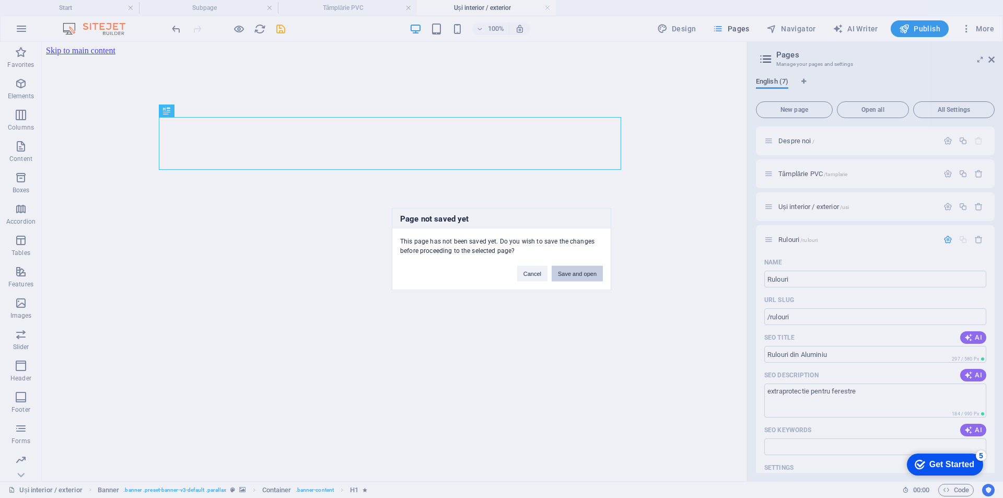
click at [571, 273] on button "Save and open" at bounding box center [577, 273] width 51 height 16
